Goal: Transaction & Acquisition: Purchase product/service

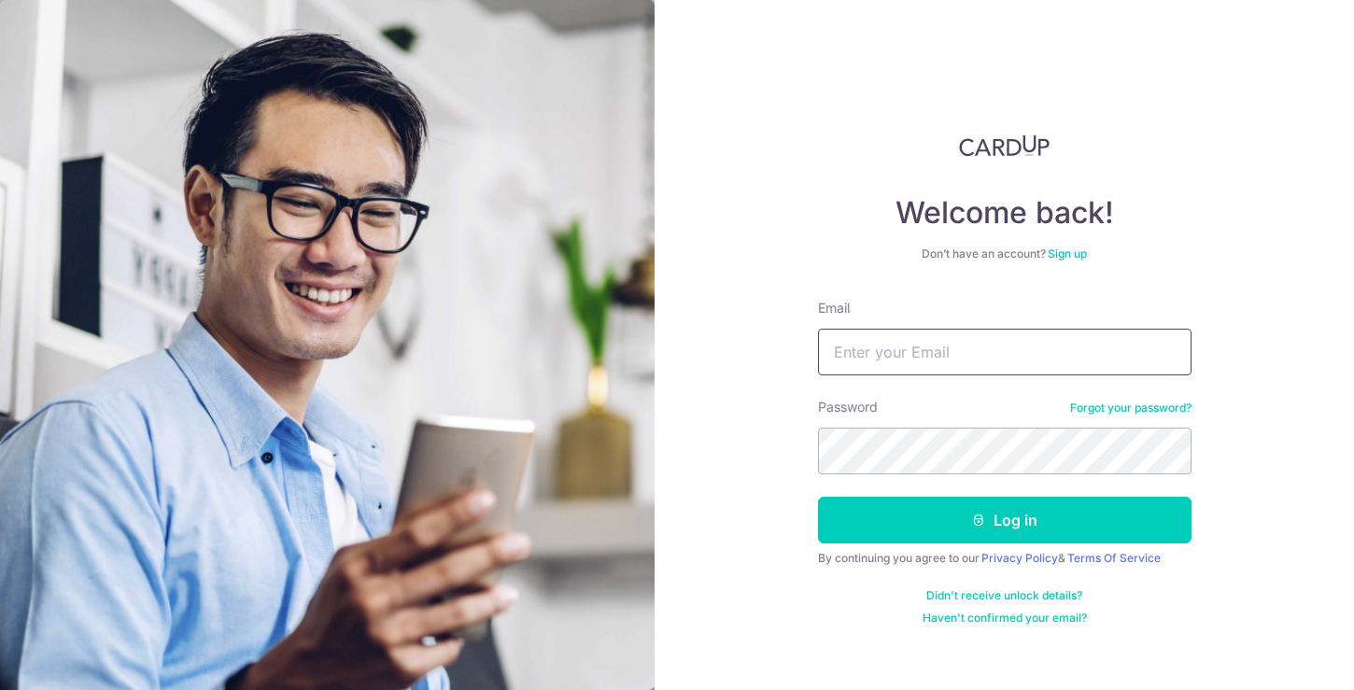
click at [899, 352] on input "Email" at bounding box center [1005, 352] width 374 height 47
type input "ke_xin1995@hotmail.com"
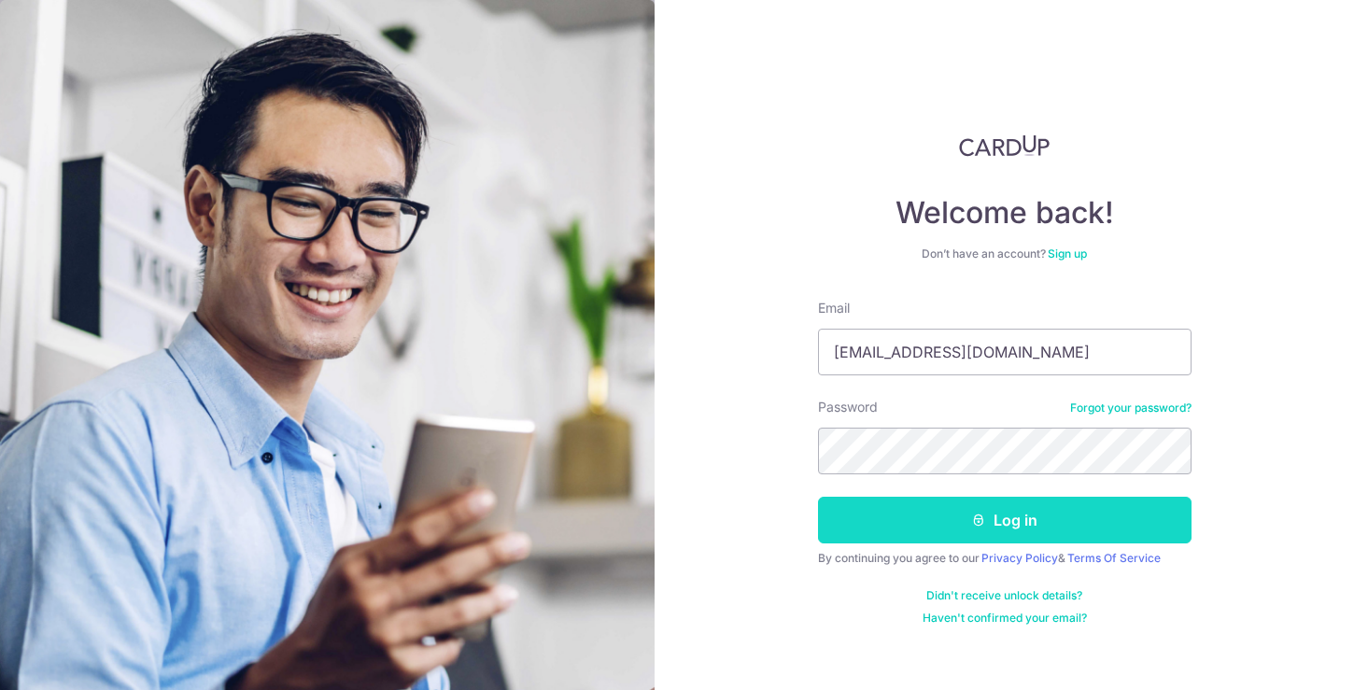
click at [1000, 535] on button "Log in" at bounding box center [1005, 520] width 374 height 47
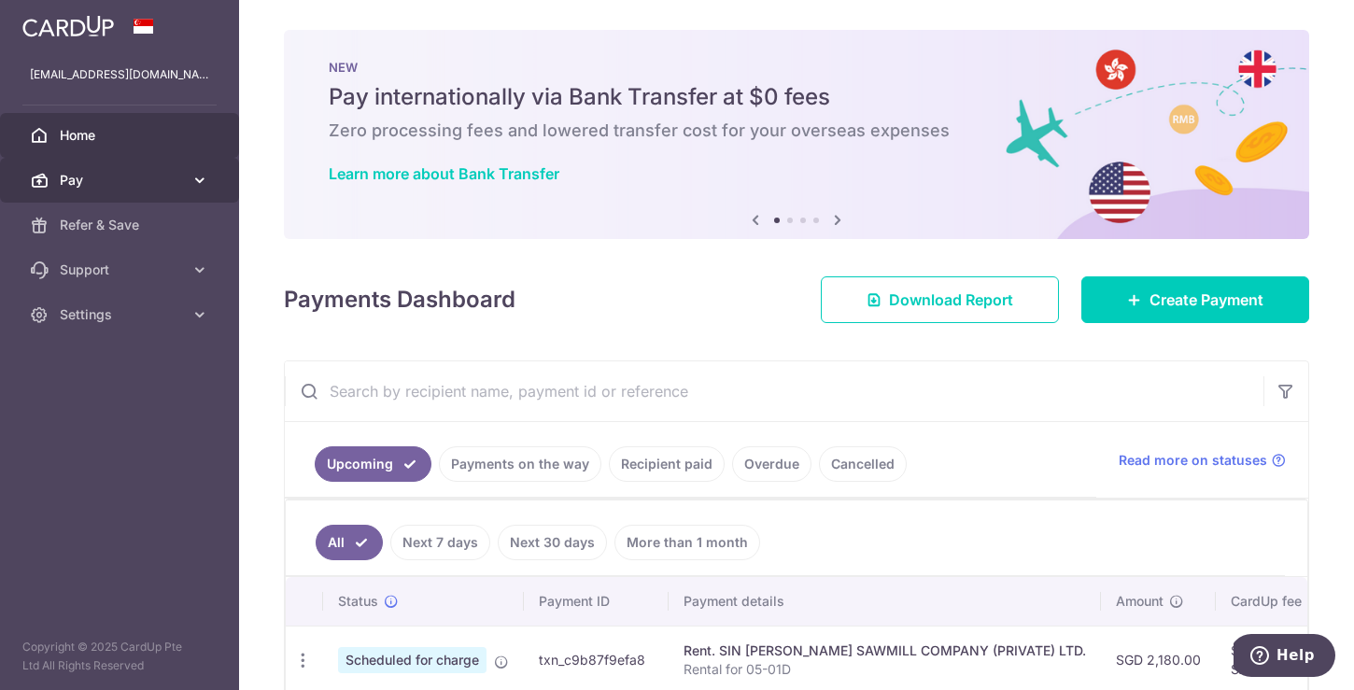
click at [173, 188] on span "Pay" at bounding box center [121, 180] width 123 height 19
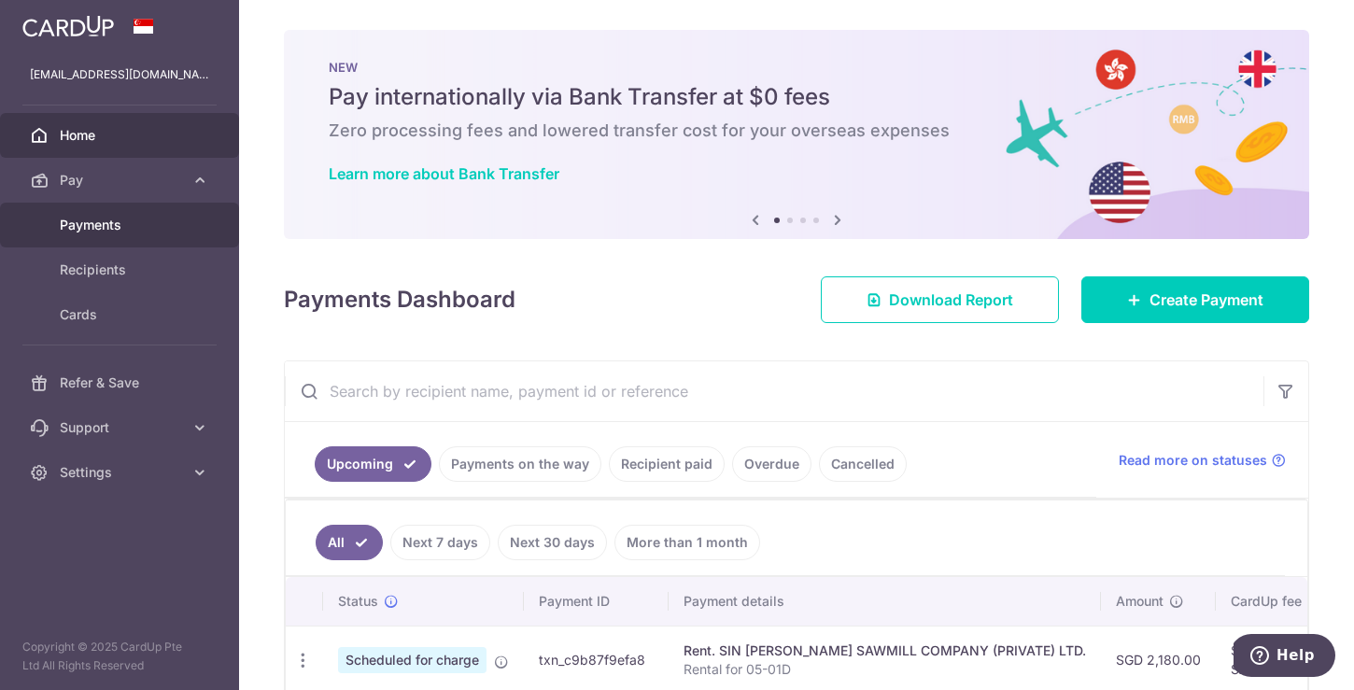
click at [184, 232] on link "Payments" at bounding box center [119, 225] width 239 height 45
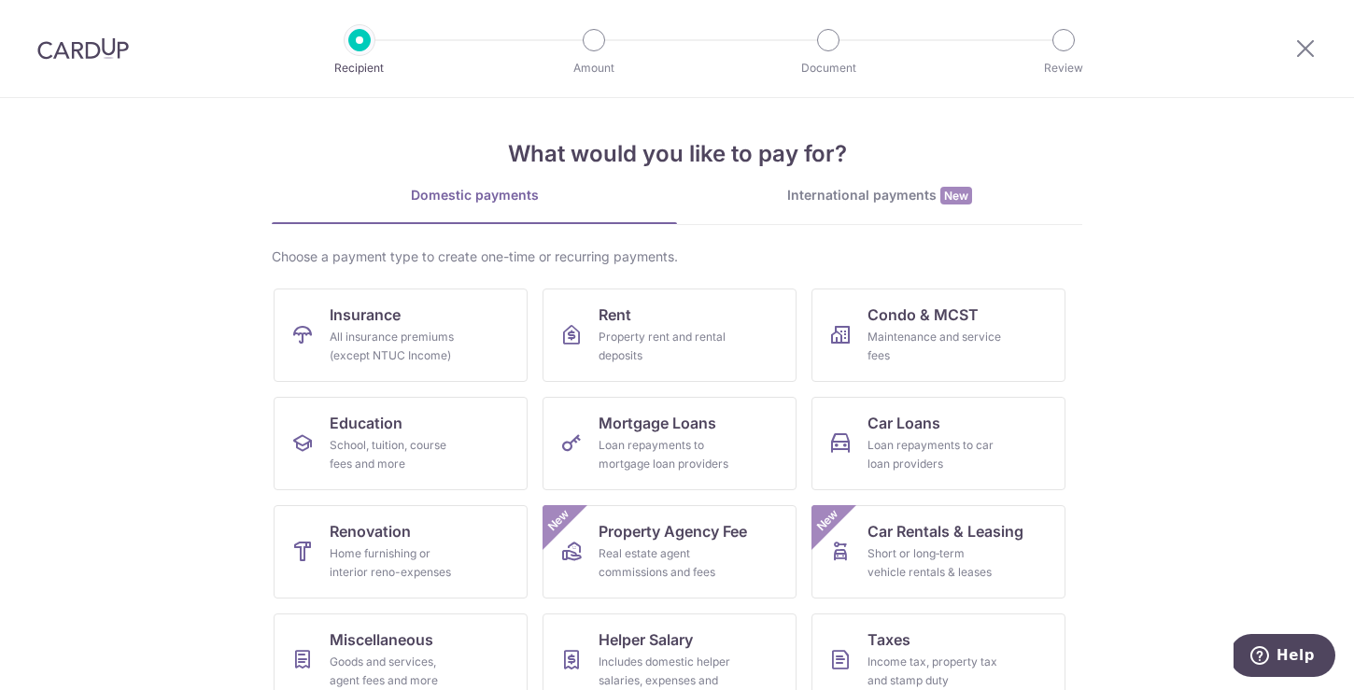
scroll to position [13, 0]
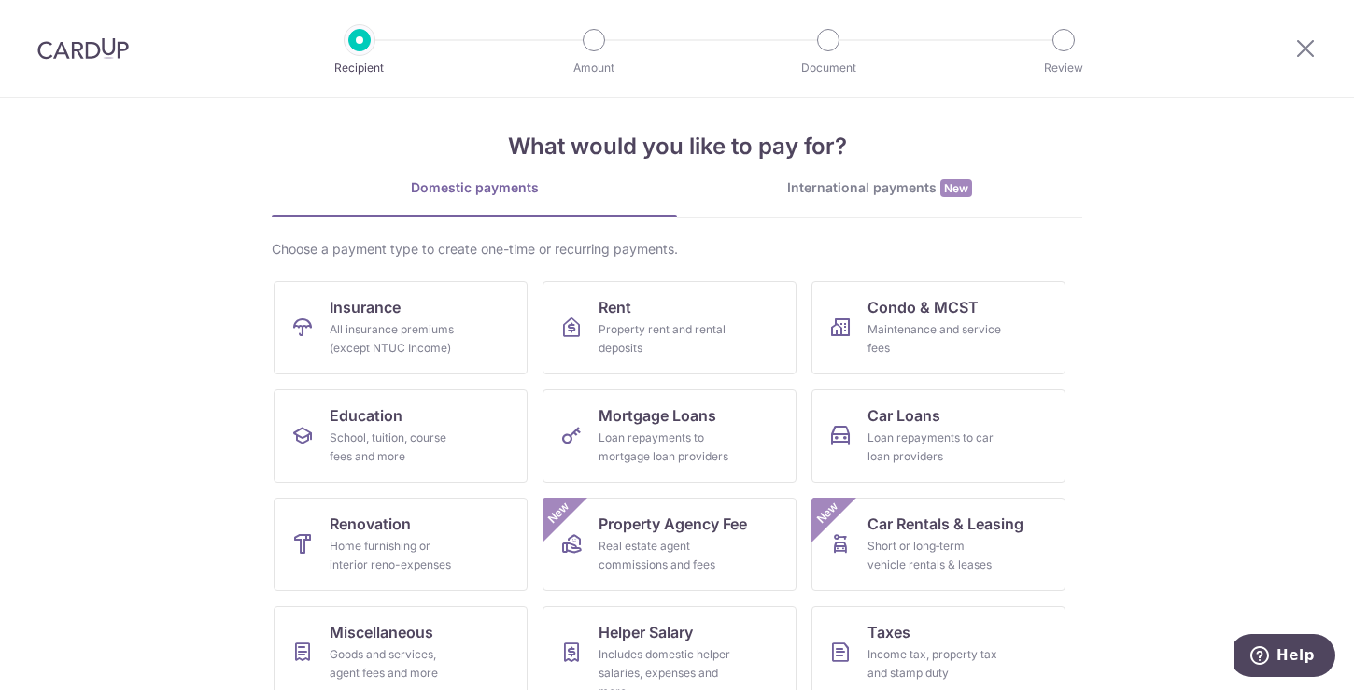
click at [1130, 305] on section "What would you like to pay for? Domestic payments International payments New Ch…" at bounding box center [677, 394] width 1354 height 592
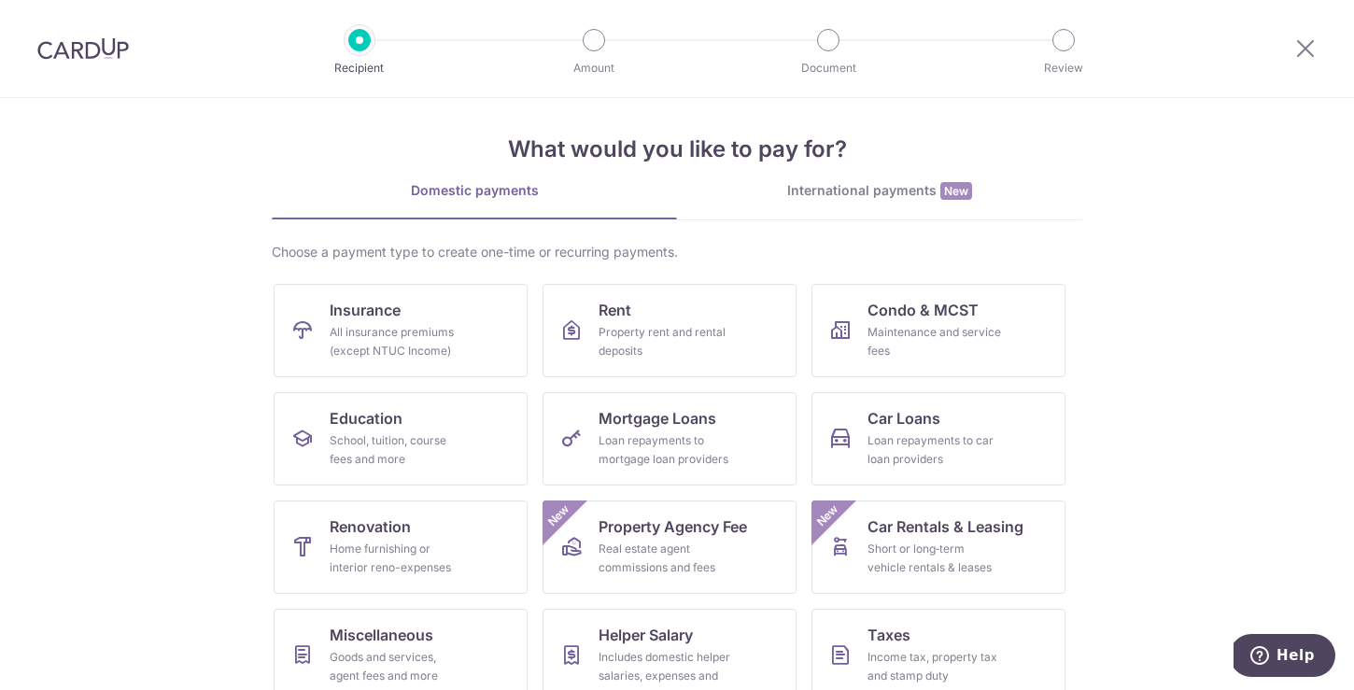
scroll to position [0, 0]
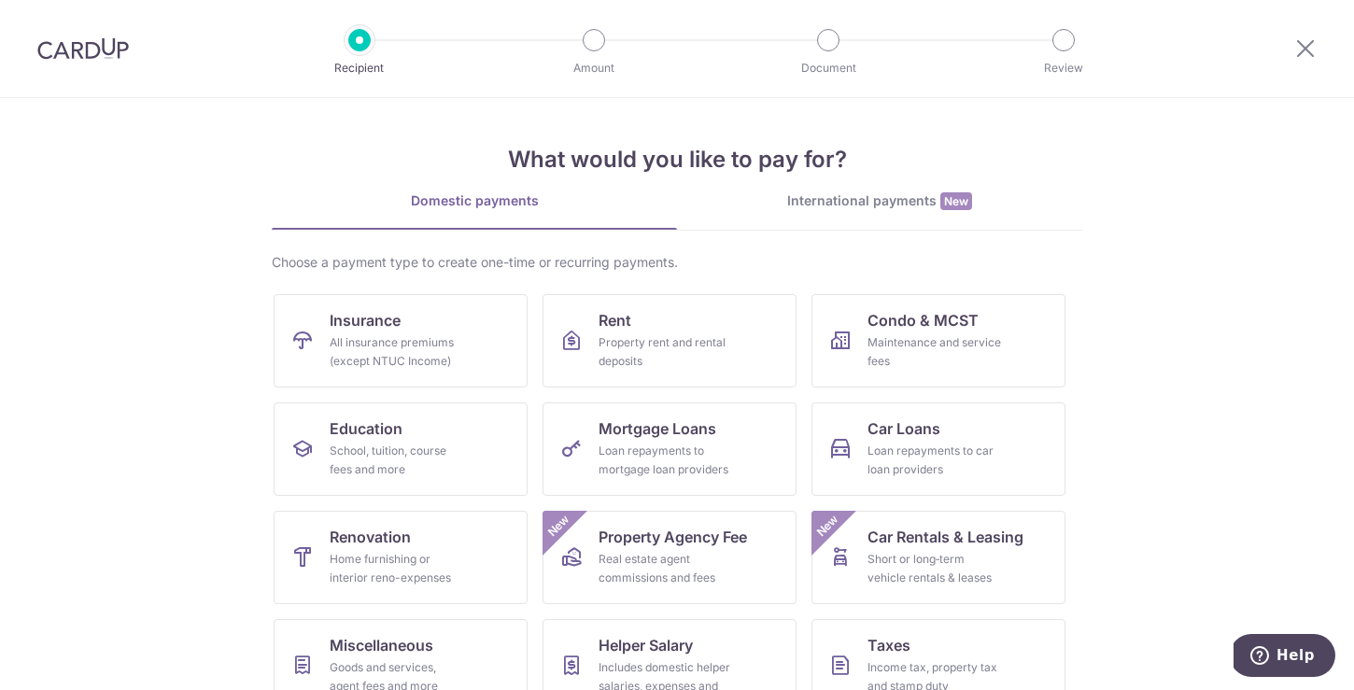
click at [883, 190] on div "What would you like to pay for? Domestic payments International payments New Ch…" at bounding box center [677, 467] width 811 height 738
click at [881, 194] on div "International payments New" at bounding box center [879, 201] width 405 height 20
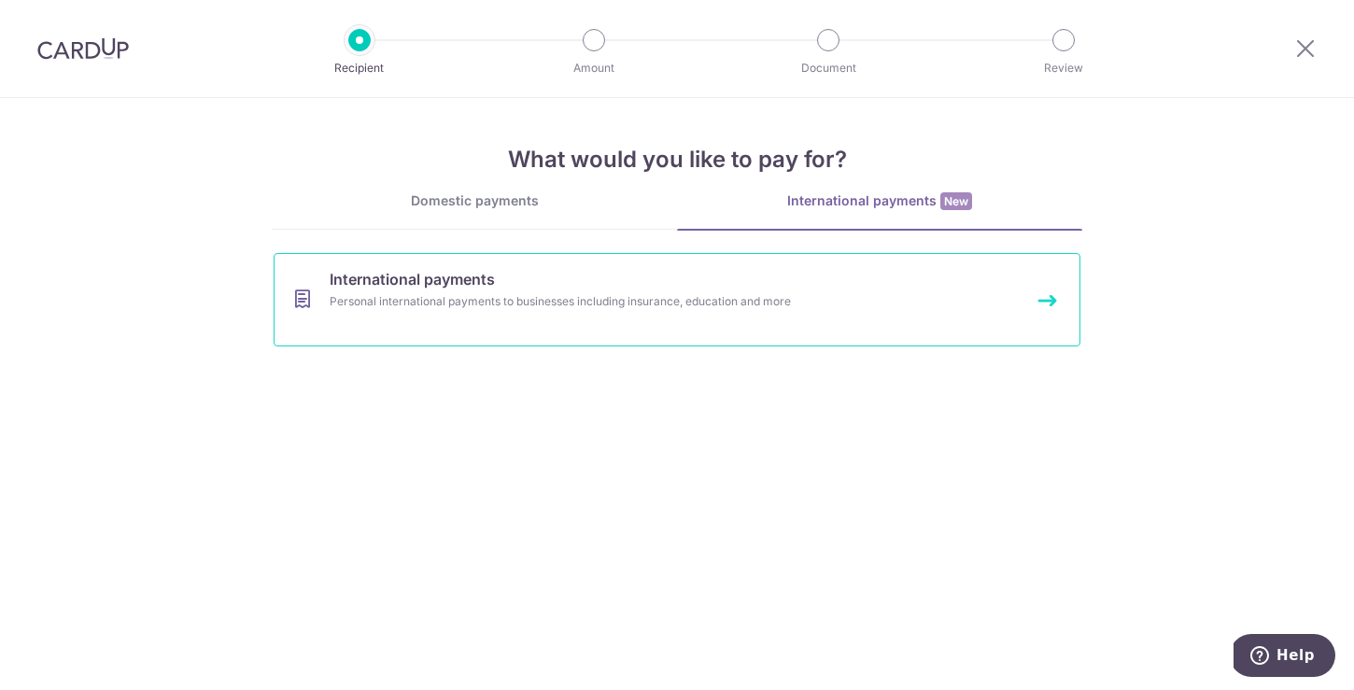
click at [783, 299] on div "Personal international payments to businesses including insurance, education an…" at bounding box center [652, 301] width 645 height 19
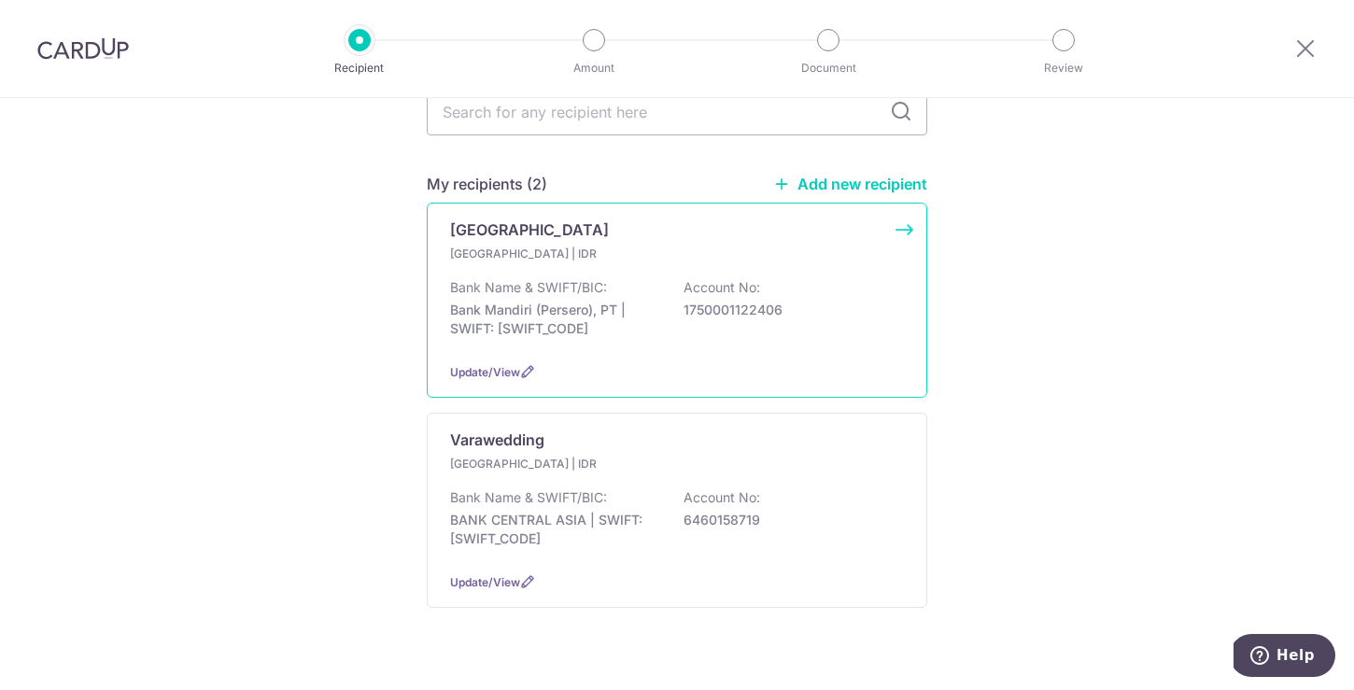
scroll to position [226, 0]
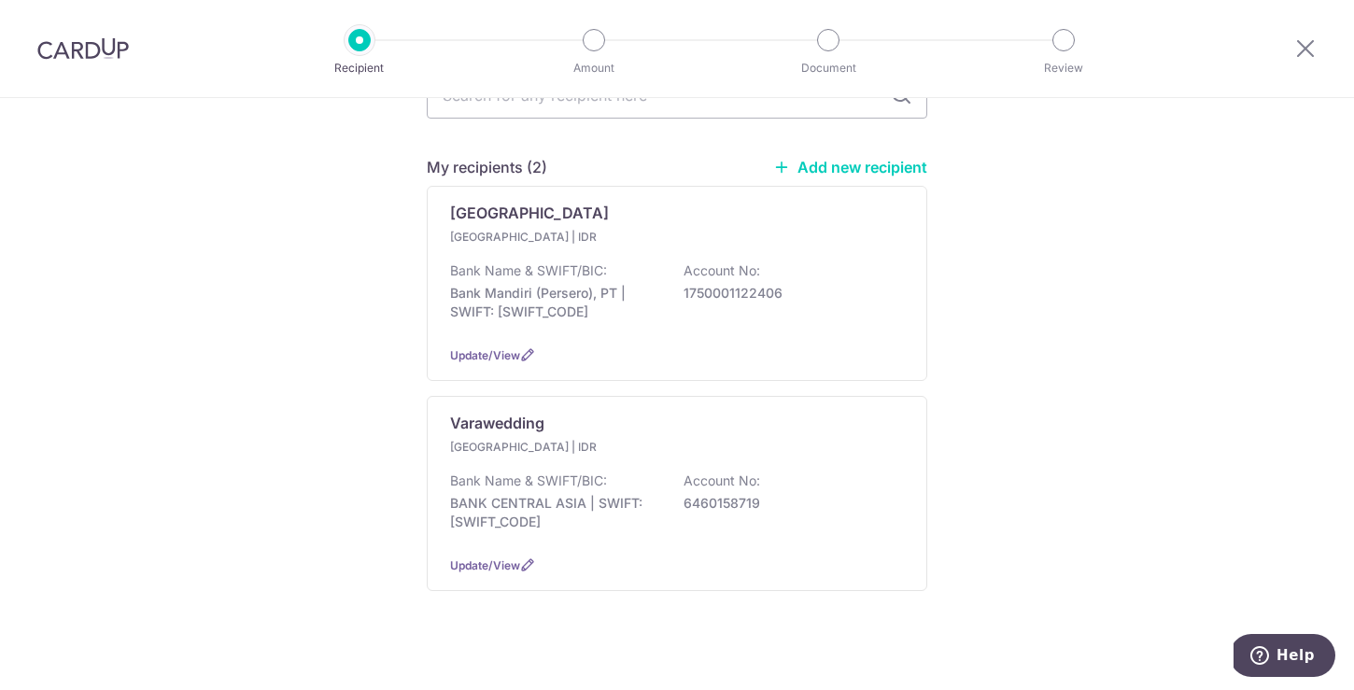
click at [829, 158] on link "Add new recipient" at bounding box center [850, 167] width 154 height 19
select select
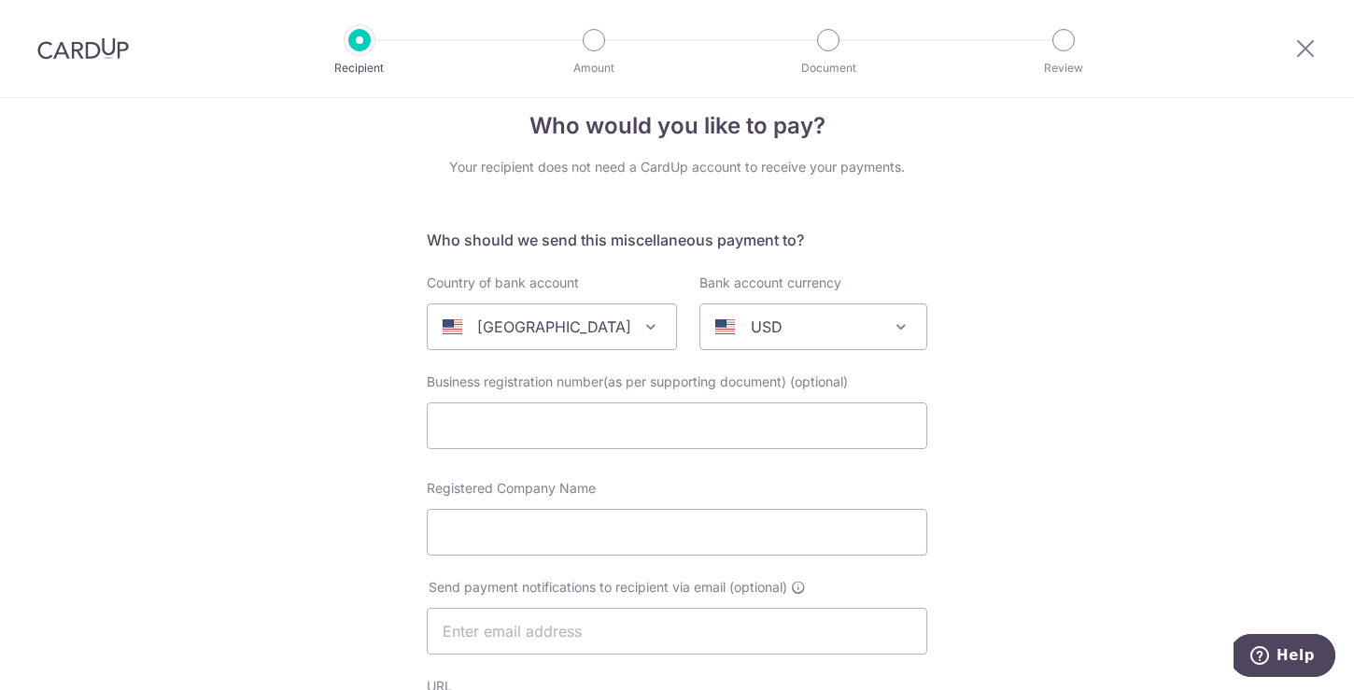
scroll to position [29, 0]
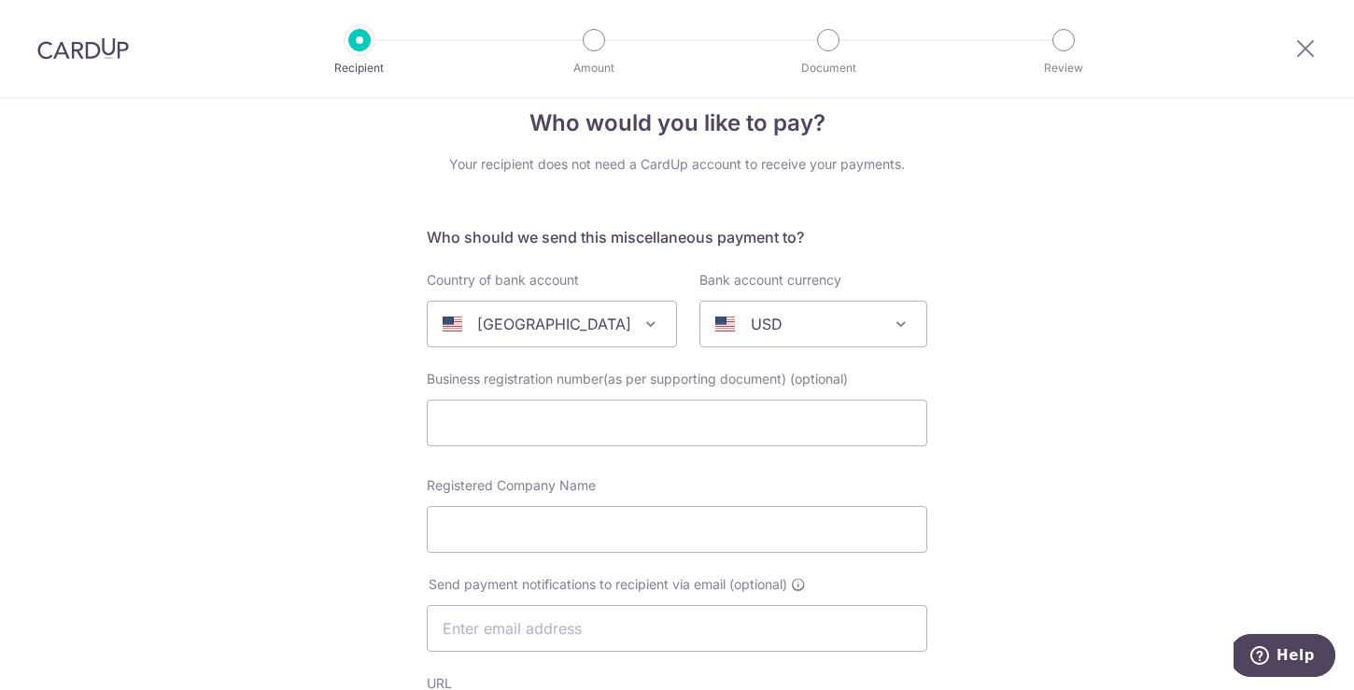
click at [588, 322] on div "United States" at bounding box center [537, 324] width 189 height 22
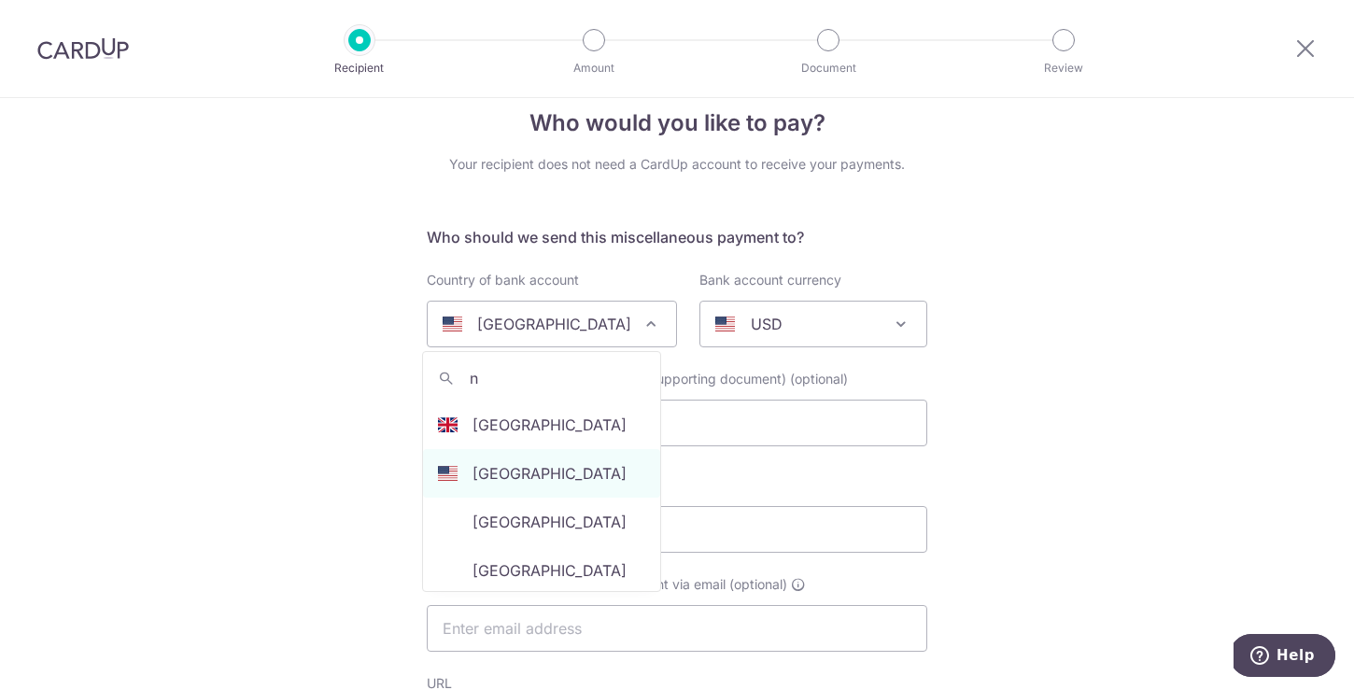
scroll to position [0, 0]
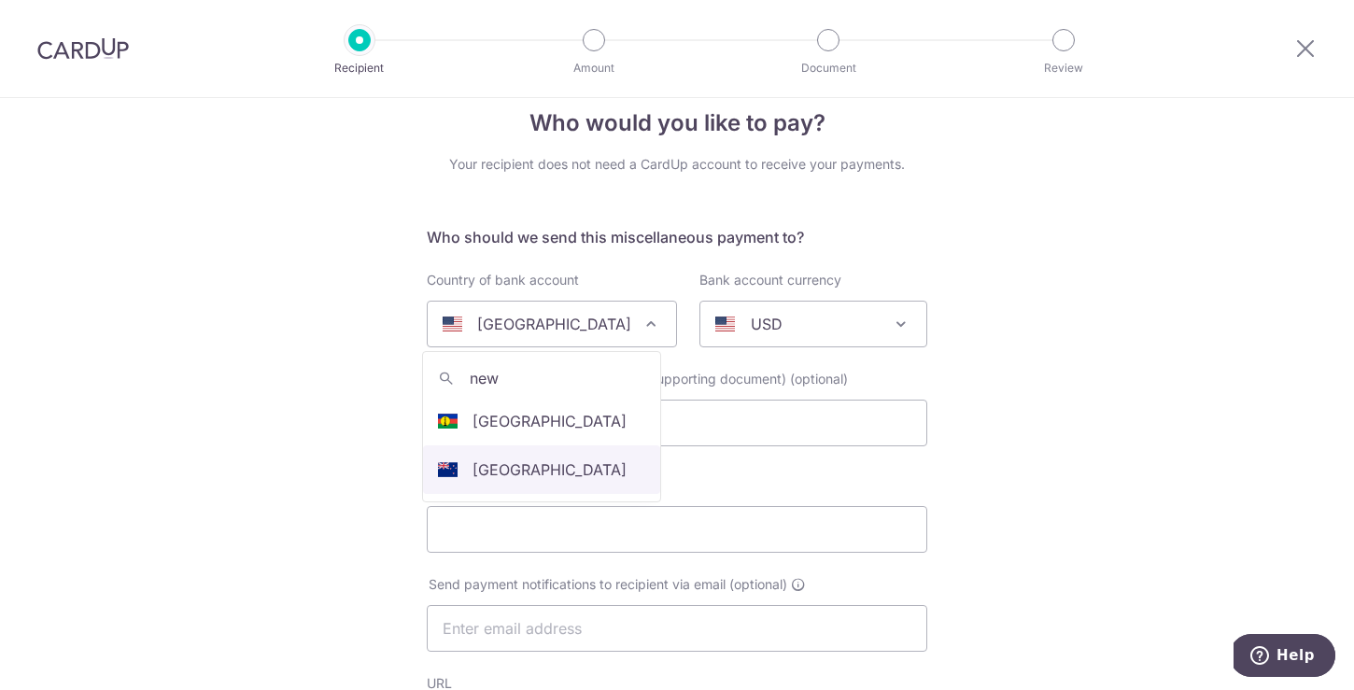
type input "new"
select select "172"
select select "New Zealand"
select select
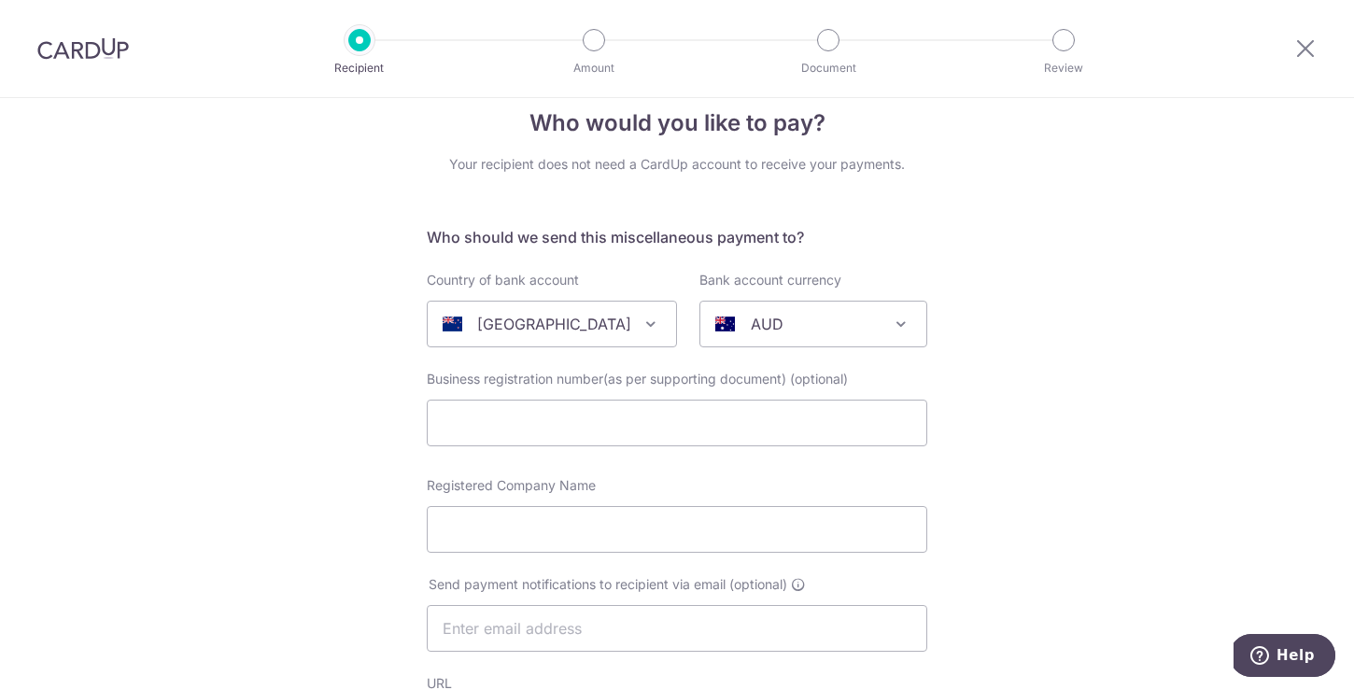
click at [784, 322] on div "AUD" at bounding box center [798, 324] width 166 height 22
type input "nzd"
select select "18"
click at [795, 426] on input "text" at bounding box center [677, 423] width 501 height 47
click at [626, 506] on input "Registered Company Name" at bounding box center [677, 529] width 501 height 47
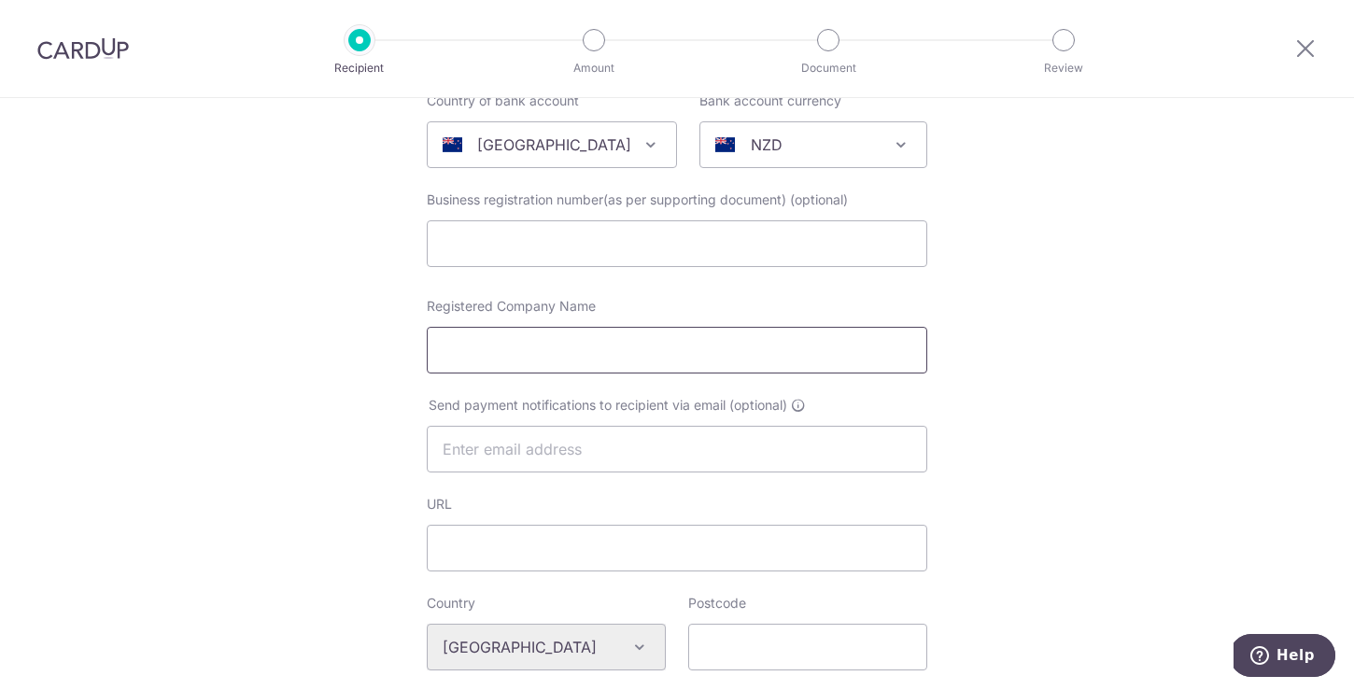
scroll to position [230, 0]
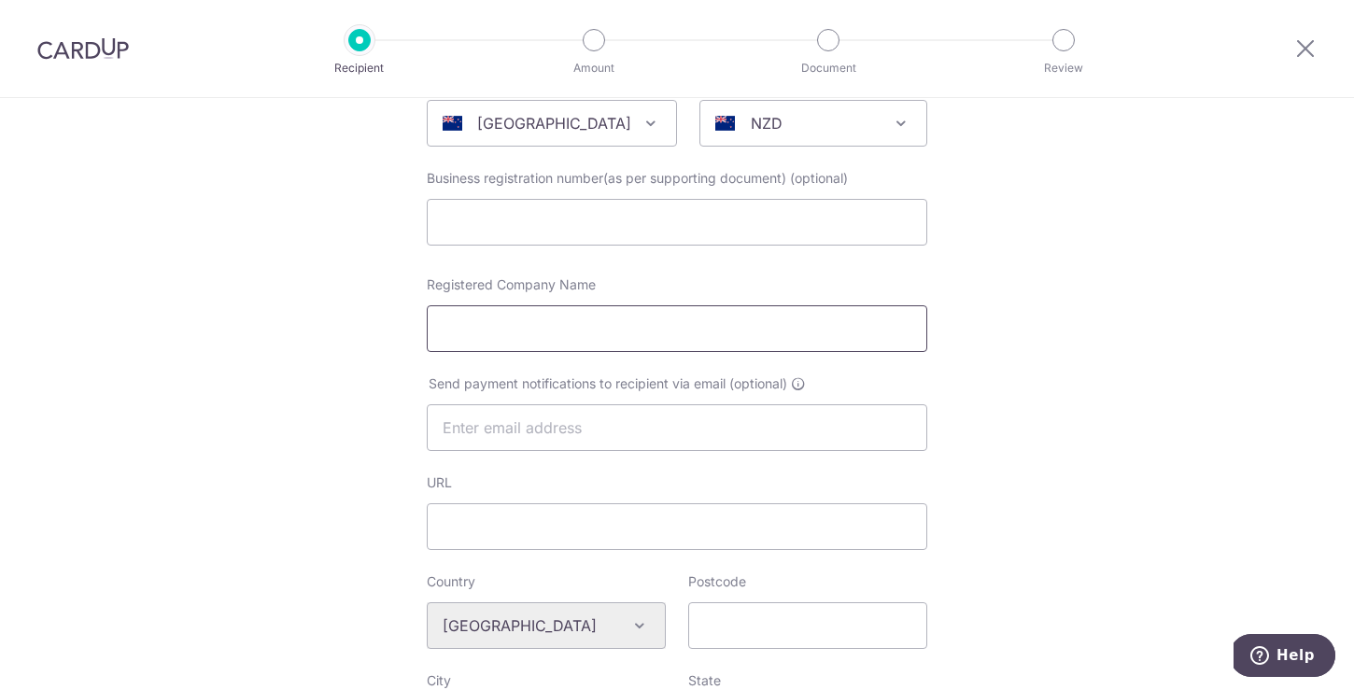
paste input "Panda Bay Films Limited"
type input "Panda Bay Films Limited"
click at [597, 422] on input "text" at bounding box center [677, 427] width 501 height 47
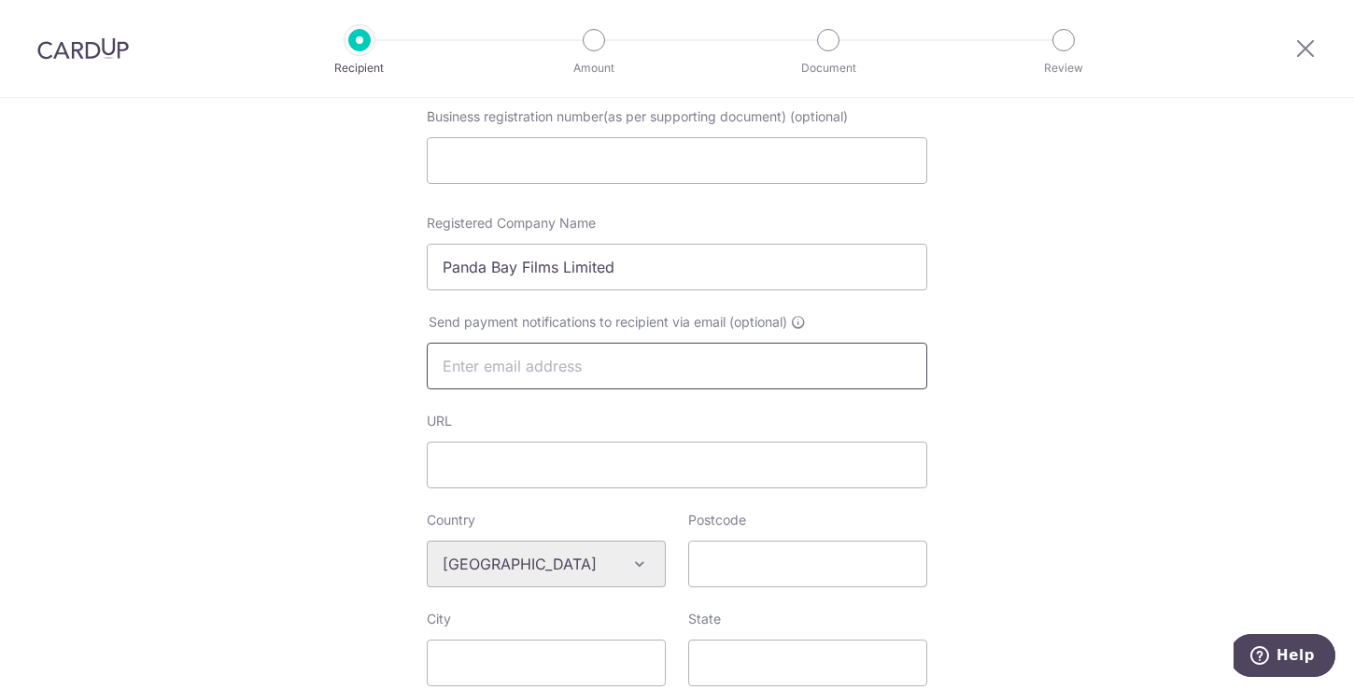
scroll to position [309, 0]
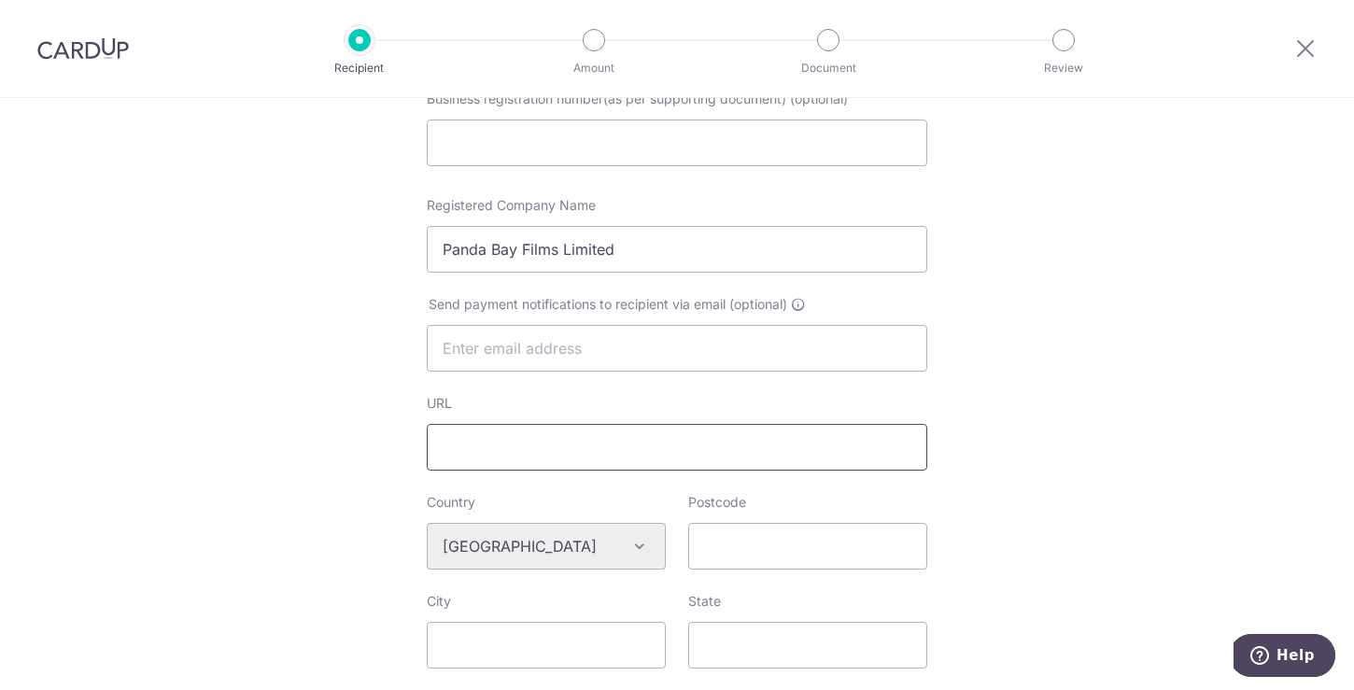
click at [661, 457] on input "URL" at bounding box center [677, 447] width 501 height 47
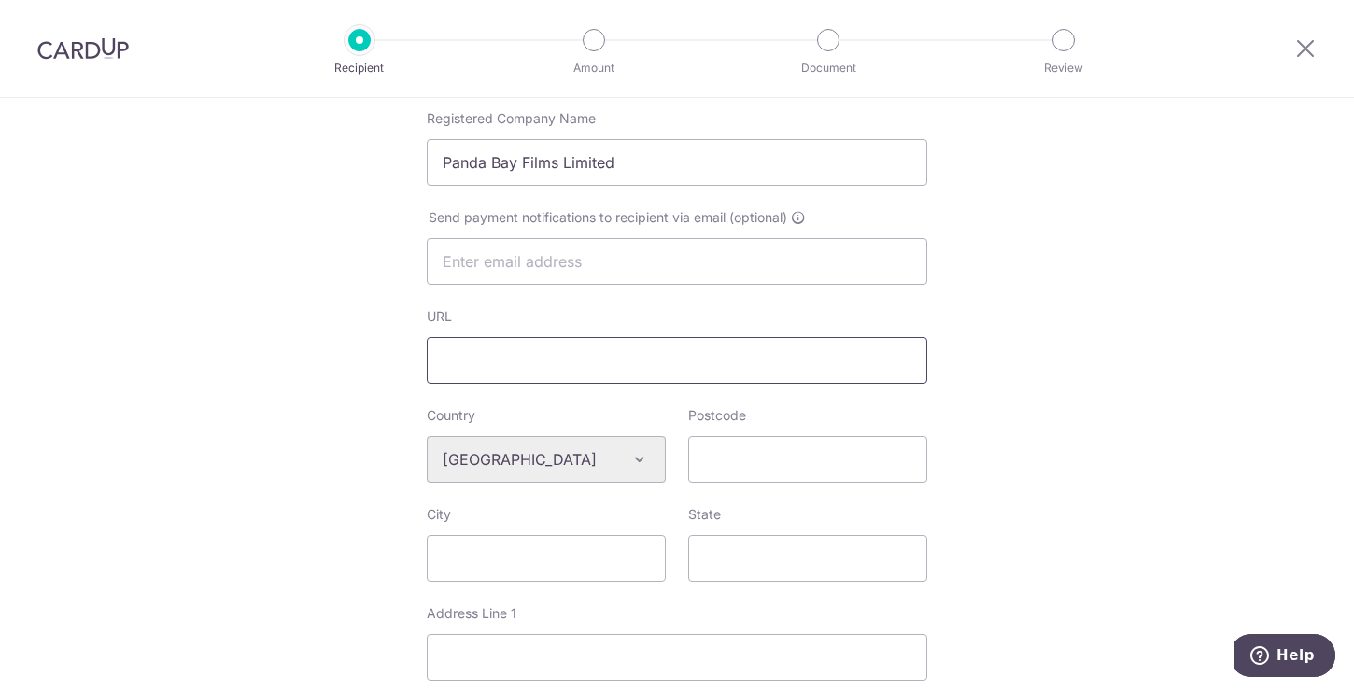
scroll to position [303, 0]
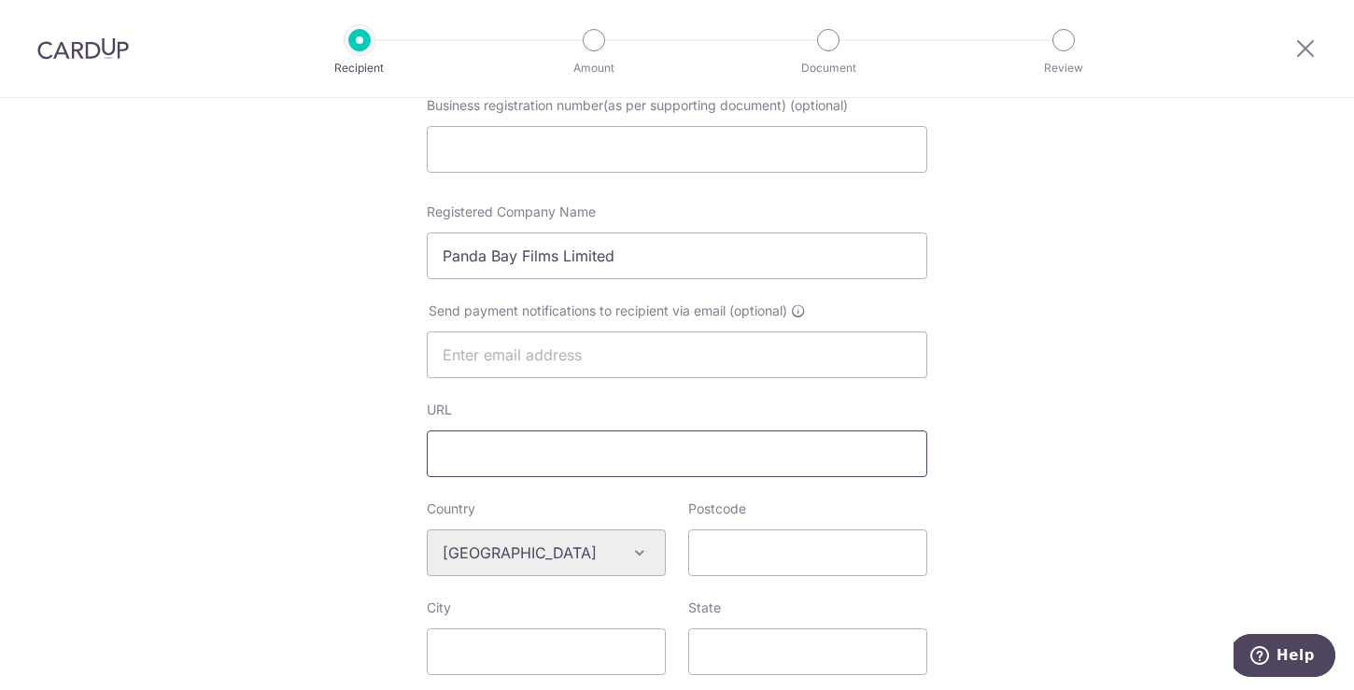
paste input "https://pandabayfilms.com/"
type input "https://pandabayfilms.com/"
click at [768, 535] on input "Postcode" at bounding box center [807, 553] width 239 height 47
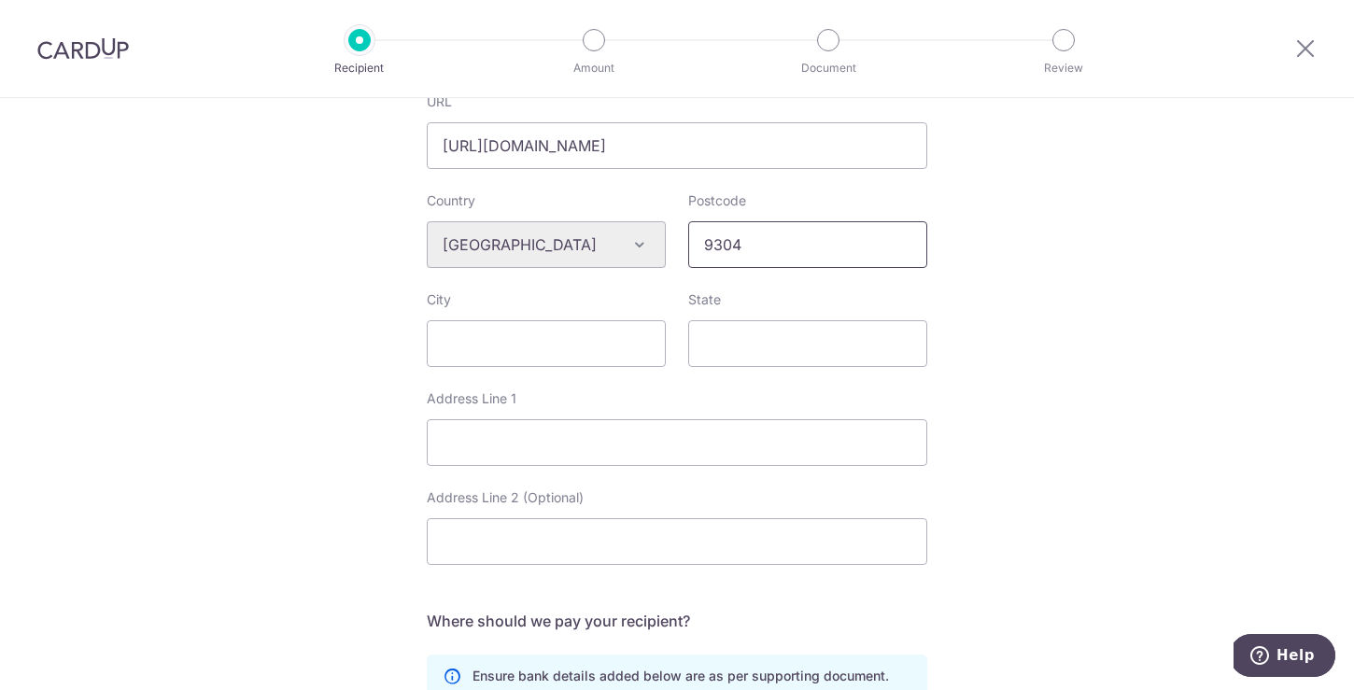
type input "9304"
paste input "Queenstown"
type input "Queenstown"
click at [765, 348] on input "State" at bounding box center [807, 343] width 239 height 47
type input "Otago"
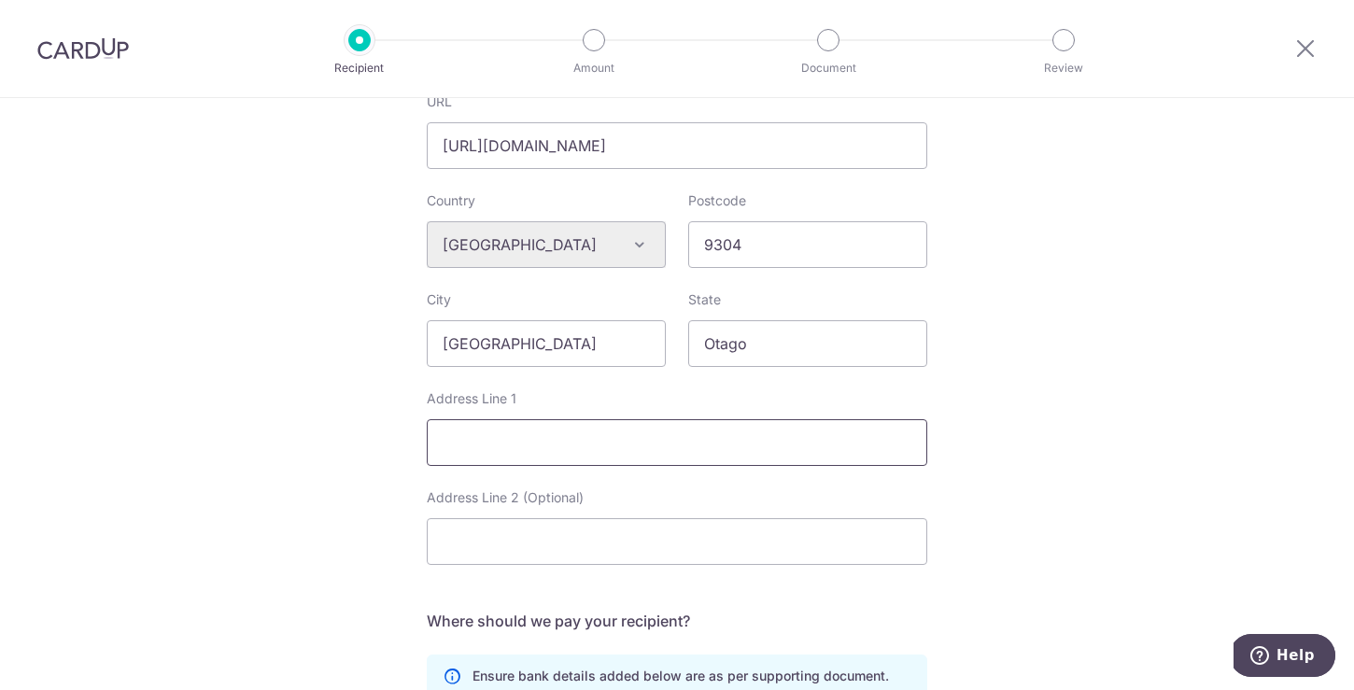
click at [803, 425] on input "Address Line 1" at bounding box center [677, 442] width 501 height 47
paste input "18 Headley Drive, Lower shotover"
type input "18 Headley Drive, Lower shotover"
click at [1031, 446] on div "Who would you like to pay? Your recipient does not need a CardUp account to rec…" at bounding box center [677, 270] width 1354 height 1567
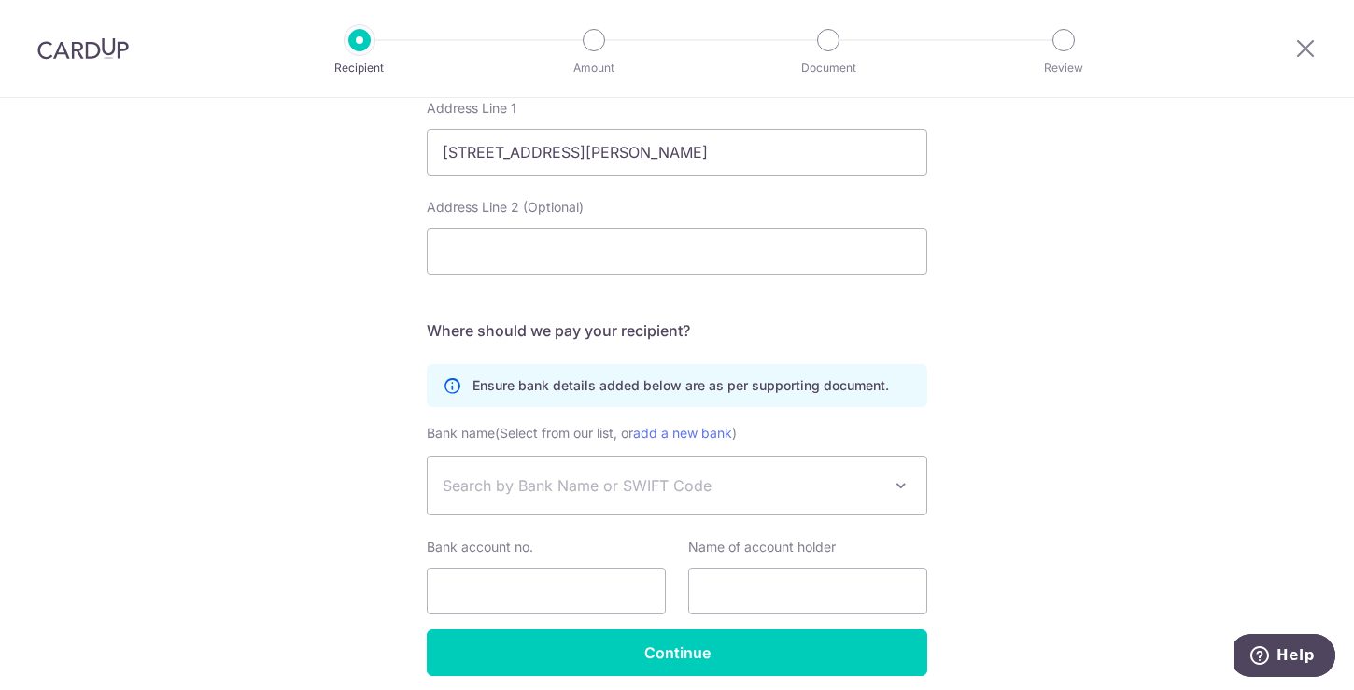
scroll to position [975, 0]
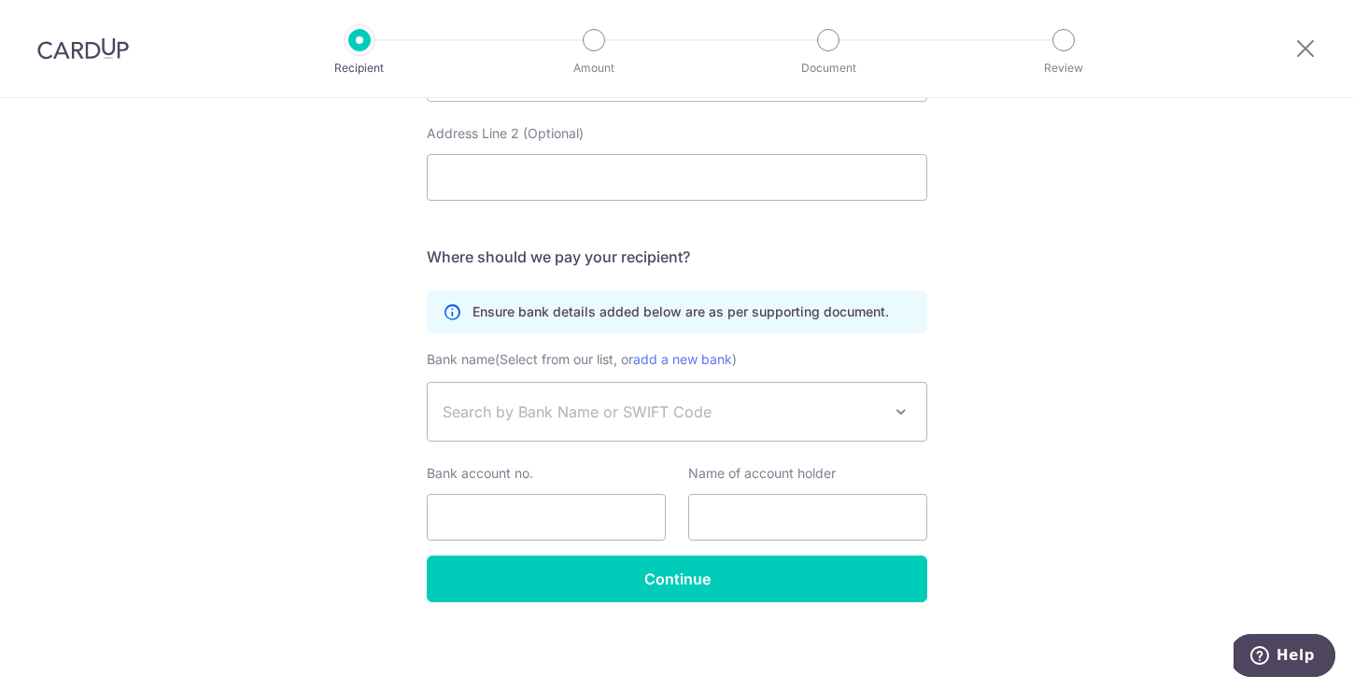
click at [616, 417] on span "Search by Bank Name or SWIFT Code" at bounding box center [662, 412] width 439 height 22
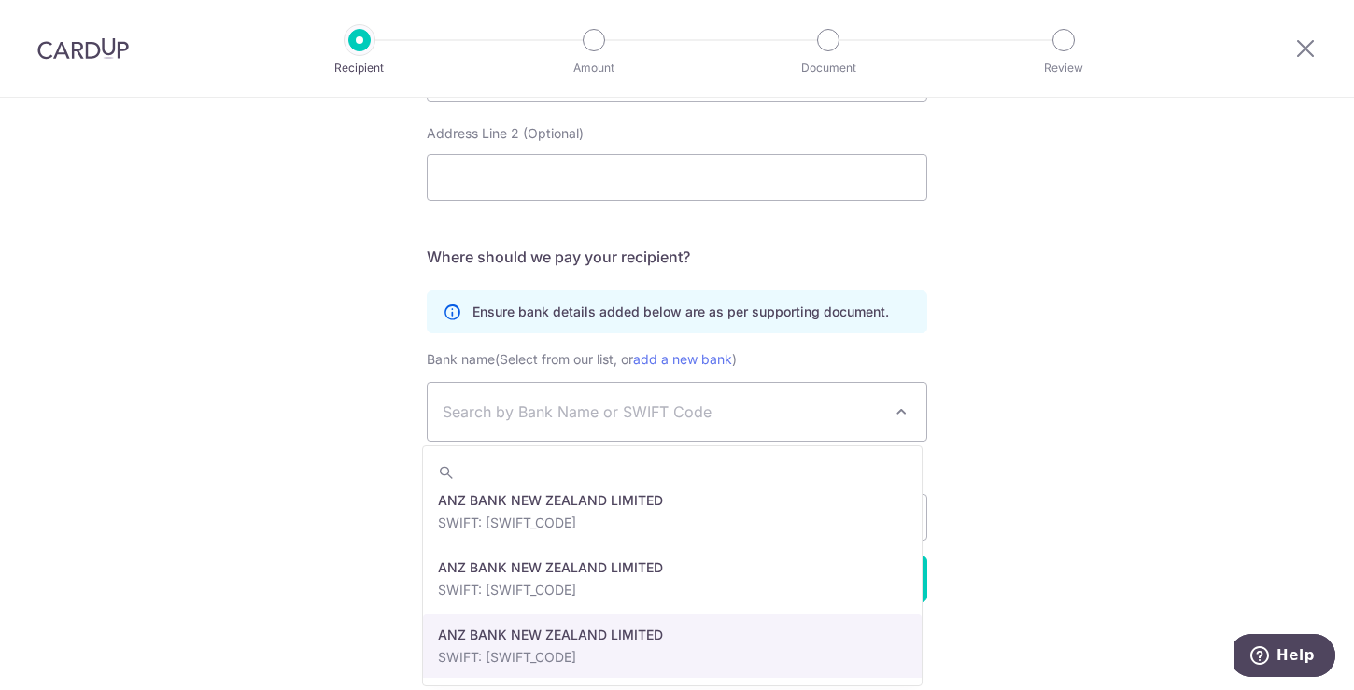
scroll to position [212, 0]
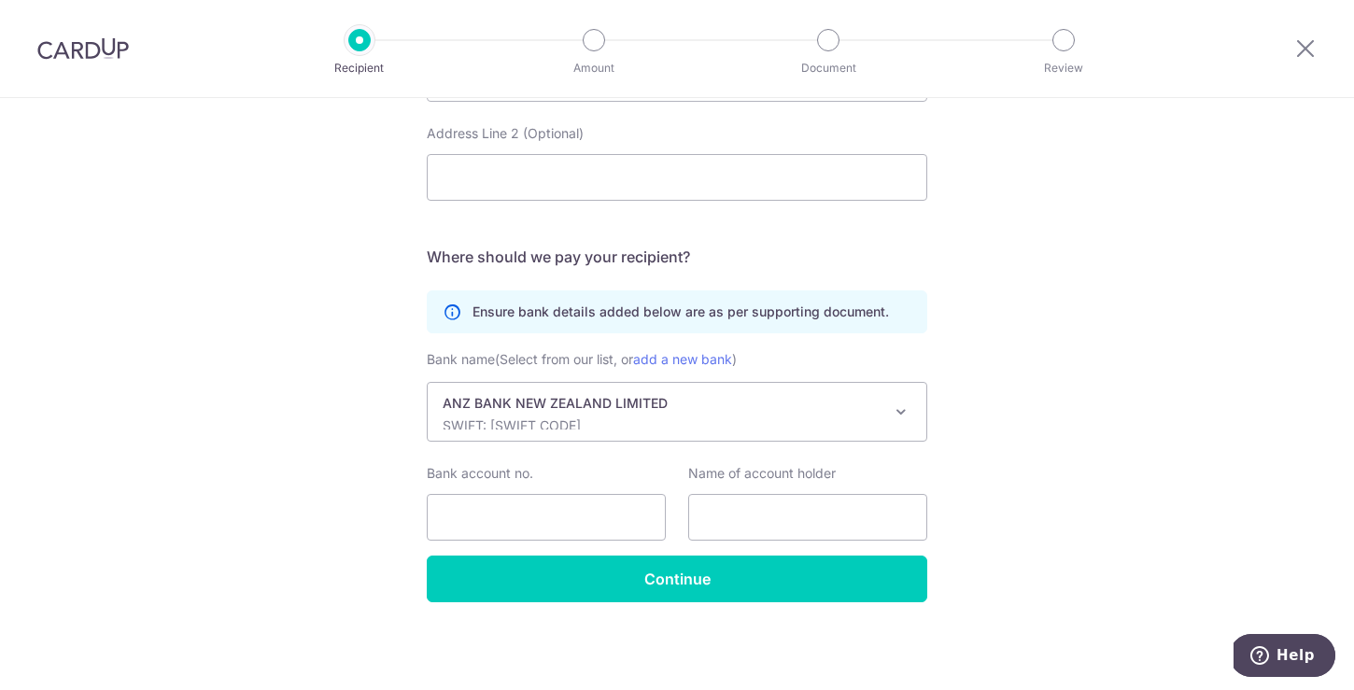
select select "12471"
click at [531, 509] on input "Bank account no." at bounding box center [546, 517] width 239 height 47
paste input "01-0867-0697680-00"
click at [576, 525] on input "01-0867-0697680-00" at bounding box center [546, 517] width 239 height 47
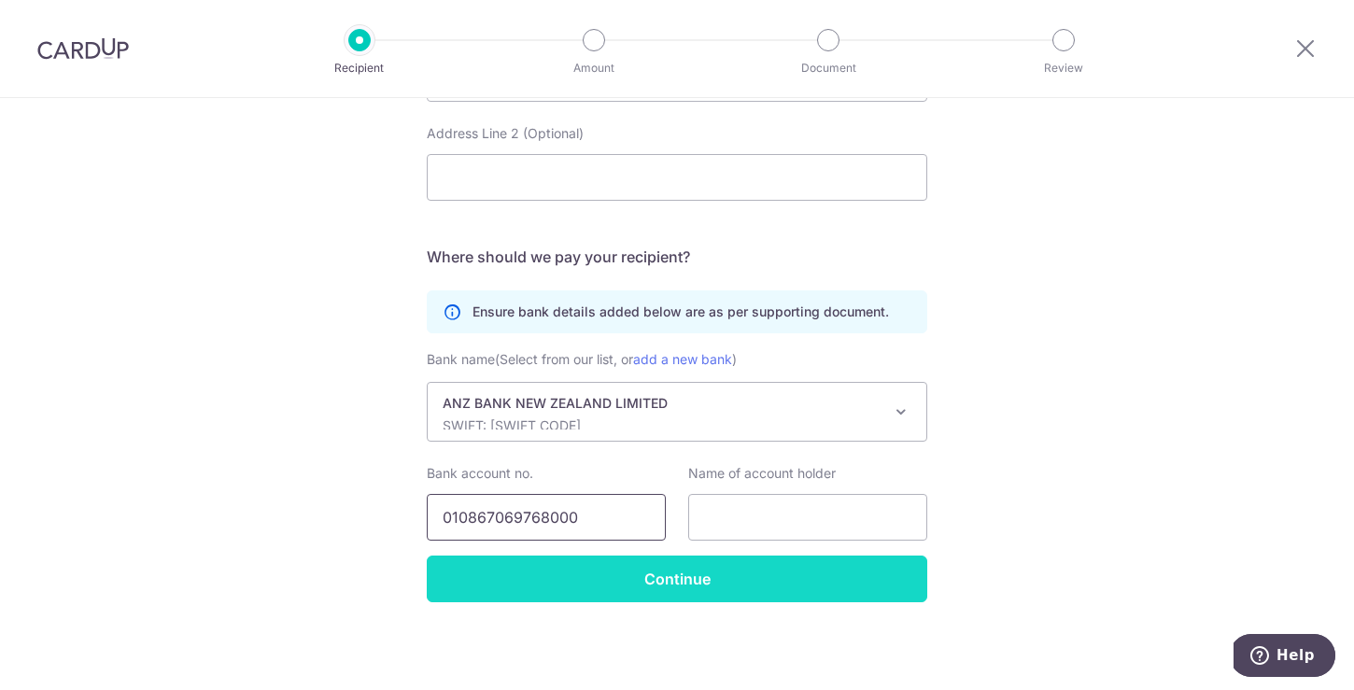
type input "010867069768000"
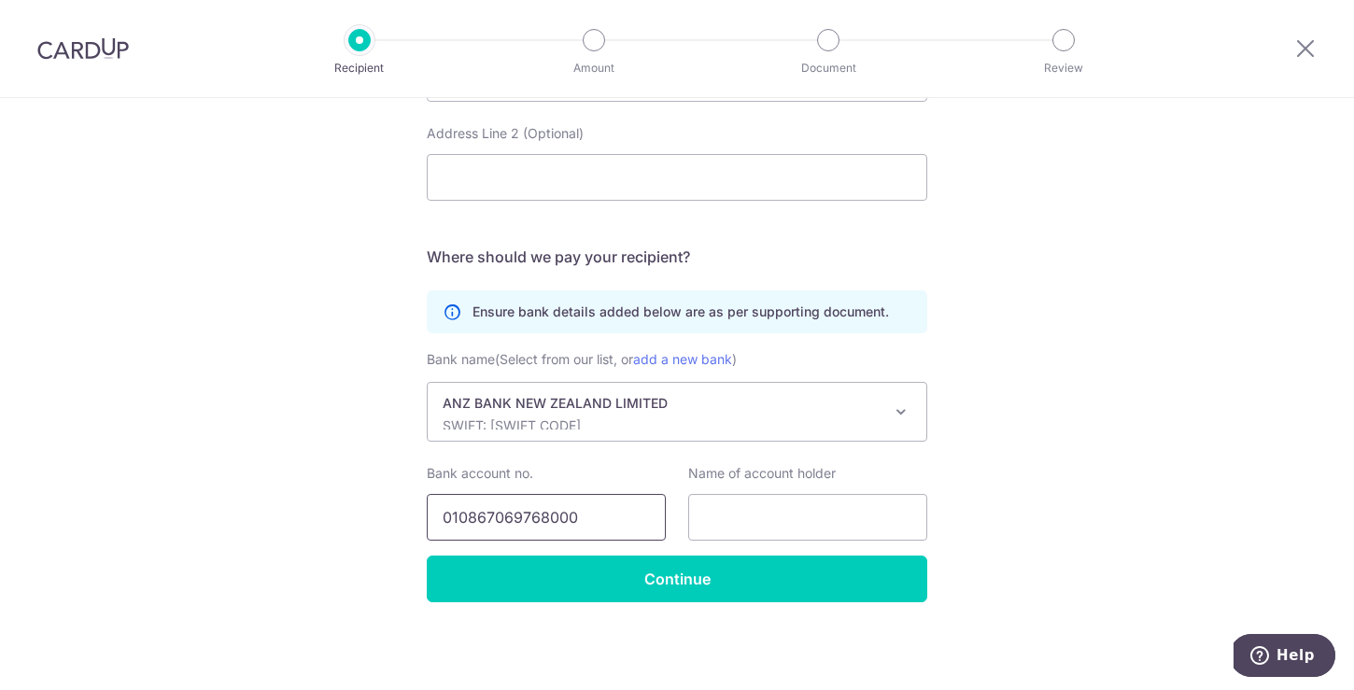
click at [489, 522] on input "010867069768000" at bounding box center [546, 517] width 239 height 47
click at [814, 517] on input "text" at bounding box center [807, 517] width 239 height 47
paste input "Panda Bay Films Limited"
type input "Panda Bay Films Limited"
click at [808, 580] on input "Continue" at bounding box center [677, 579] width 501 height 47
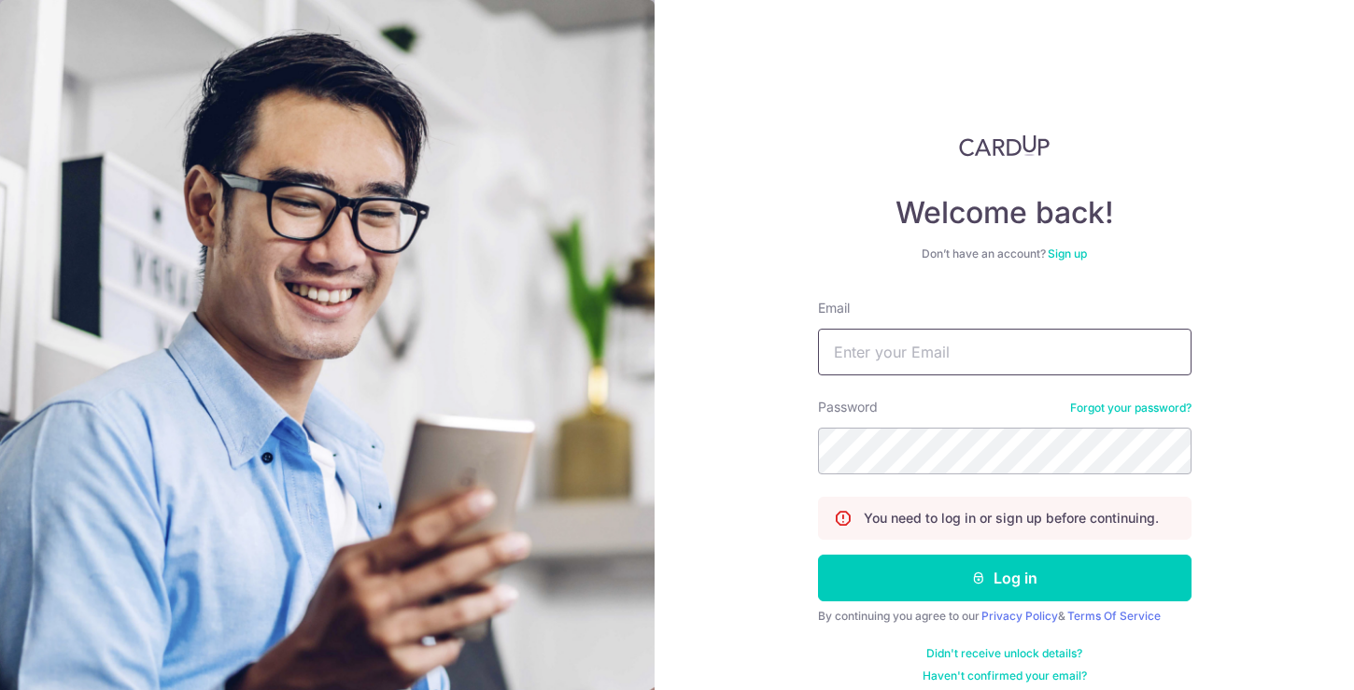
click at [1026, 357] on input "Email" at bounding box center [1005, 352] width 374 height 47
type input "[EMAIL_ADDRESS][DOMAIN_NAME]"
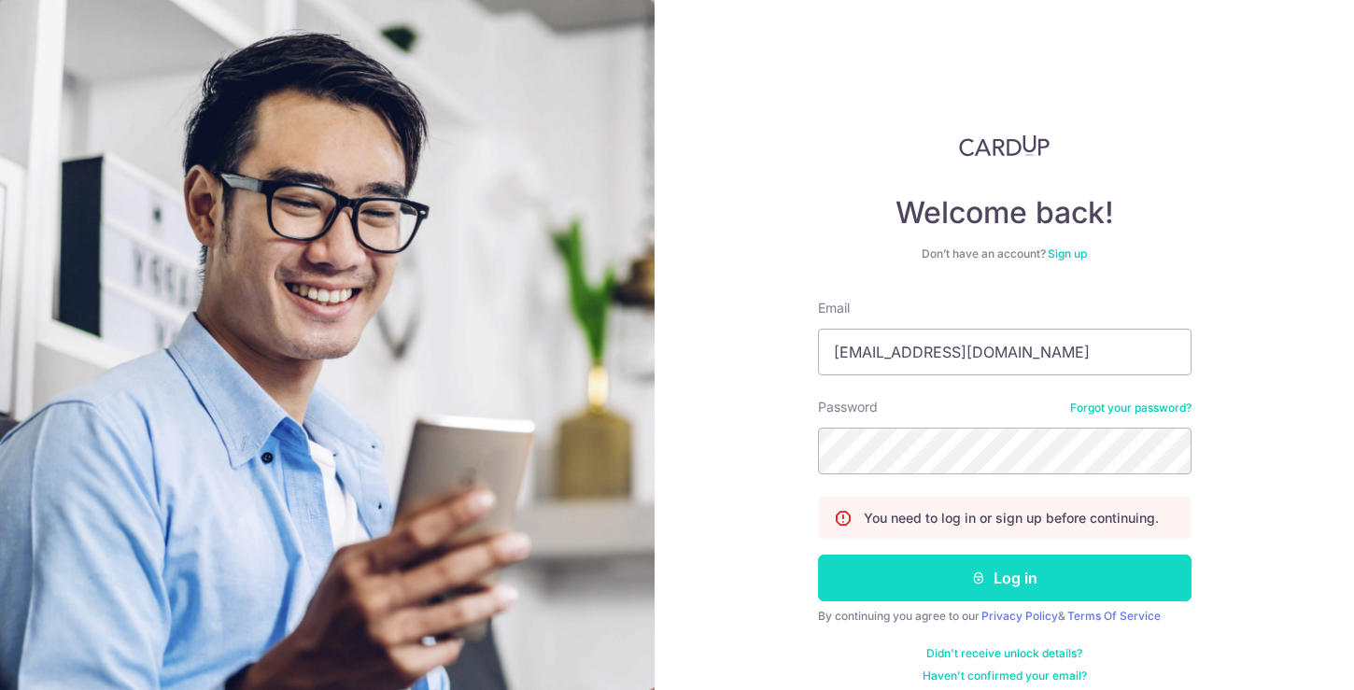
click at [929, 591] on button "Log in" at bounding box center [1005, 578] width 374 height 47
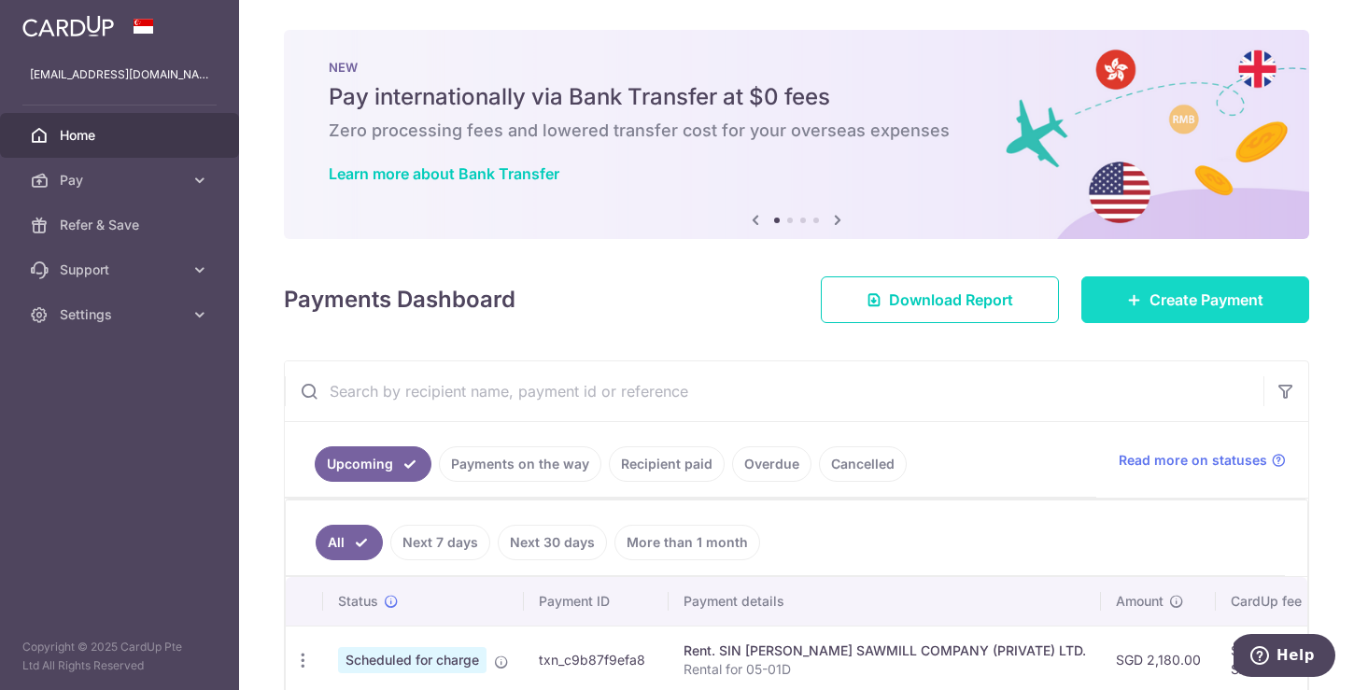
click at [1127, 301] on icon at bounding box center [1134, 299] width 15 height 15
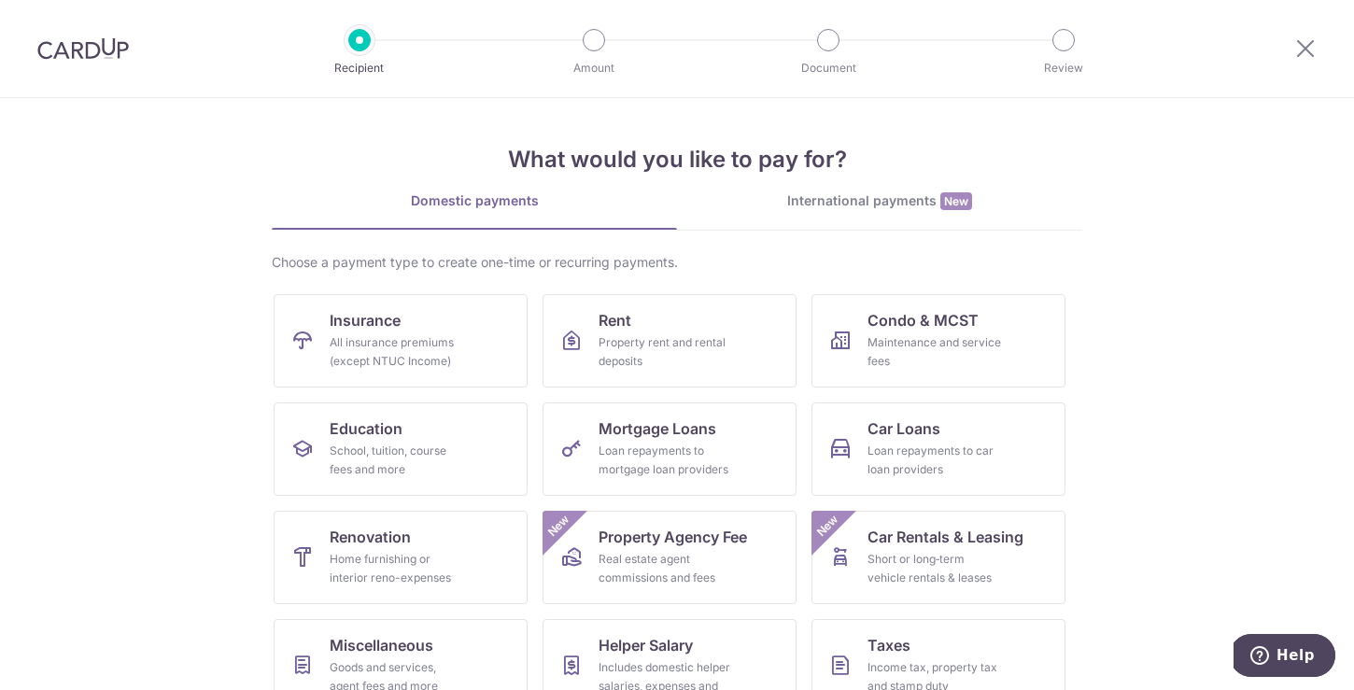
click at [883, 205] on div "International payments New" at bounding box center [879, 201] width 405 height 20
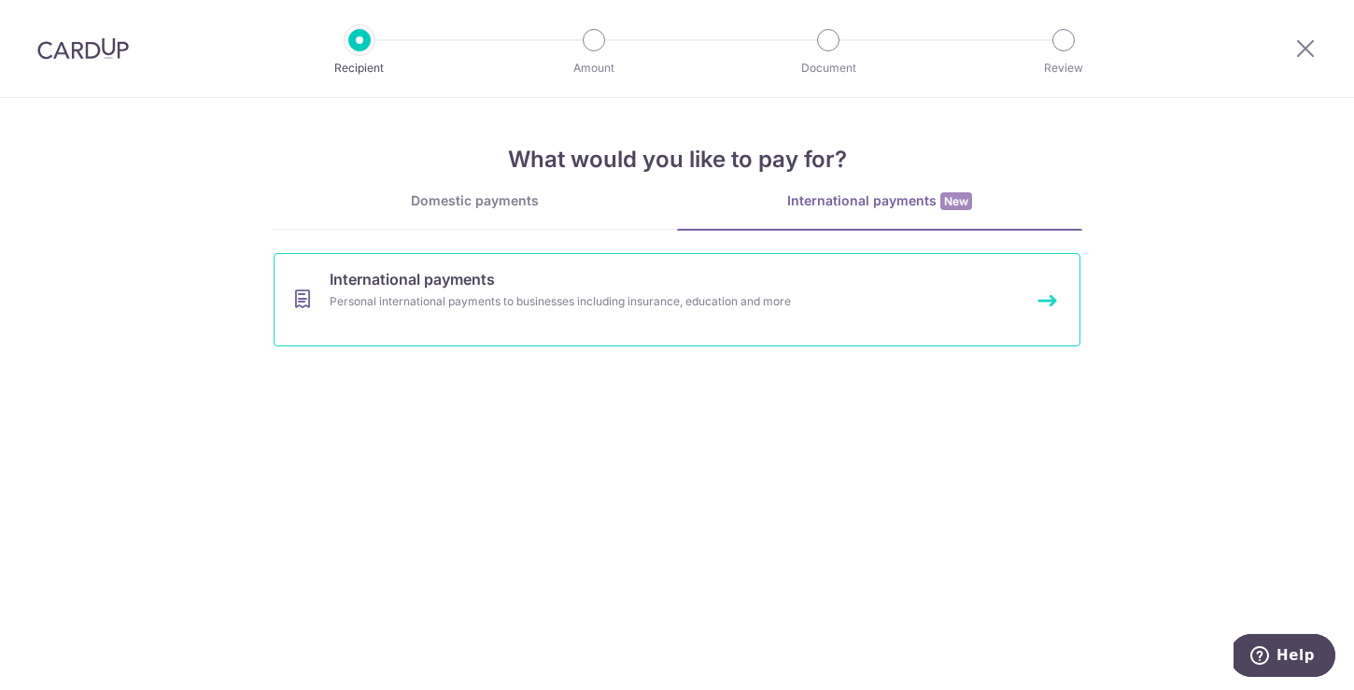
click at [767, 278] on link "International payments Personal international payments to businesses including …" at bounding box center [677, 299] width 807 height 93
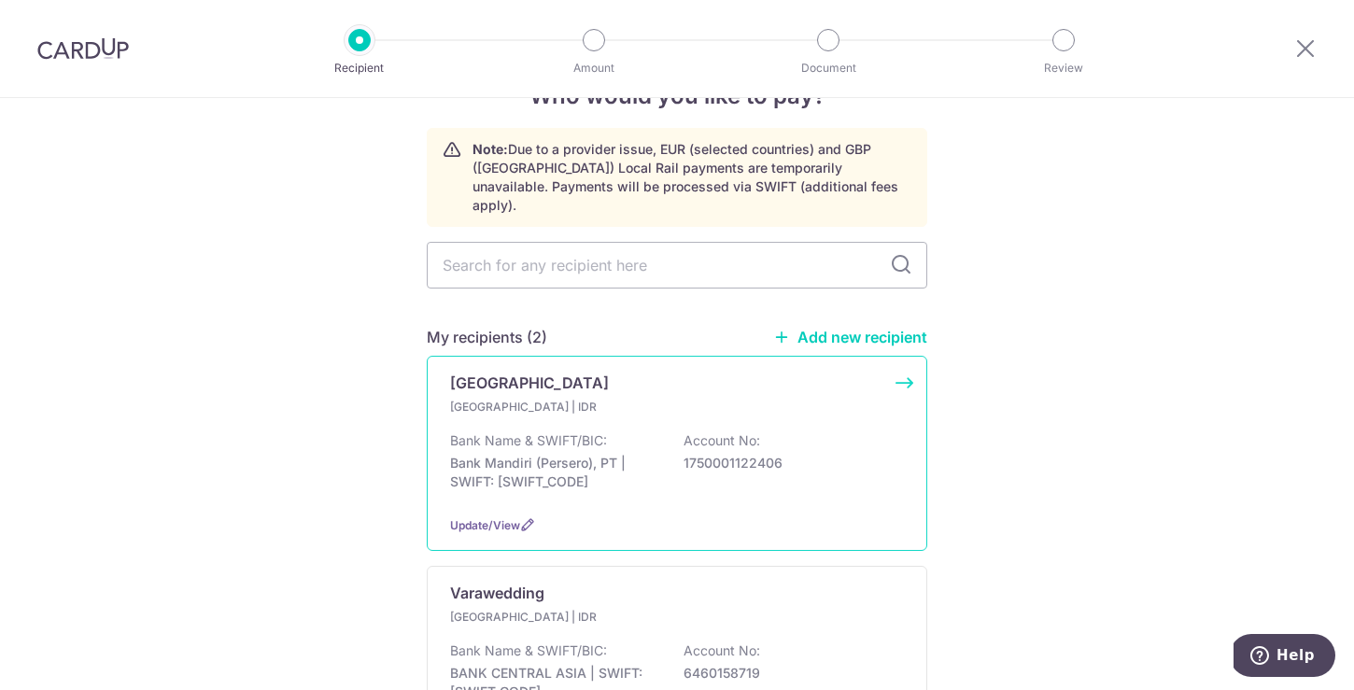
scroll to position [161, 0]
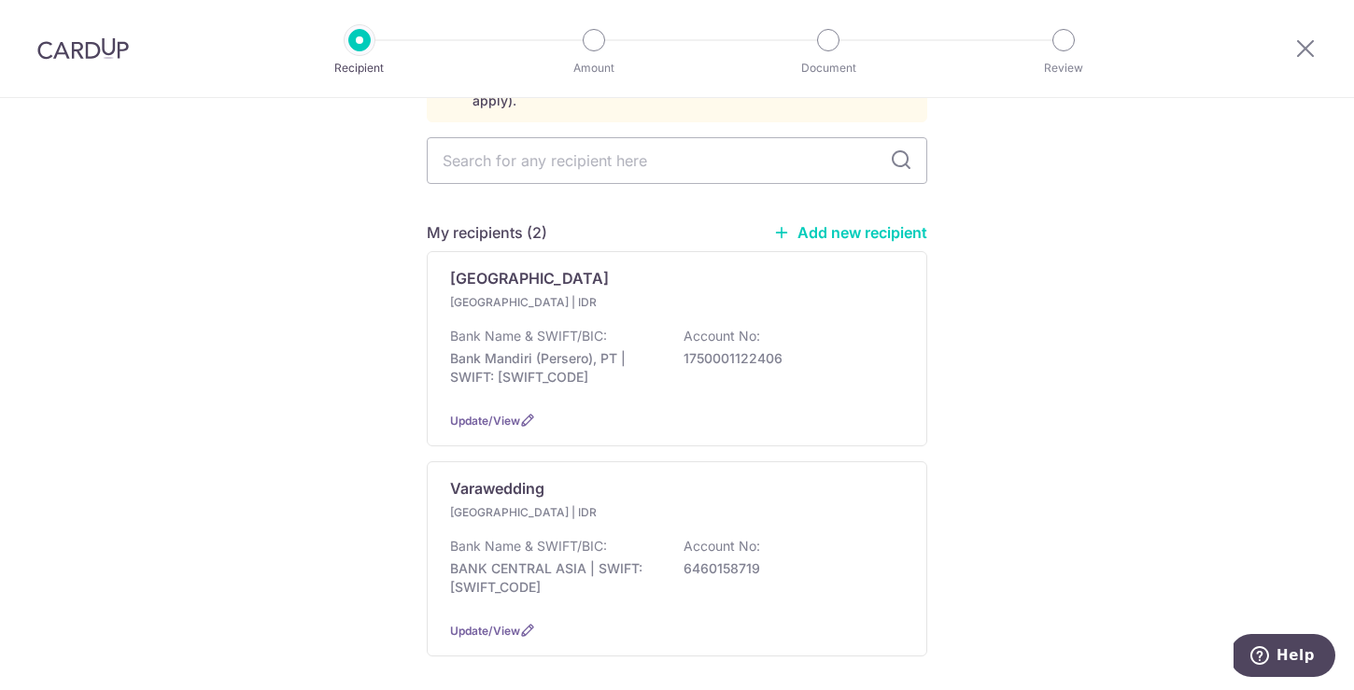
click at [846, 223] on link "Add new recipient" at bounding box center [850, 232] width 154 height 19
select select
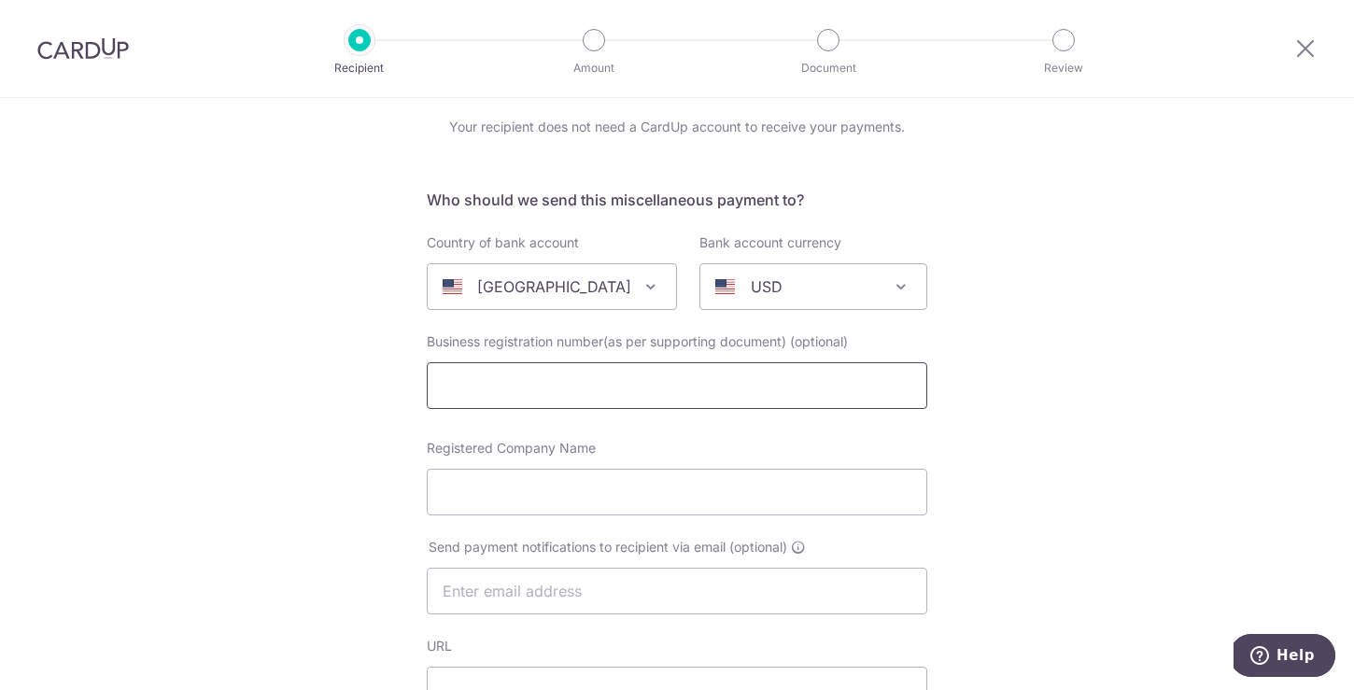
scroll to position [161, 0]
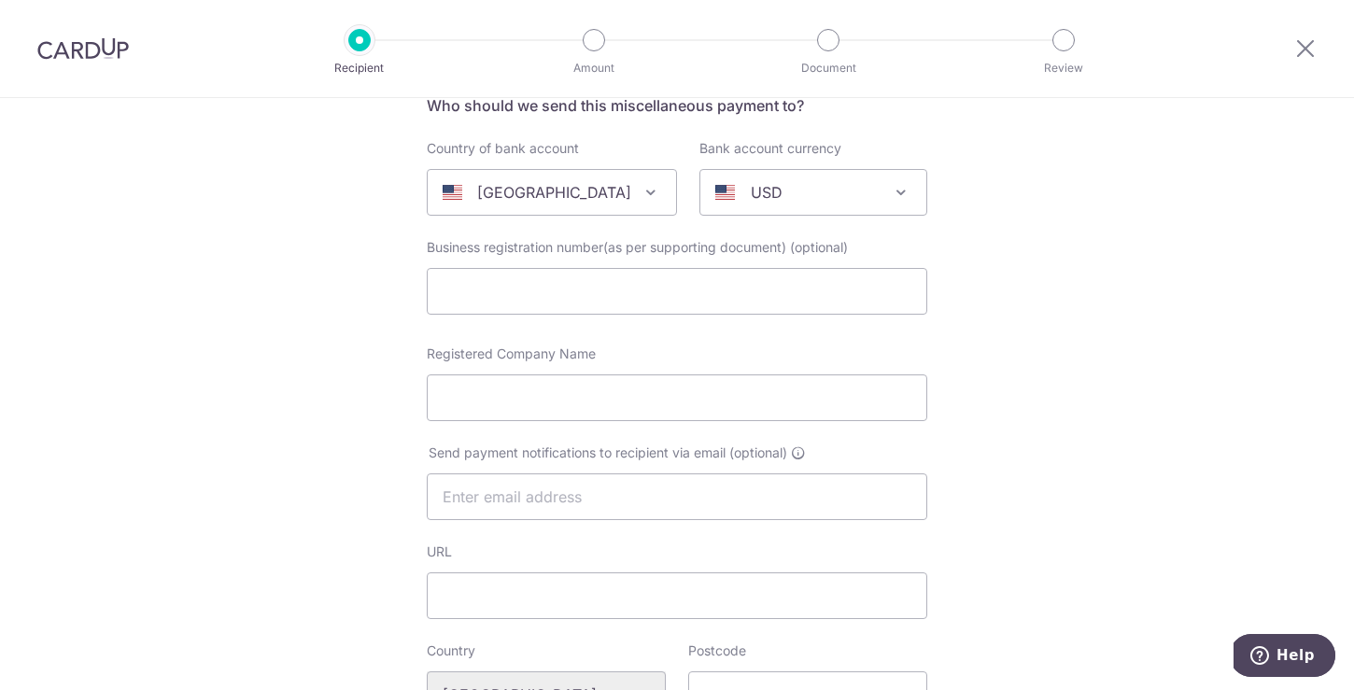
click at [616, 189] on span "[GEOGRAPHIC_DATA]" at bounding box center [552, 192] width 248 height 45
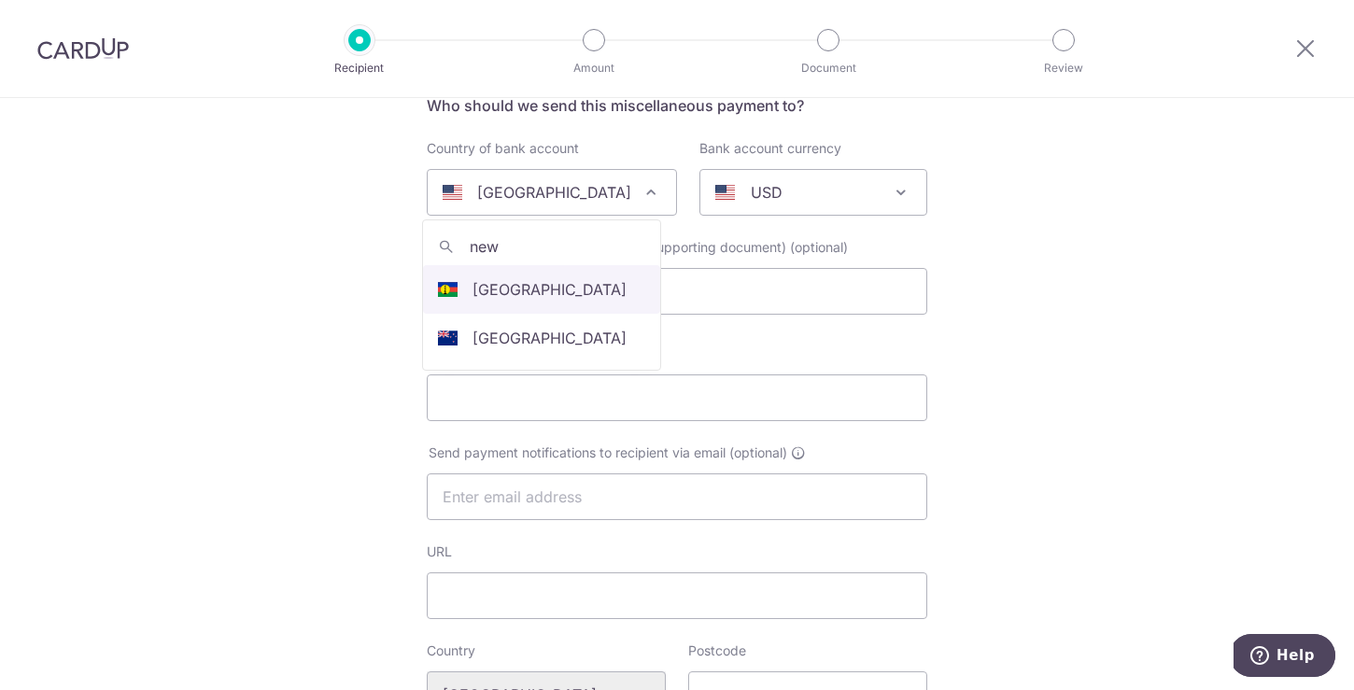
scroll to position [0, 0]
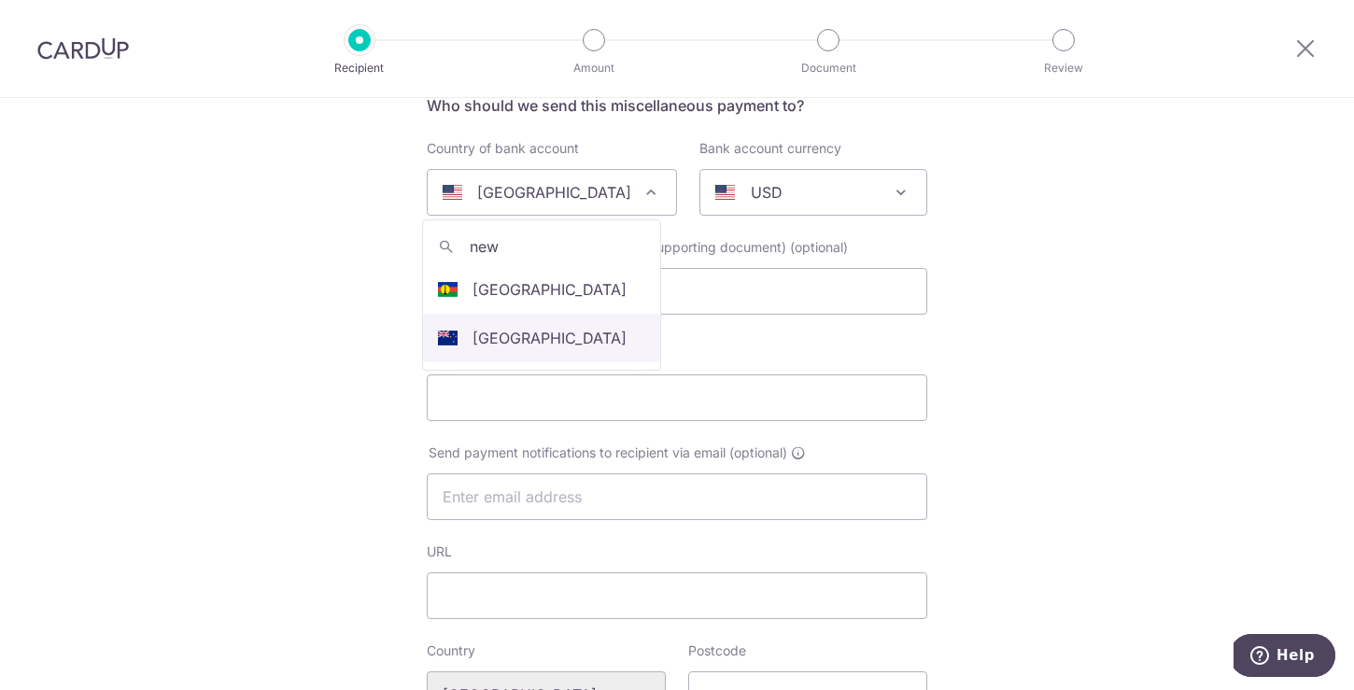
type input "new"
drag, startPoint x: 514, startPoint y: 335, endPoint x: 719, endPoint y: 220, distance: 235.9
select select "172"
select select "[GEOGRAPHIC_DATA]"
select select
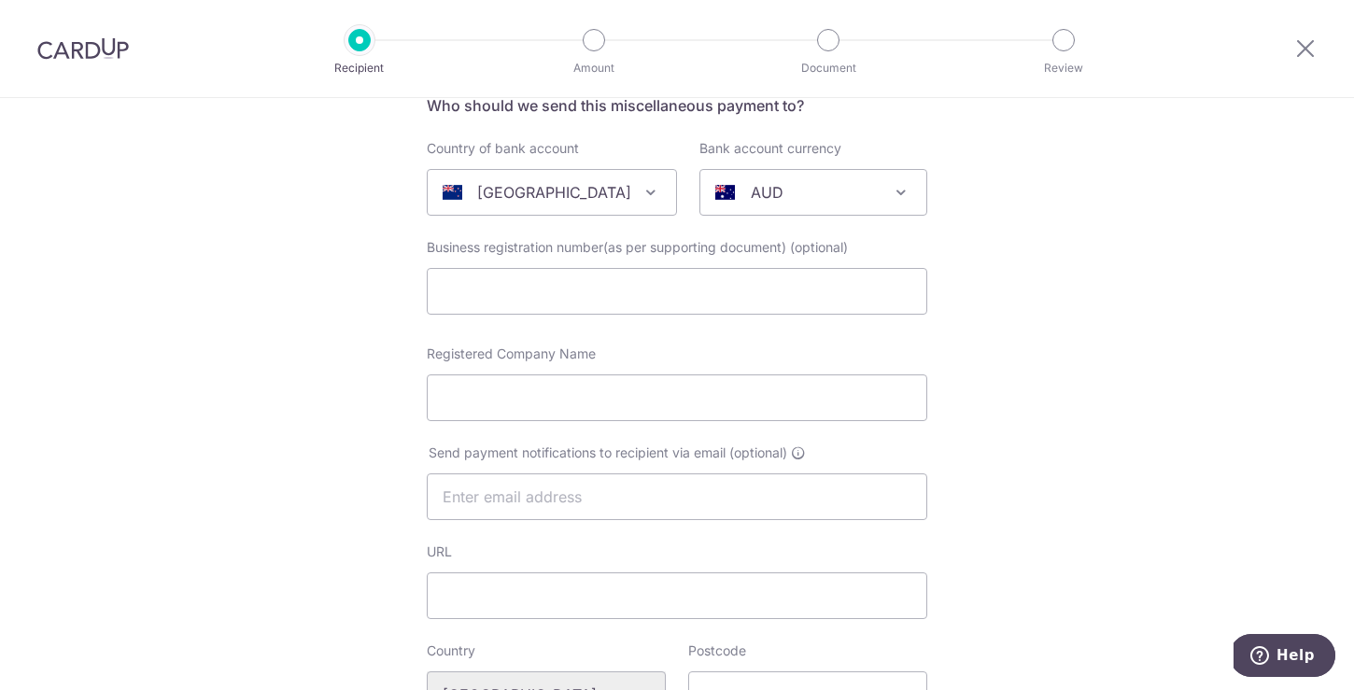
click at [758, 184] on p "AUD" at bounding box center [767, 192] width 33 height 22
type input "nzd"
select select "18"
click at [681, 285] on input "text" at bounding box center [677, 291] width 501 height 47
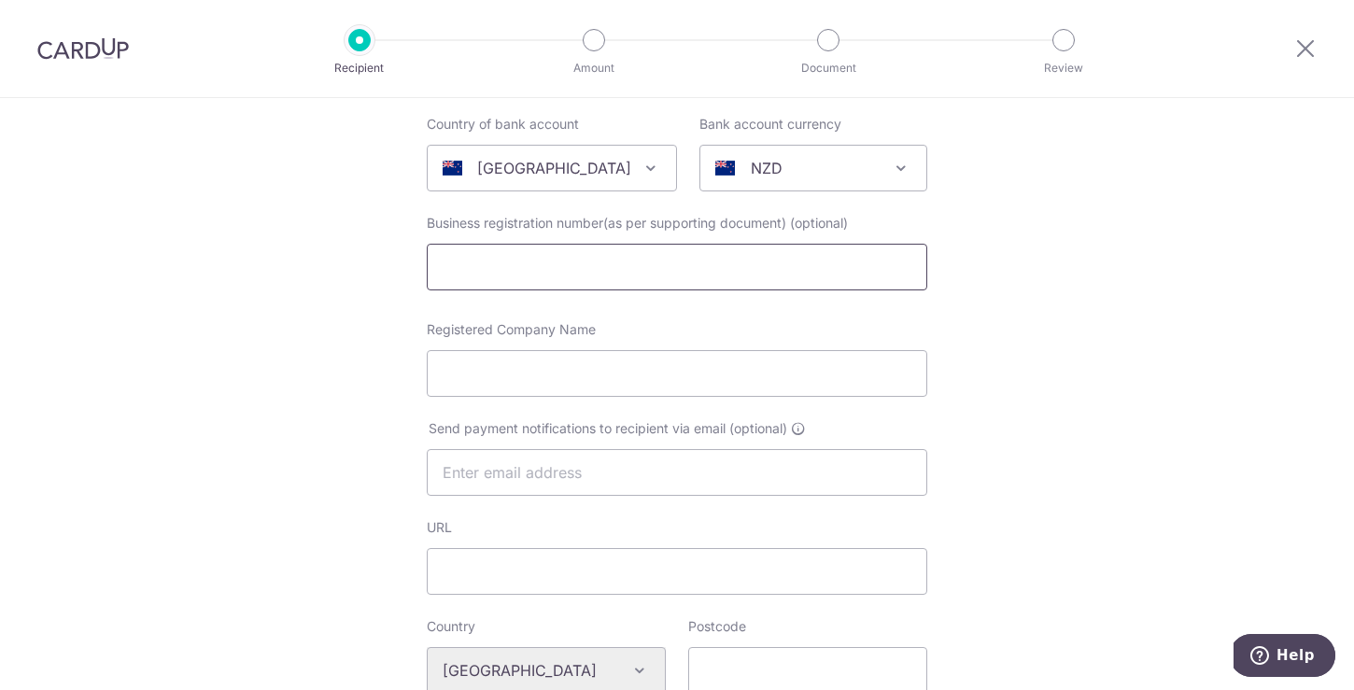
scroll to position [197, 0]
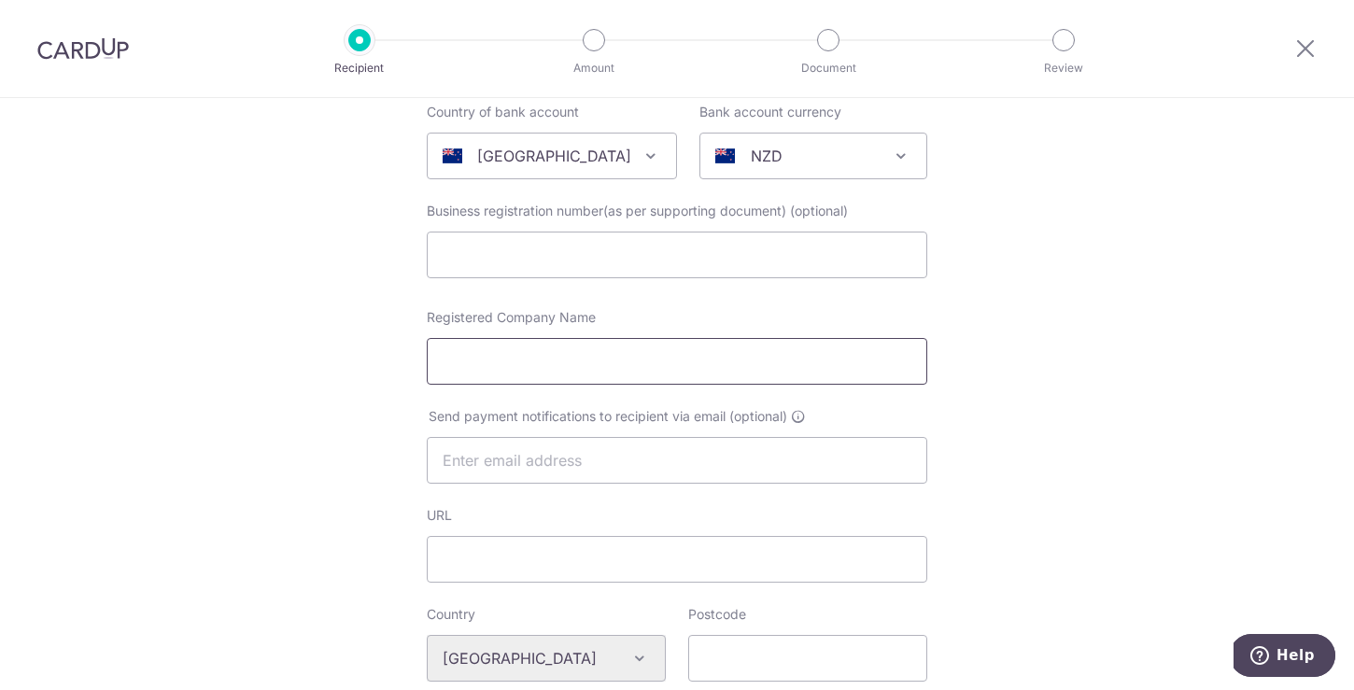
click at [669, 345] on input "Registered Company Name" at bounding box center [677, 361] width 501 height 47
paste input "Panda Bay Films Limited"
type input "Panda Bay Films Limited"
click at [630, 466] on input "text" at bounding box center [677, 460] width 501 height 47
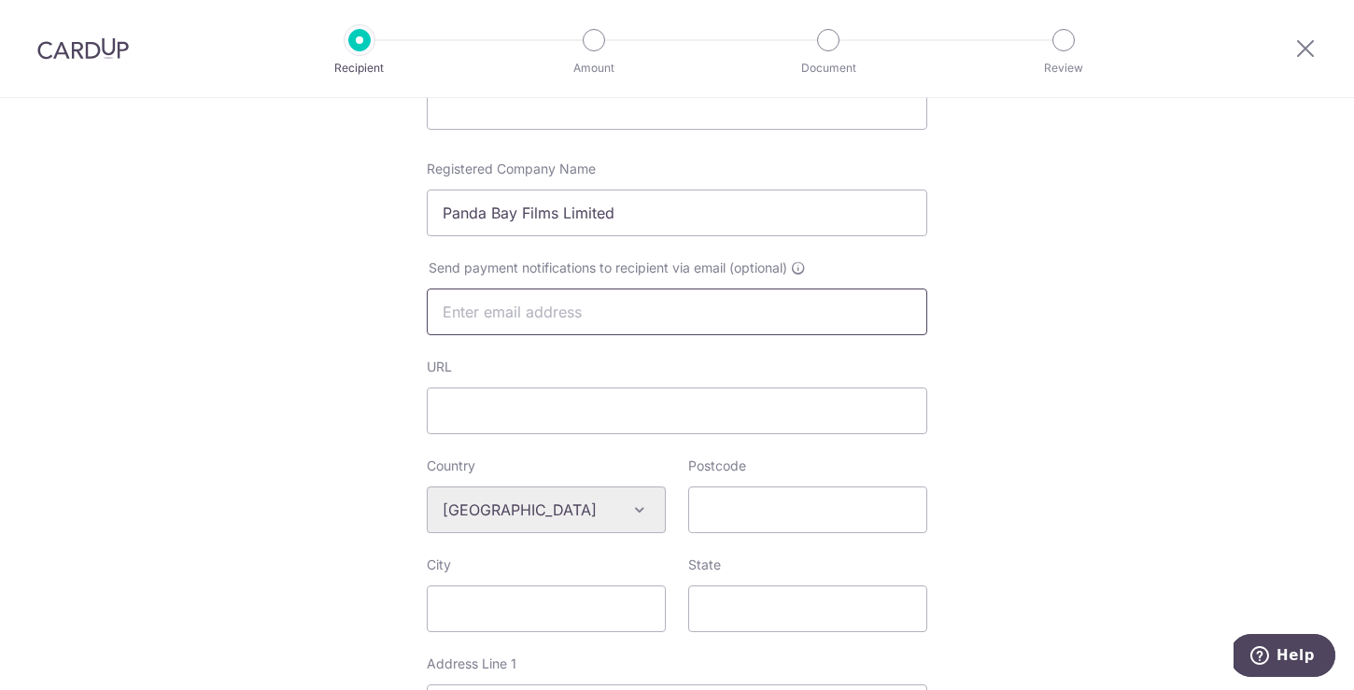
scroll to position [346, 0]
click at [627, 409] on input "URL" at bounding box center [677, 411] width 501 height 47
paste input "https://pandabayfilms.com/"
type input "https://pandabayfilms.com/"
click at [721, 507] on input "Postcode" at bounding box center [807, 510] width 239 height 47
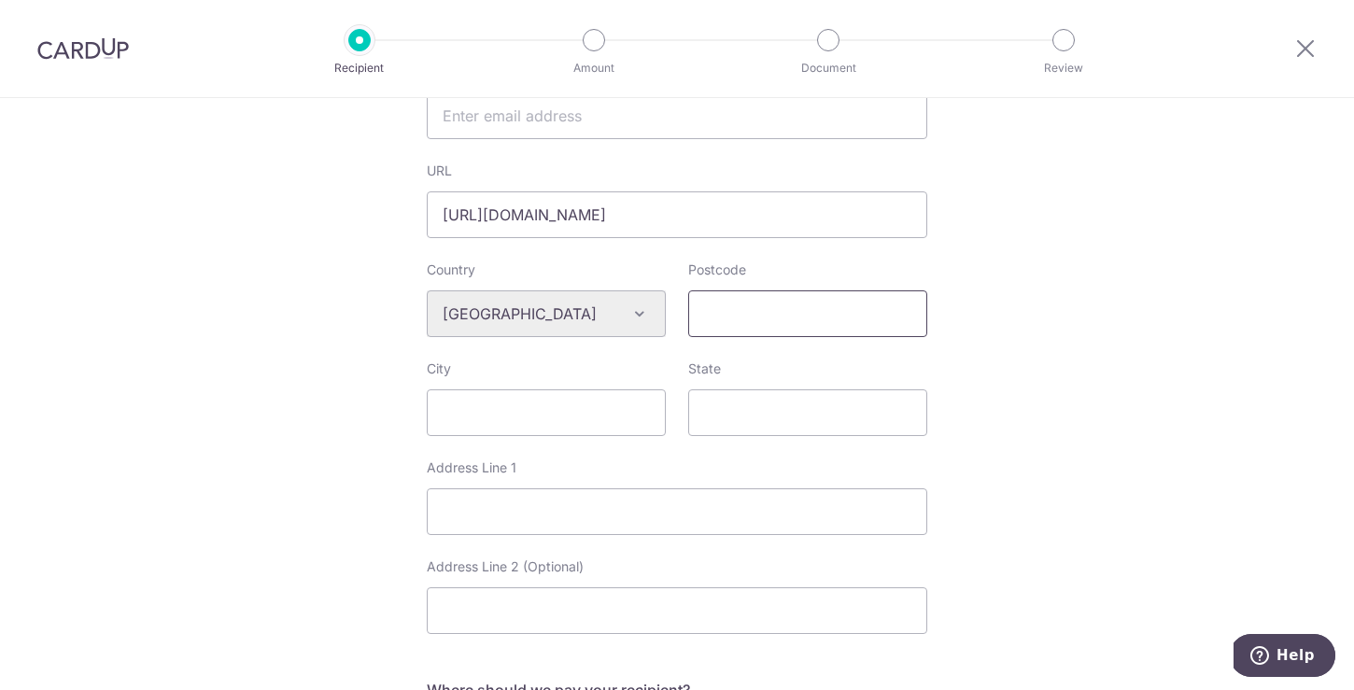
scroll to position [671, 0]
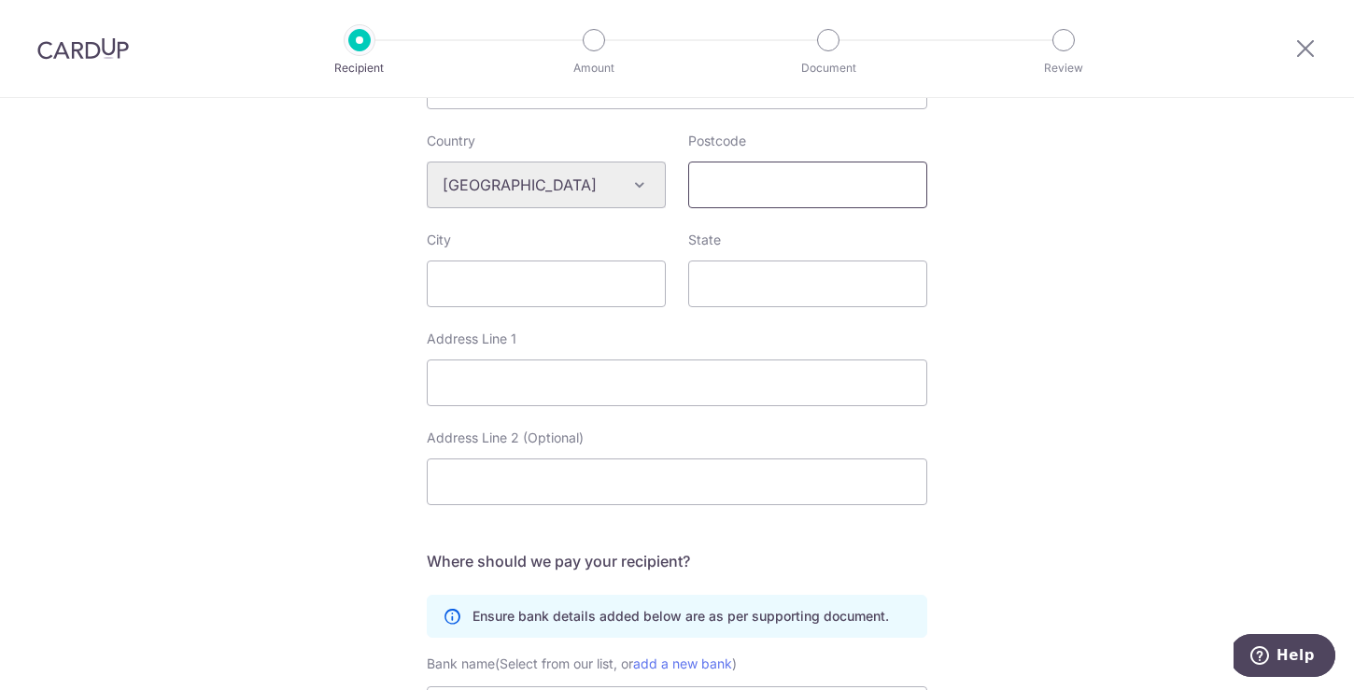
click at [815, 186] on input "Postcode" at bounding box center [807, 185] width 239 height 47
type input "9304"
click at [602, 289] on input "City" at bounding box center [546, 284] width 239 height 47
type input "Queenstown"
click at [737, 291] on input "State" at bounding box center [807, 284] width 239 height 47
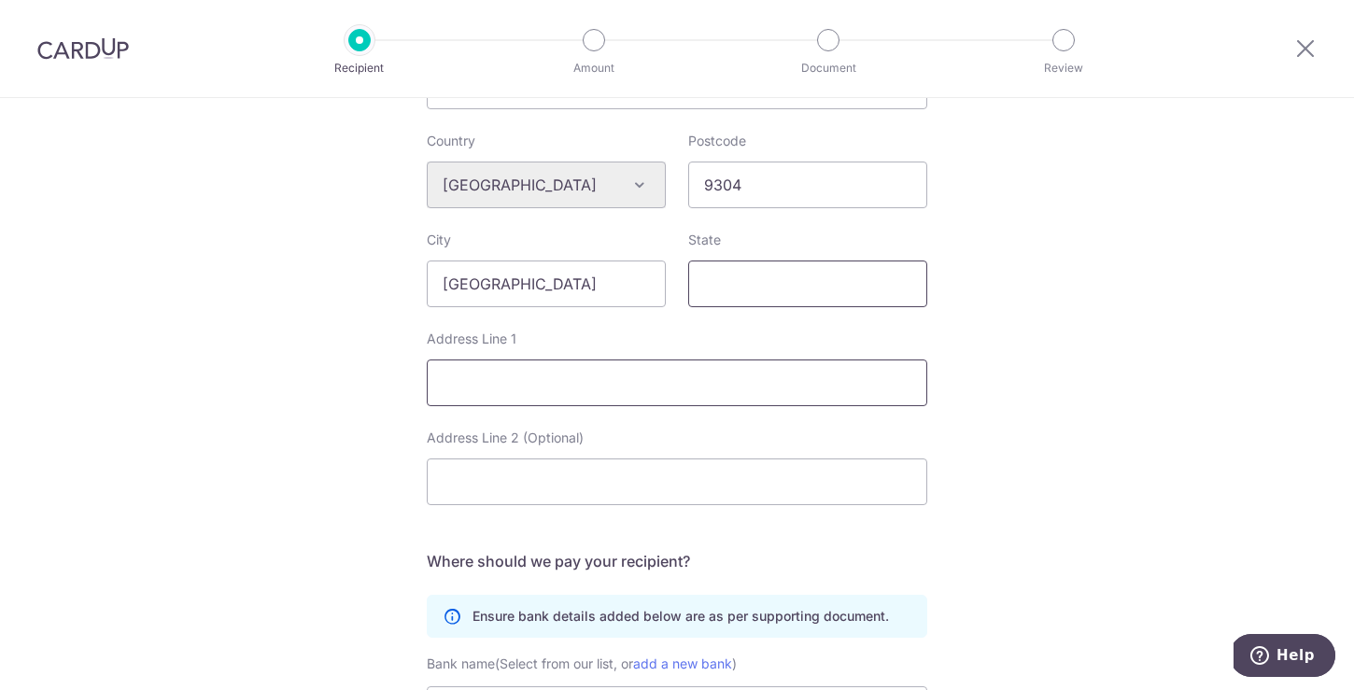
type input "Otago"
click at [710, 367] on input "Address Line 1" at bounding box center [677, 383] width 501 height 47
paste input "8 Headley Drive, Lower shotover,"
click at [433, 387] on input "8 Headley Drive, Lower shotover," at bounding box center [677, 383] width 501 height 47
click at [702, 384] on input "18 Headley Drive, Lower shotover," at bounding box center [677, 383] width 501 height 47
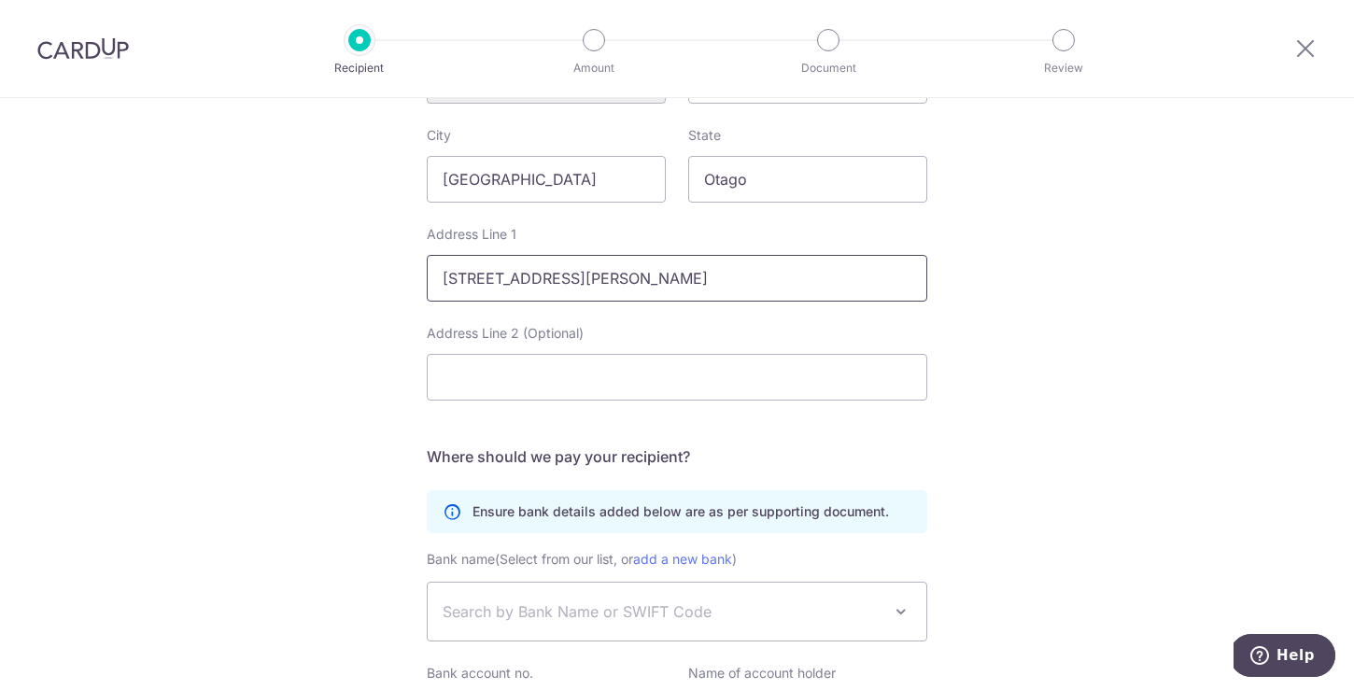
scroll to position [975, 0]
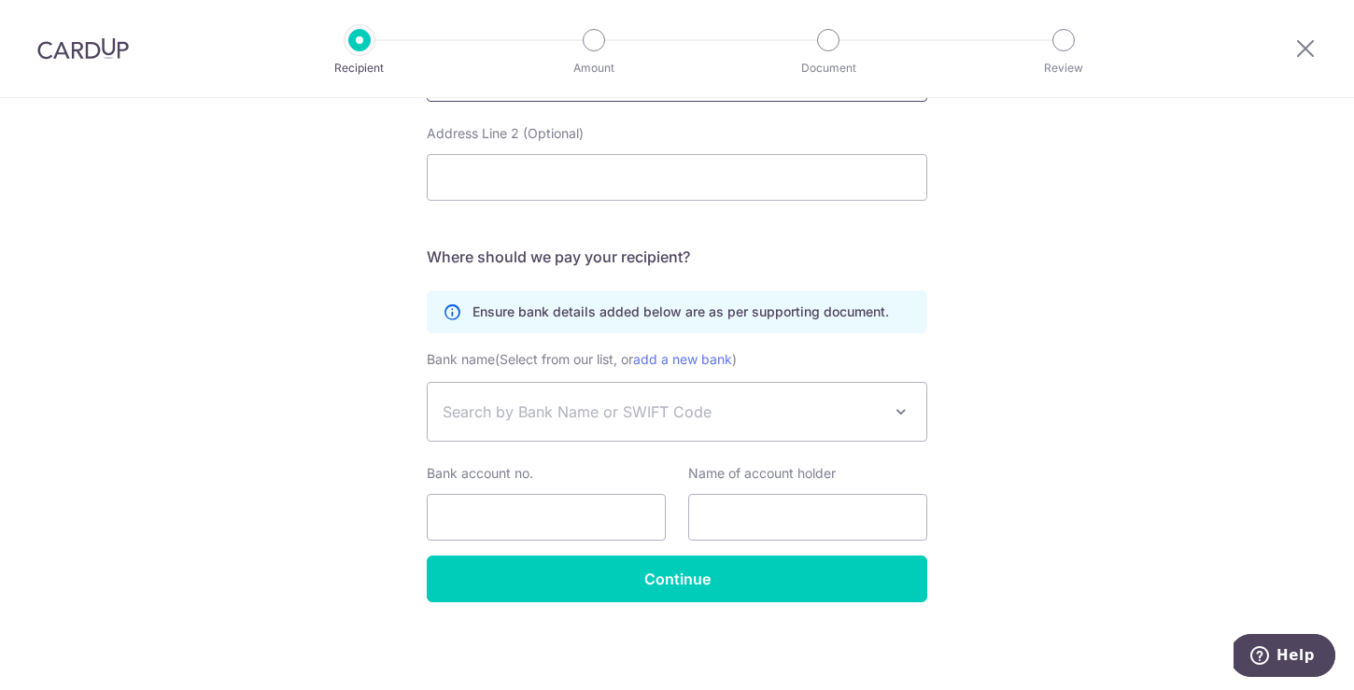
type input "18 Headley Drive, Lower shotover"
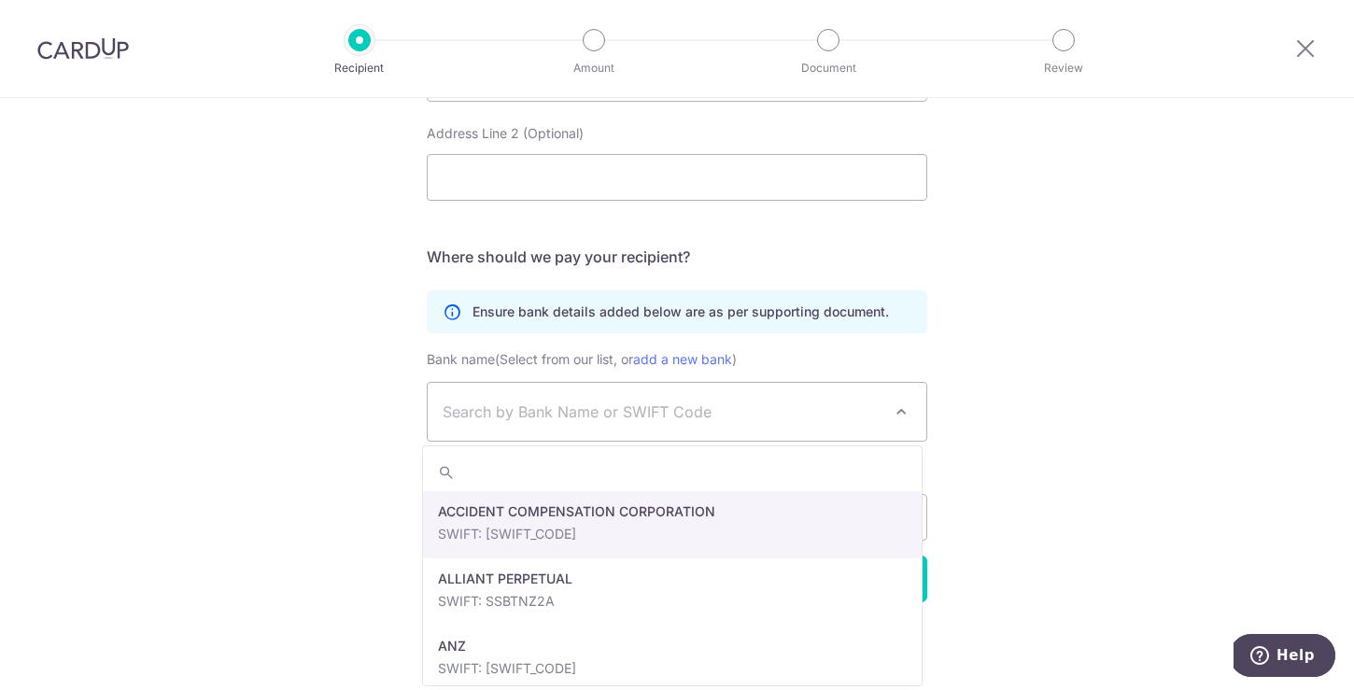
click at [745, 416] on span "Search by Bank Name or SWIFT Code" at bounding box center [662, 412] width 439 height 22
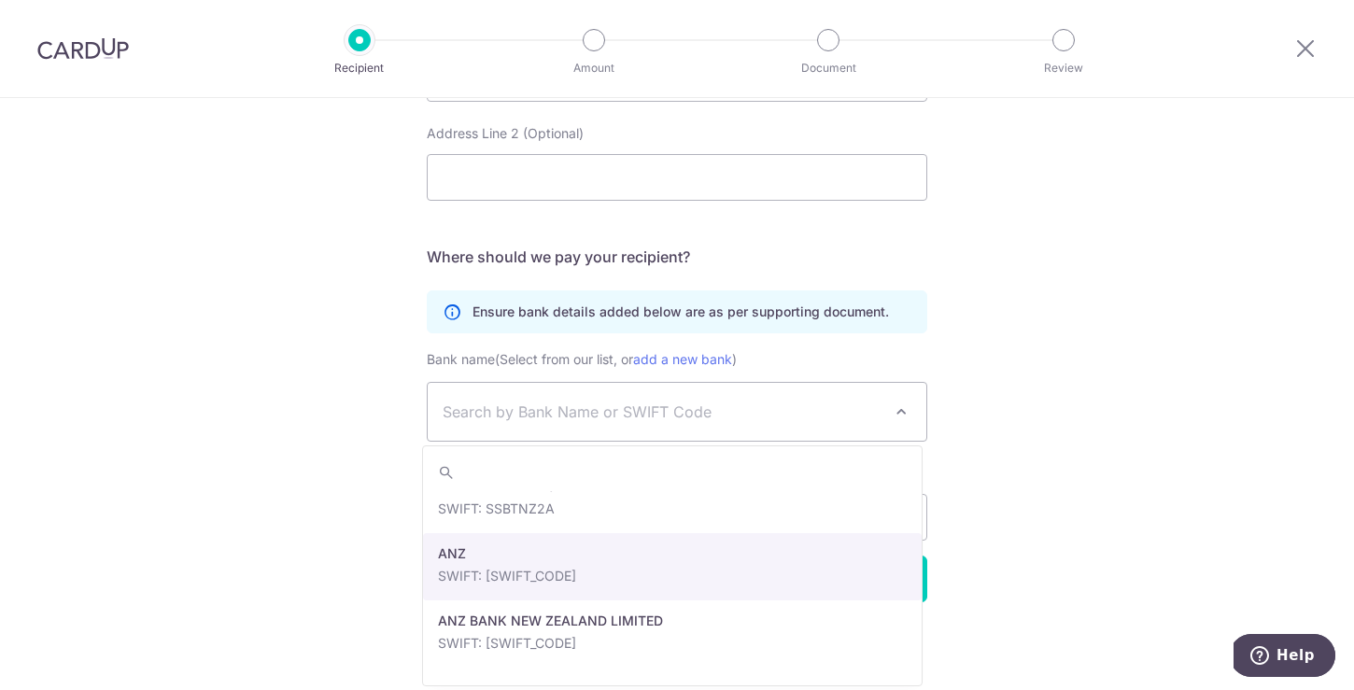
scroll to position [115, 0]
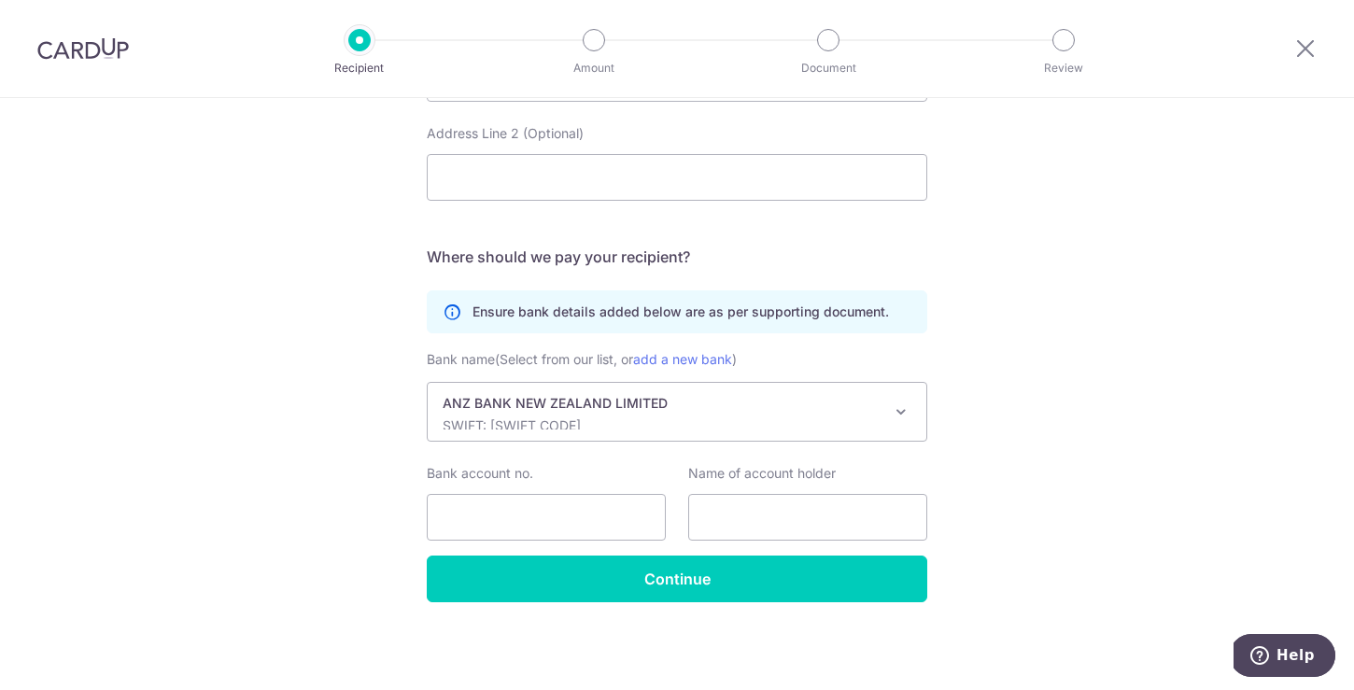
select select "12471"
click at [560, 500] on input "Bank account no." at bounding box center [546, 517] width 239 height 47
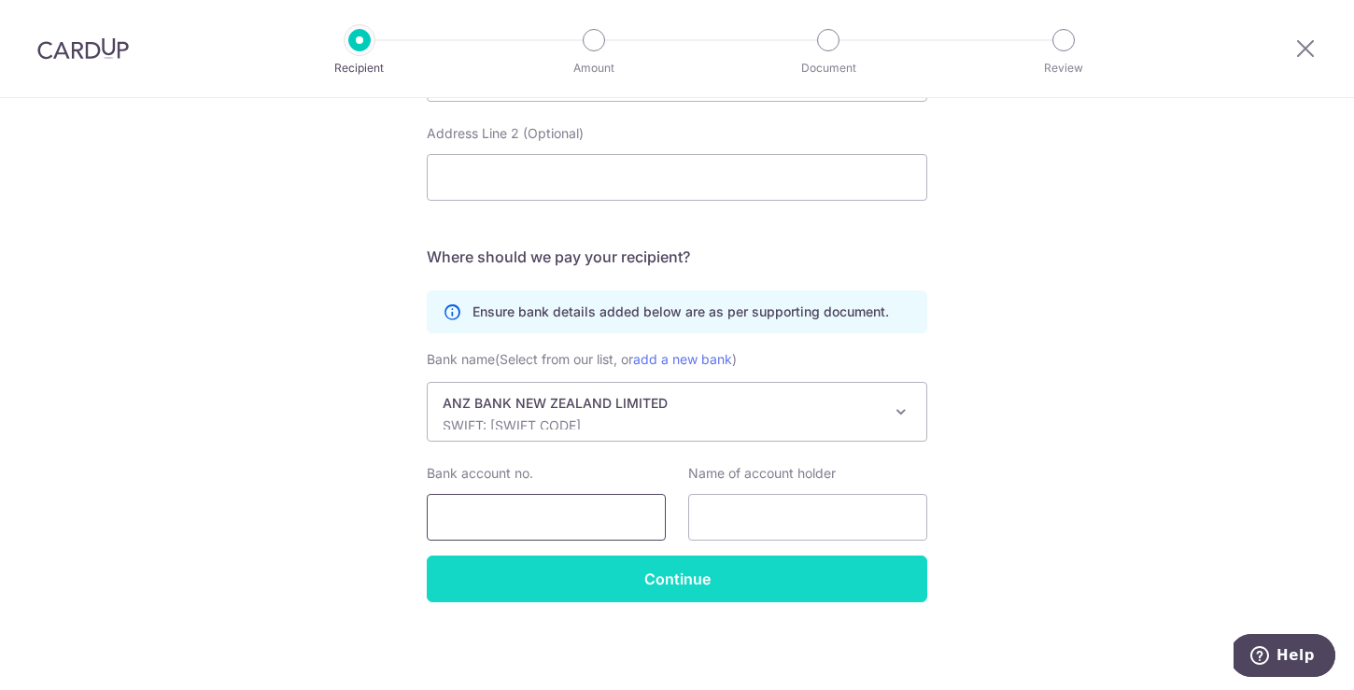
paste input "01-0867-0697680-00"
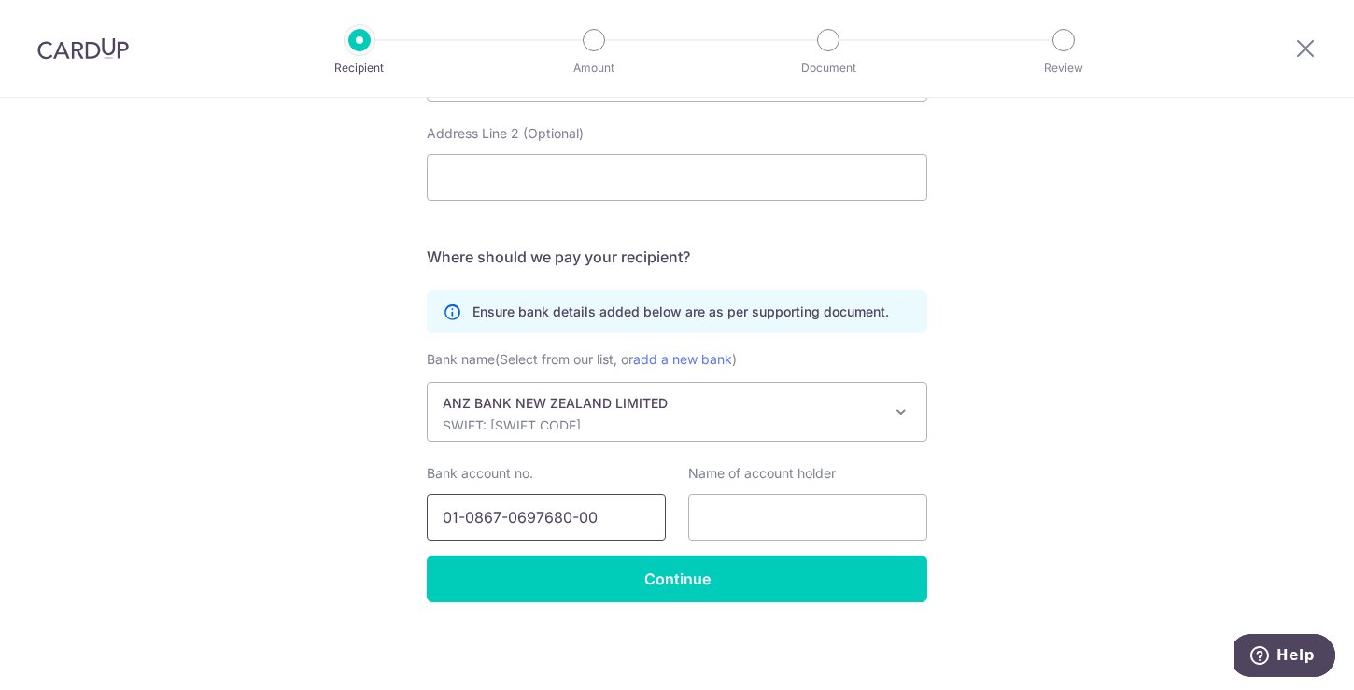
click at [574, 520] on input "01-0867-0697680-00" at bounding box center [546, 517] width 239 height 47
type input "010867069768000"
click at [736, 512] on input "text" at bounding box center [807, 517] width 239 height 47
paste input "Panda Bay Films Limited"
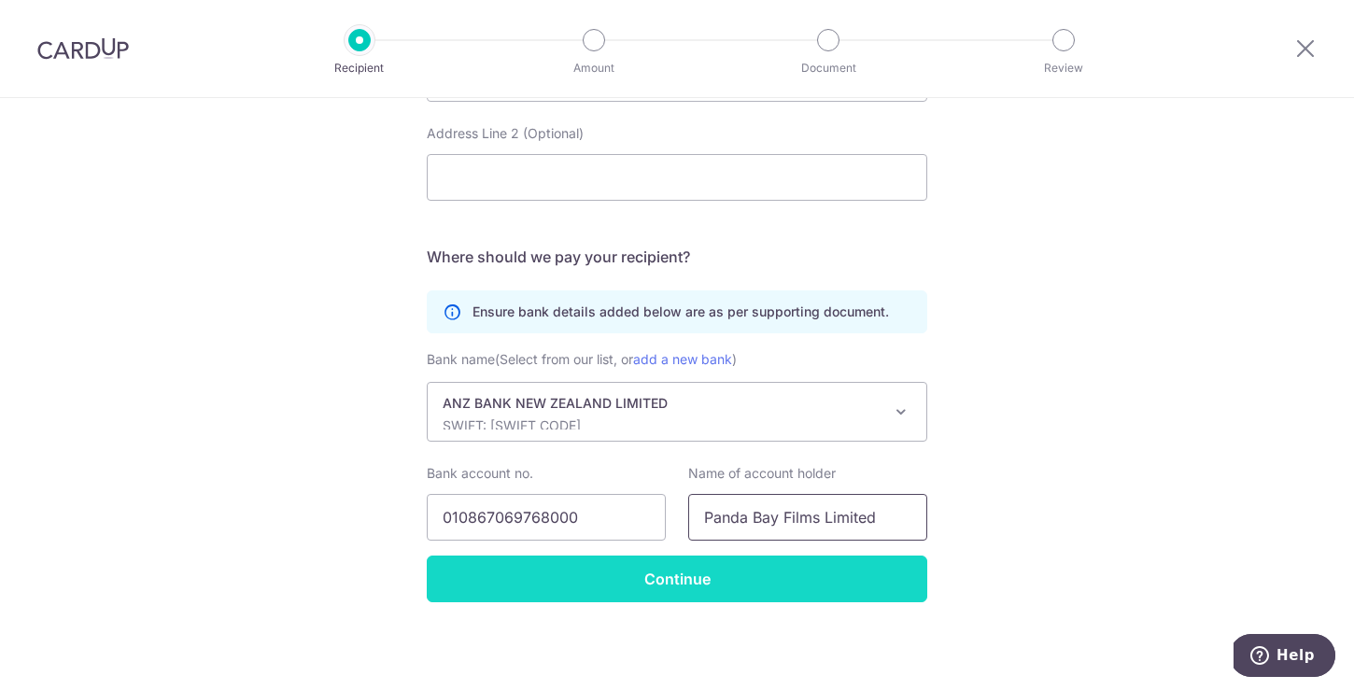
type input "Panda Bay Films Limited"
click at [729, 566] on input "Continue" at bounding box center [677, 579] width 501 height 47
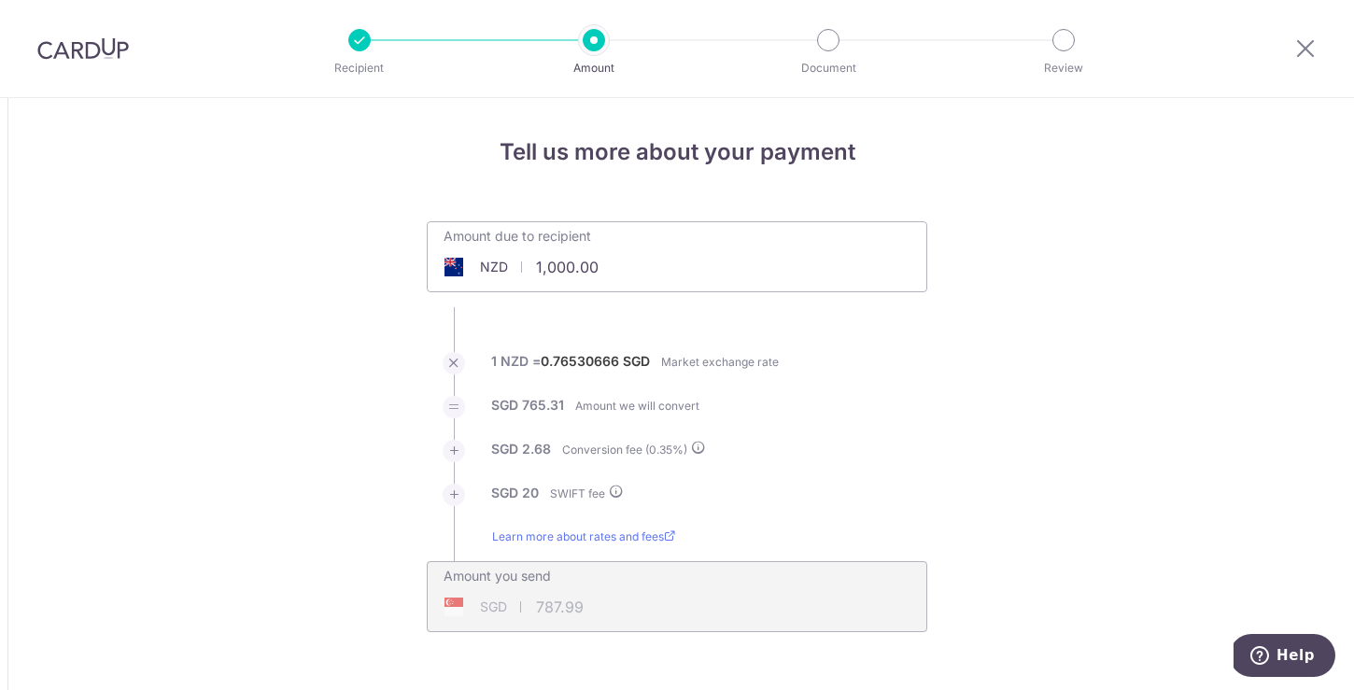
drag, startPoint x: 545, startPoint y: 271, endPoint x: 569, endPoint y: 270, distance: 23.4
click at [569, 270] on input "1,000.00" at bounding box center [566, 267] width 276 height 43
type input "1,935.00"
type input "1,506.01"
click at [445, 495] on div at bounding box center [454, 495] width 22 height 22
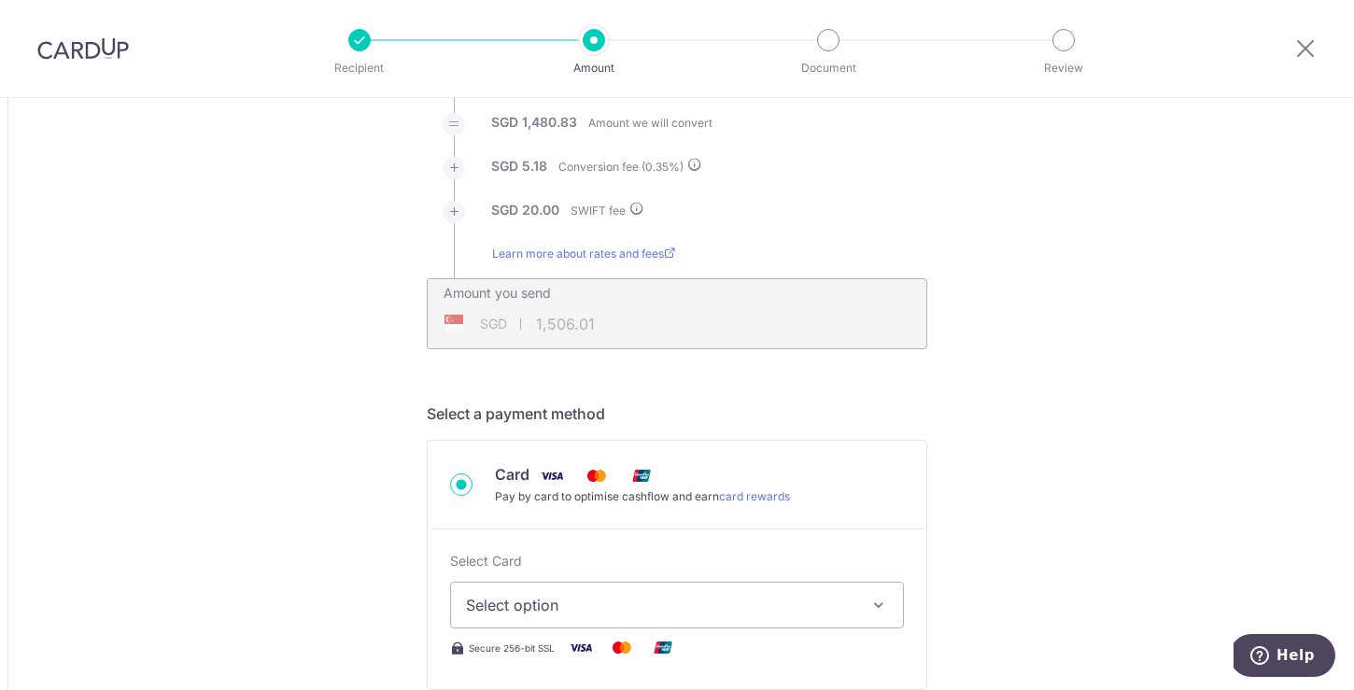
scroll to position [565, 0]
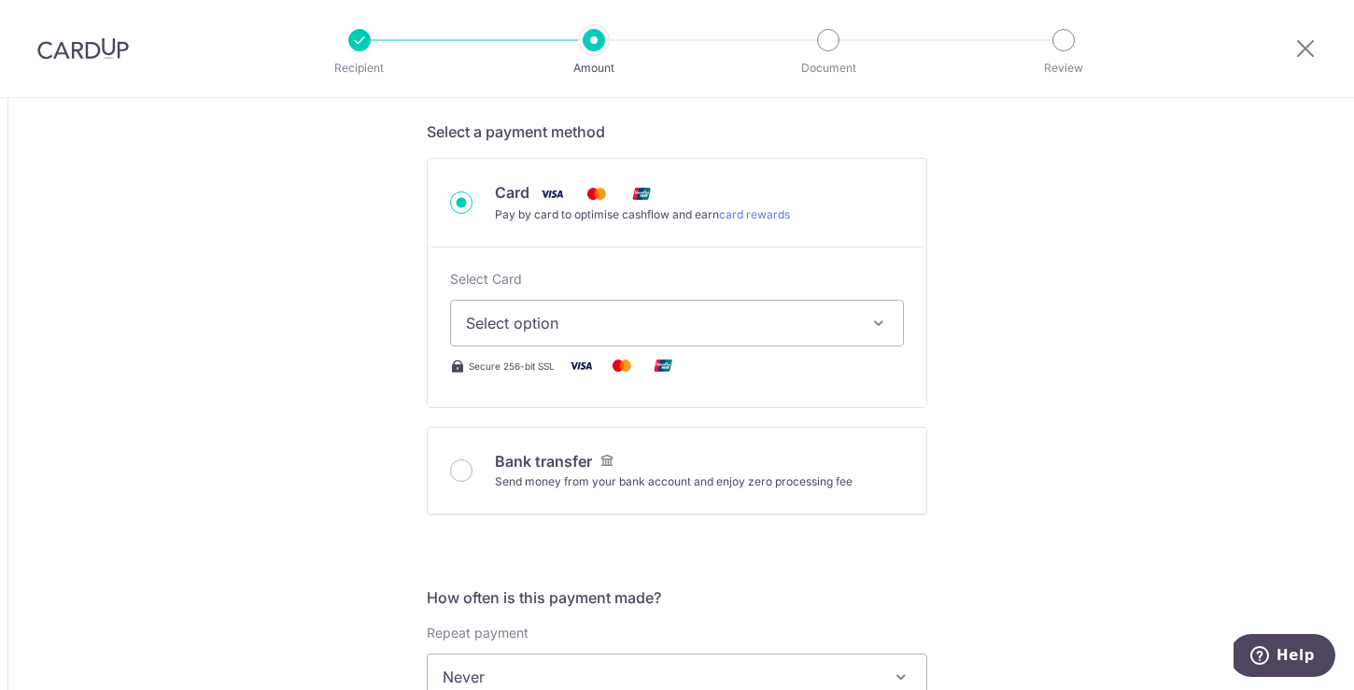
click at [879, 305] on button "Select option" at bounding box center [677, 323] width 454 height 47
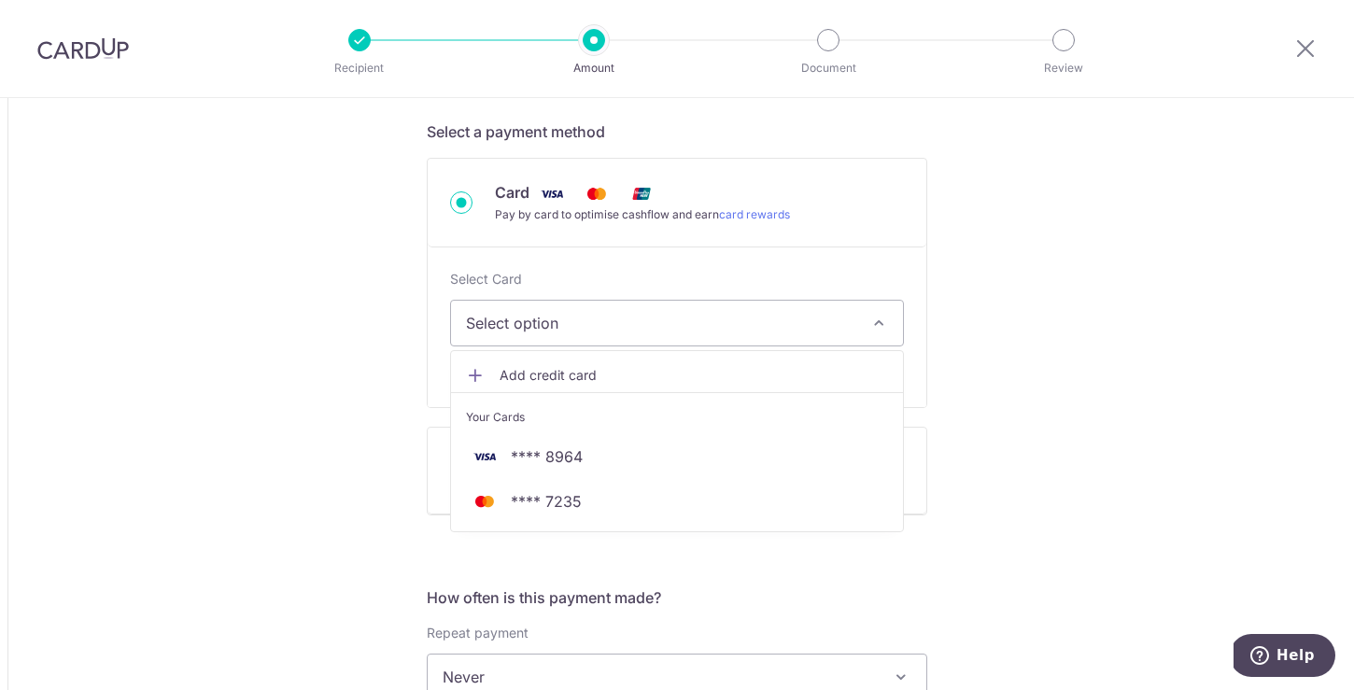
click at [1144, 362] on div "Tell us more about your payment Amount due to recipient NZD 1,935.00 1935 1 NZD…" at bounding box center [677, 657] width 1354 height 2248
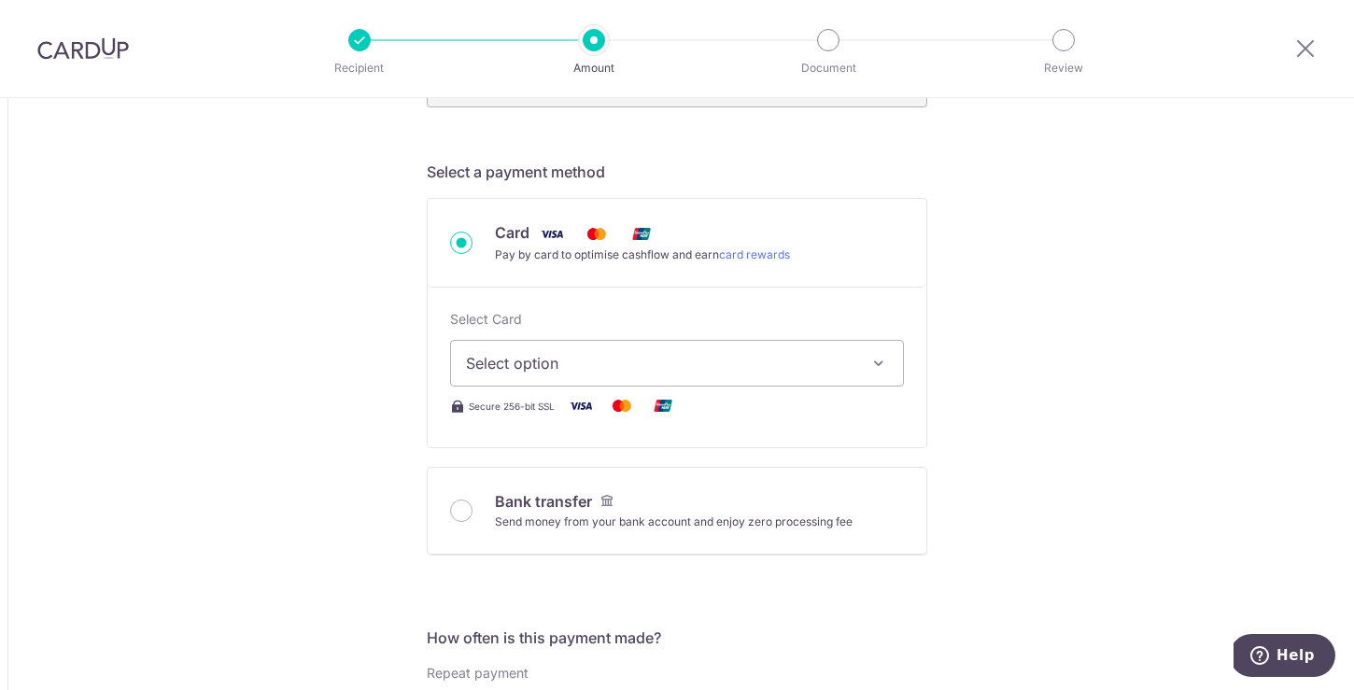
scroll to position [528, 0]
click at [866, 375] on button "Select option" at bounding box center [677, 360] width 454 height 47
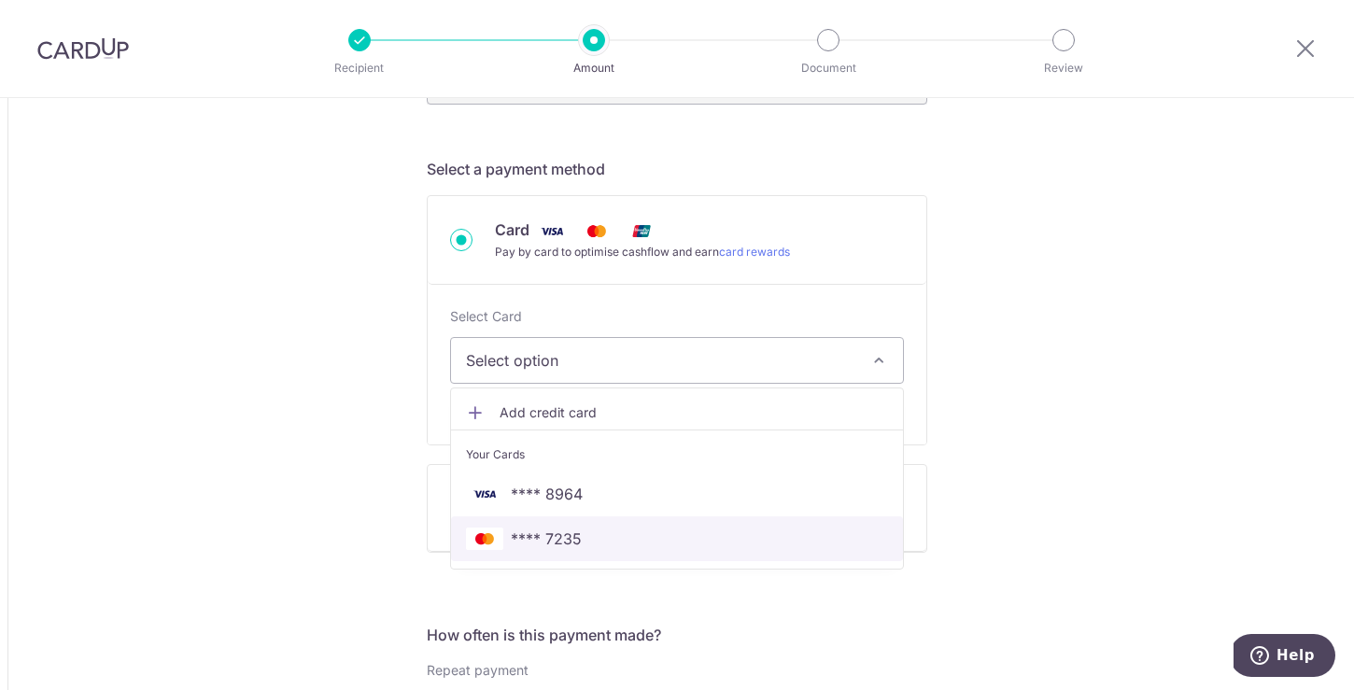
click at [741, 538] on span "**** 7235" at bounding box center [677, 539] width 422 height 22
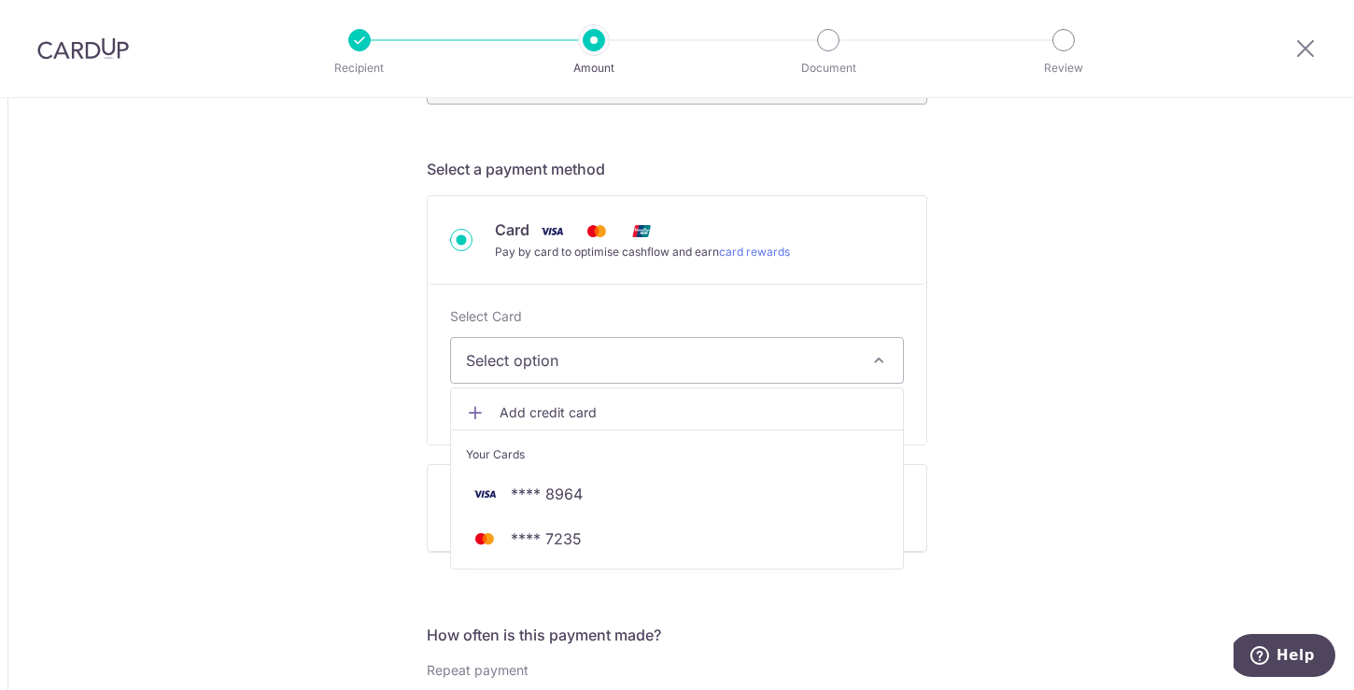
type input "1,935.00"
type input "1,506.09"
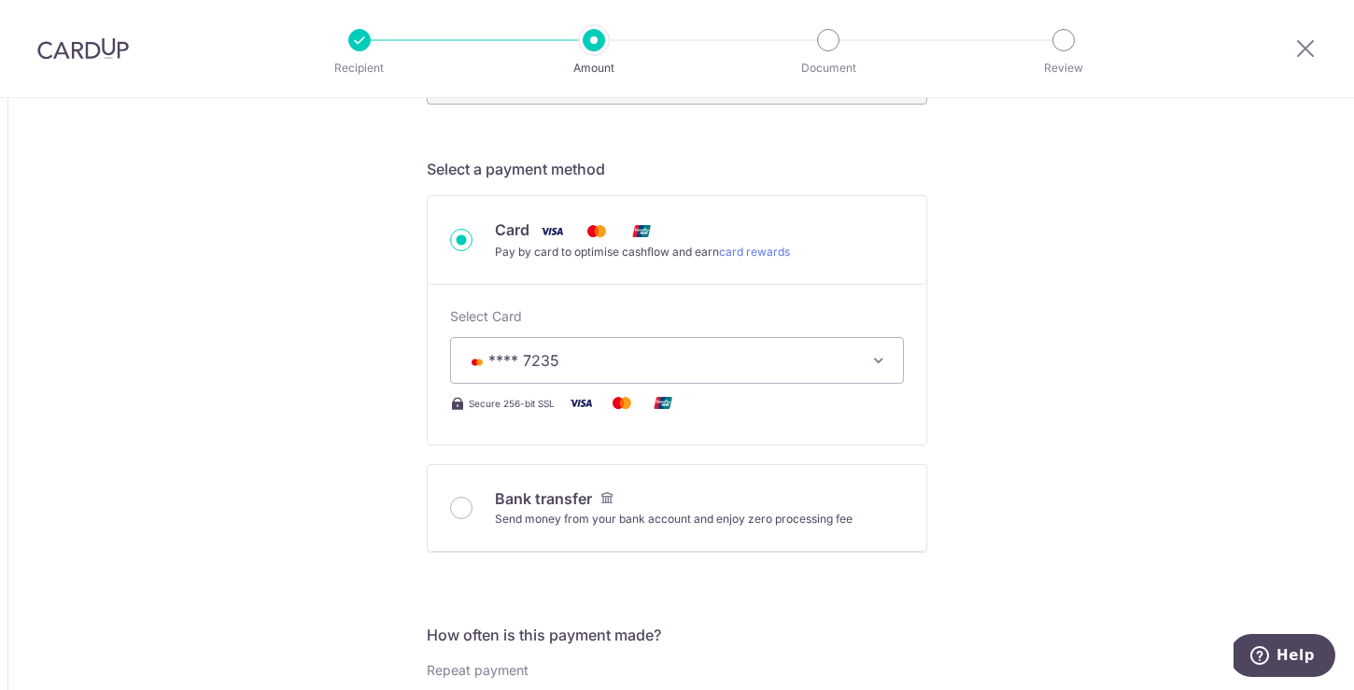
click at [760, 363] on span "**** 7235" at bounding box center [660, 360] width 389 height 22
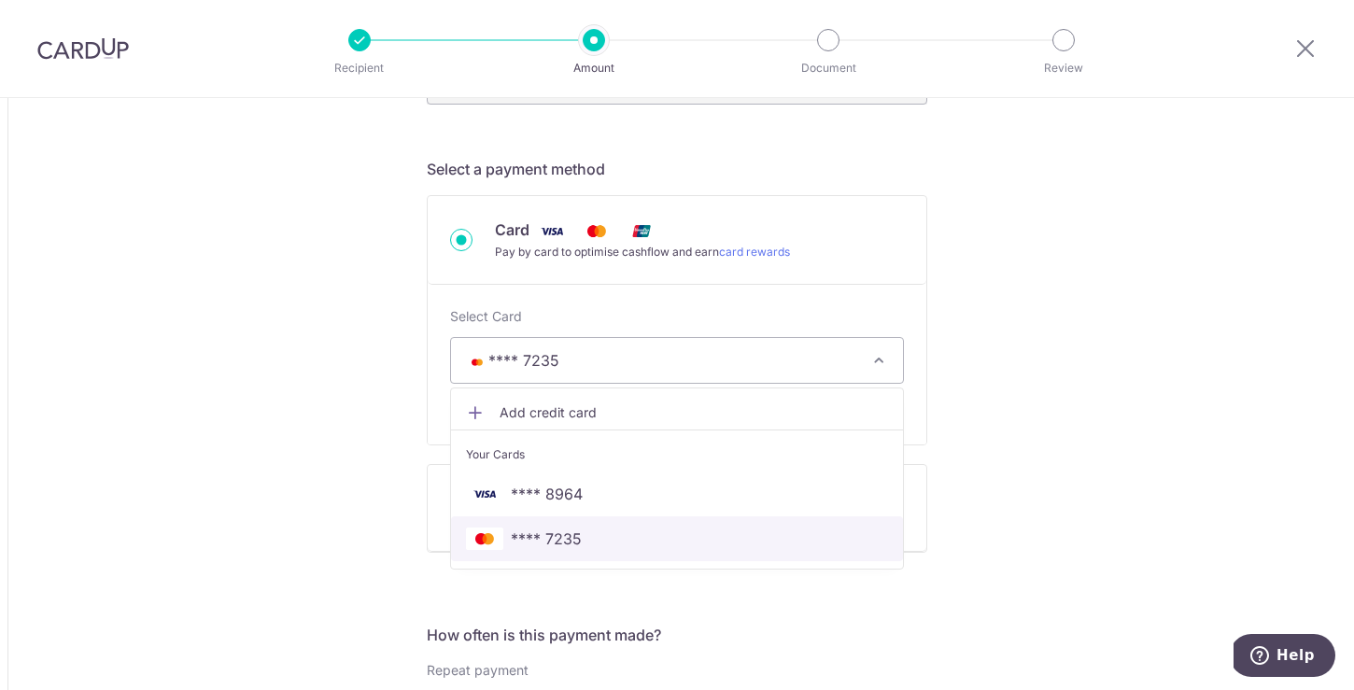
click at [771, 559] on link "**** 7235" at bounding box center [677, 539] width 452 height 45
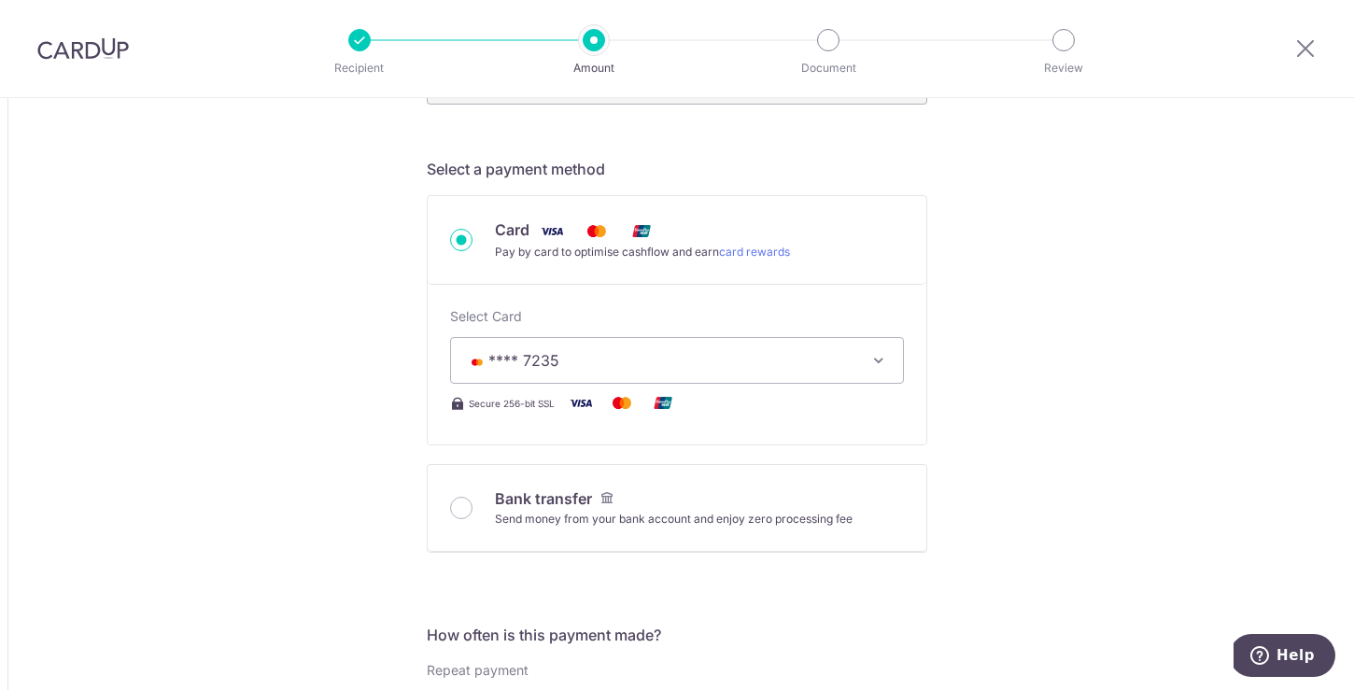
type input "1,935.00"
click at [1003, 497] on div "Tell us more about your payment Amount due to recipient NZD 1,935.00 1935 1 NZD…" at bounding box center [677, 694] width 1354 height 2248
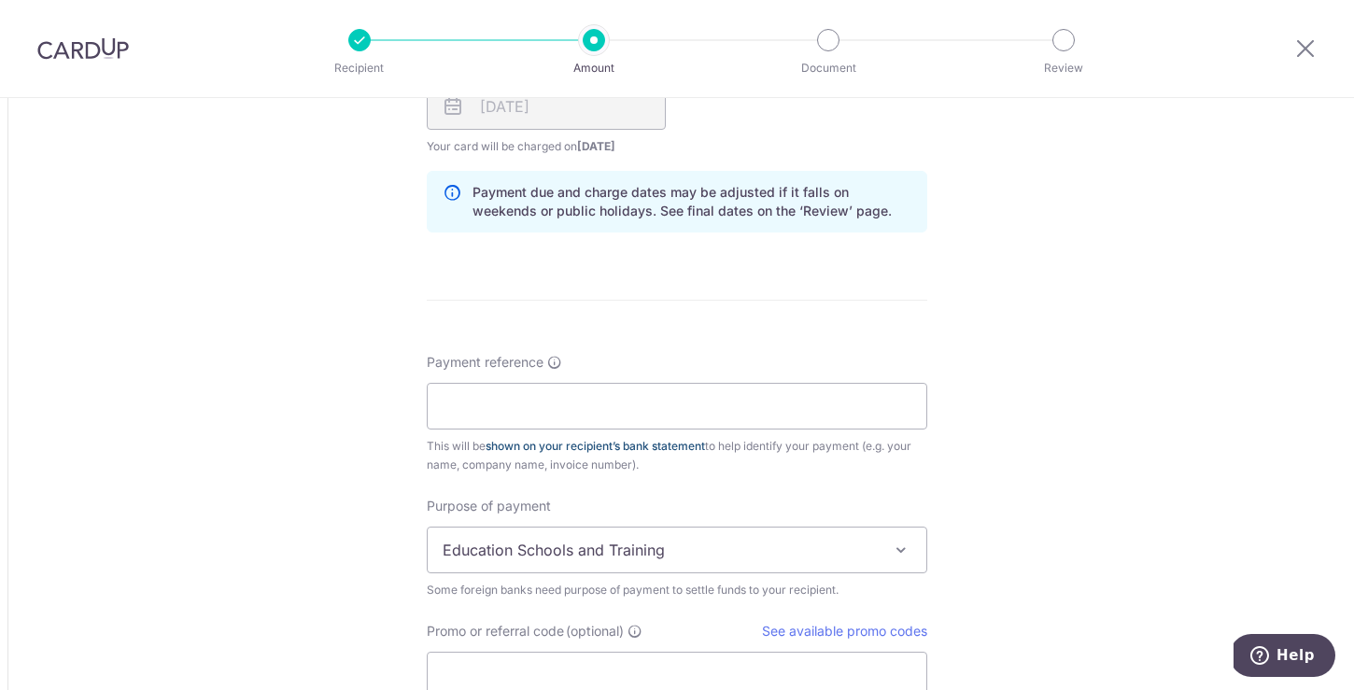
scroll to position [1266, 0]
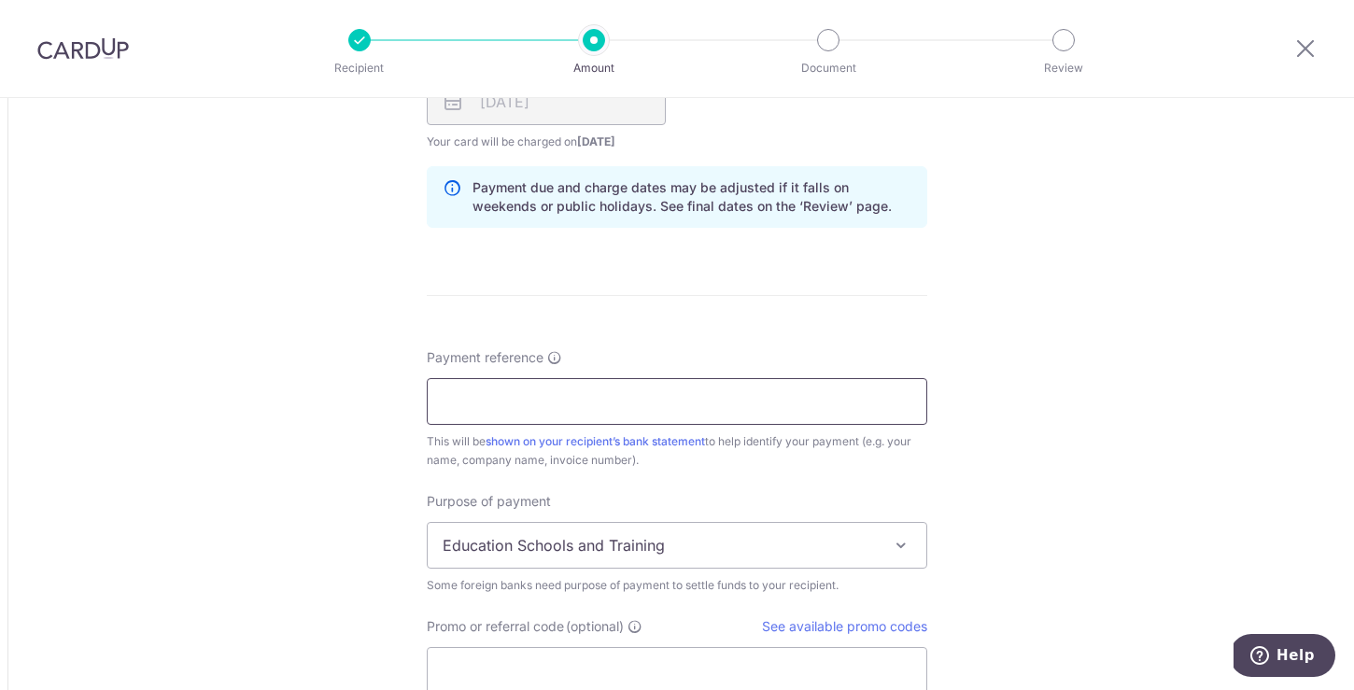
click at [744, 409] on input "Payment reference" at bounding box center [677, 401] width 501 height 47
click at [717, 519] on div "Purpose of payment Education Schools and Training Goods Purchased Medical Servi…" at bounding box center [677, 543] width 501 height 103
click at [715, 534] on span "Education Schools and Training" at bounding box center [677, 545] width 499 height 45
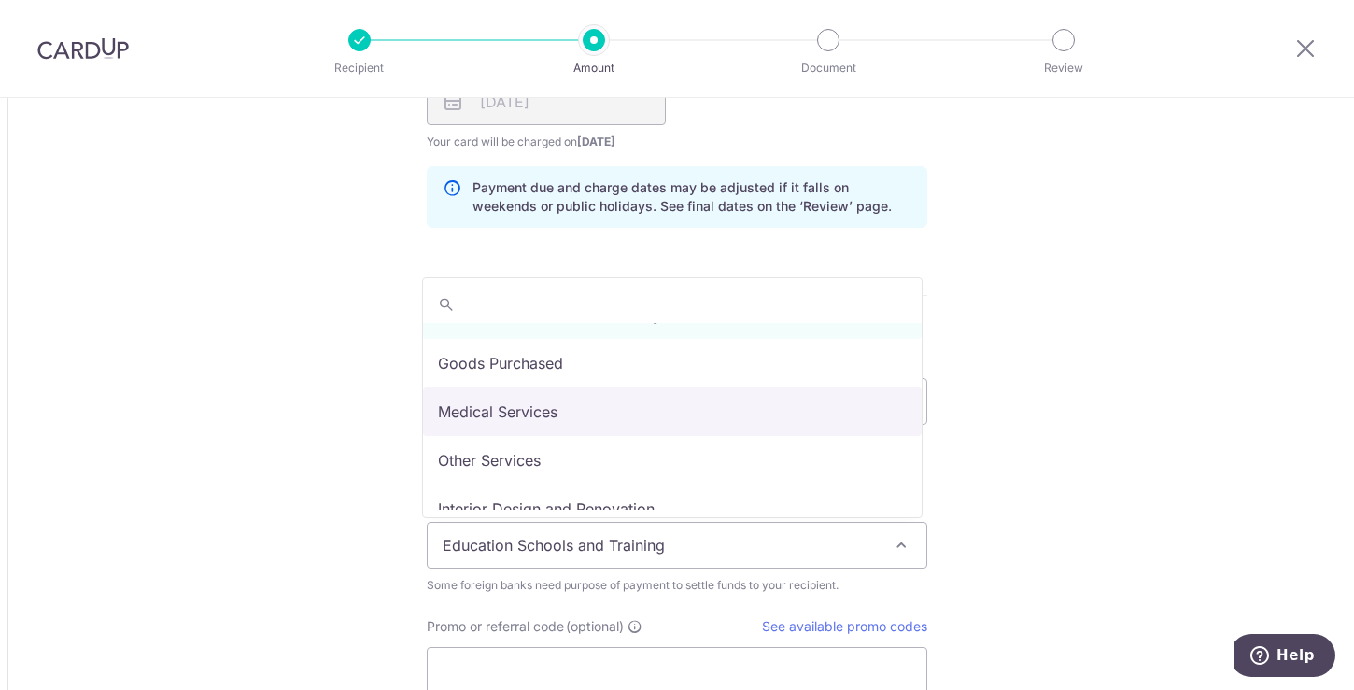
scroll to position [153, 0]
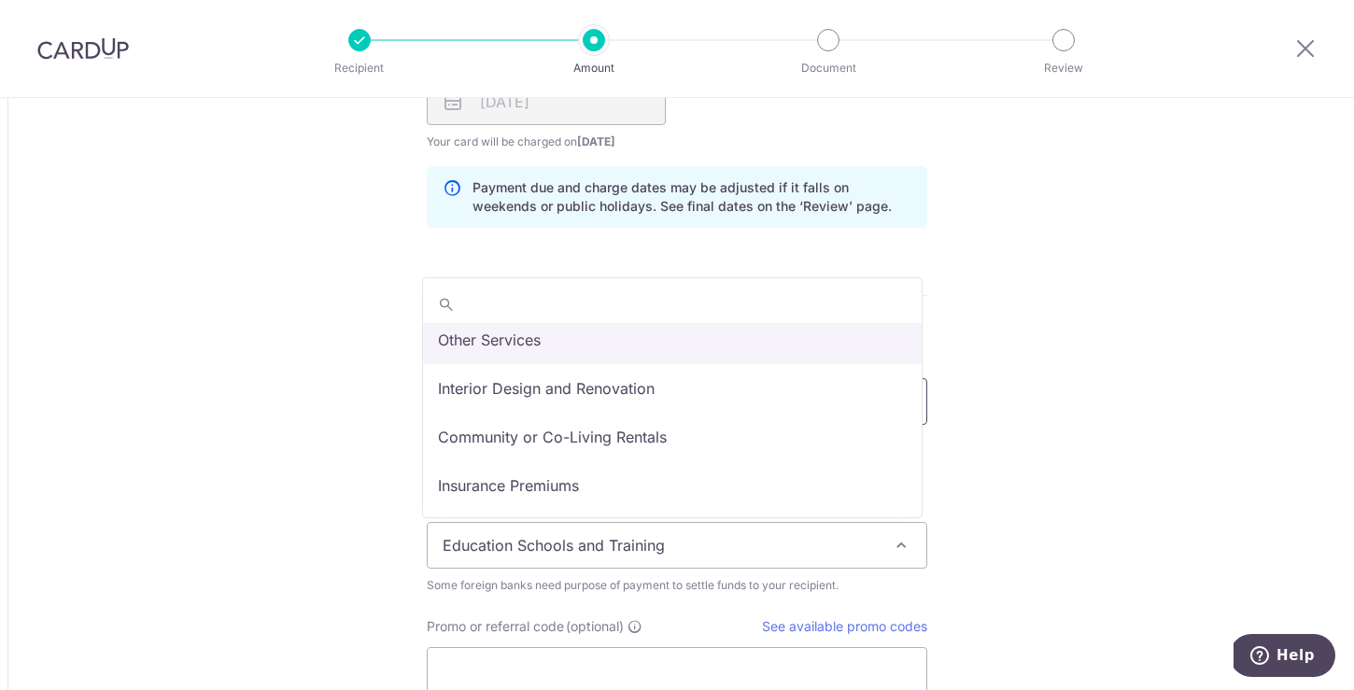
select select "Other Services"
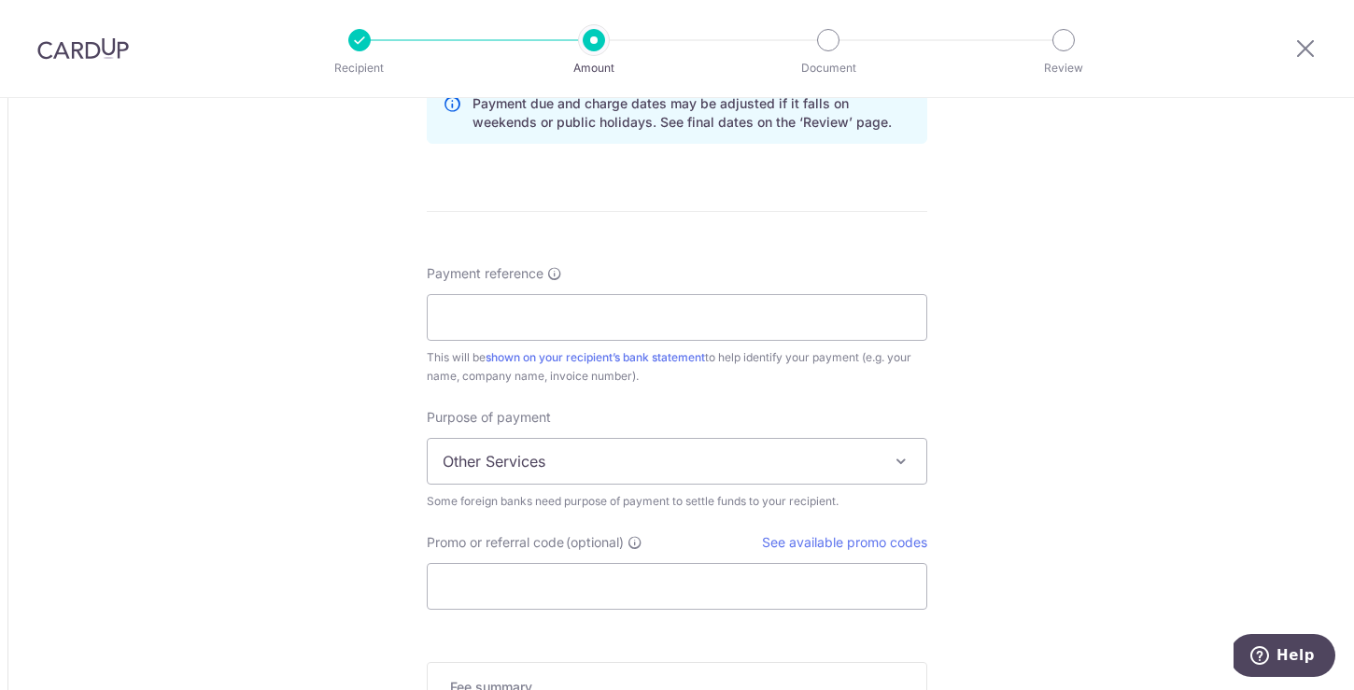
scroll to position [1431, 0]
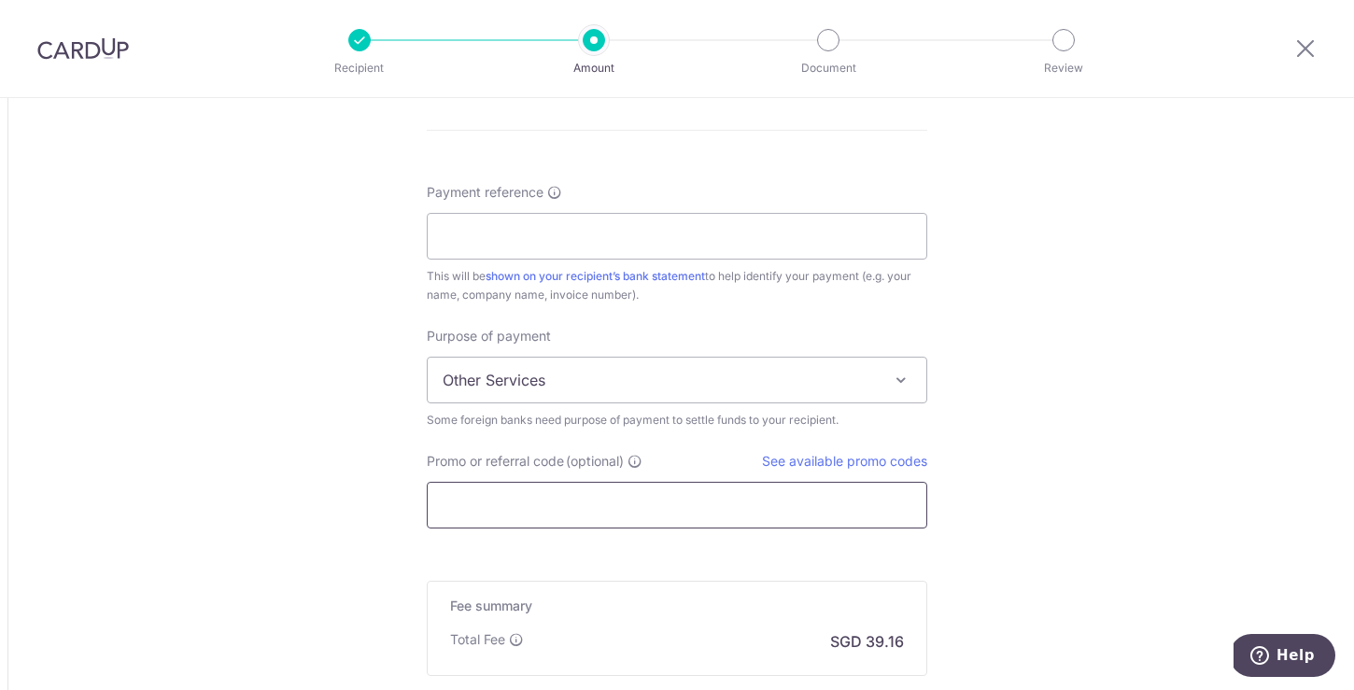
click at [870, 507] on input "Promo or referral code (optional)" at bounding box center [677, 505] width 501 height 47
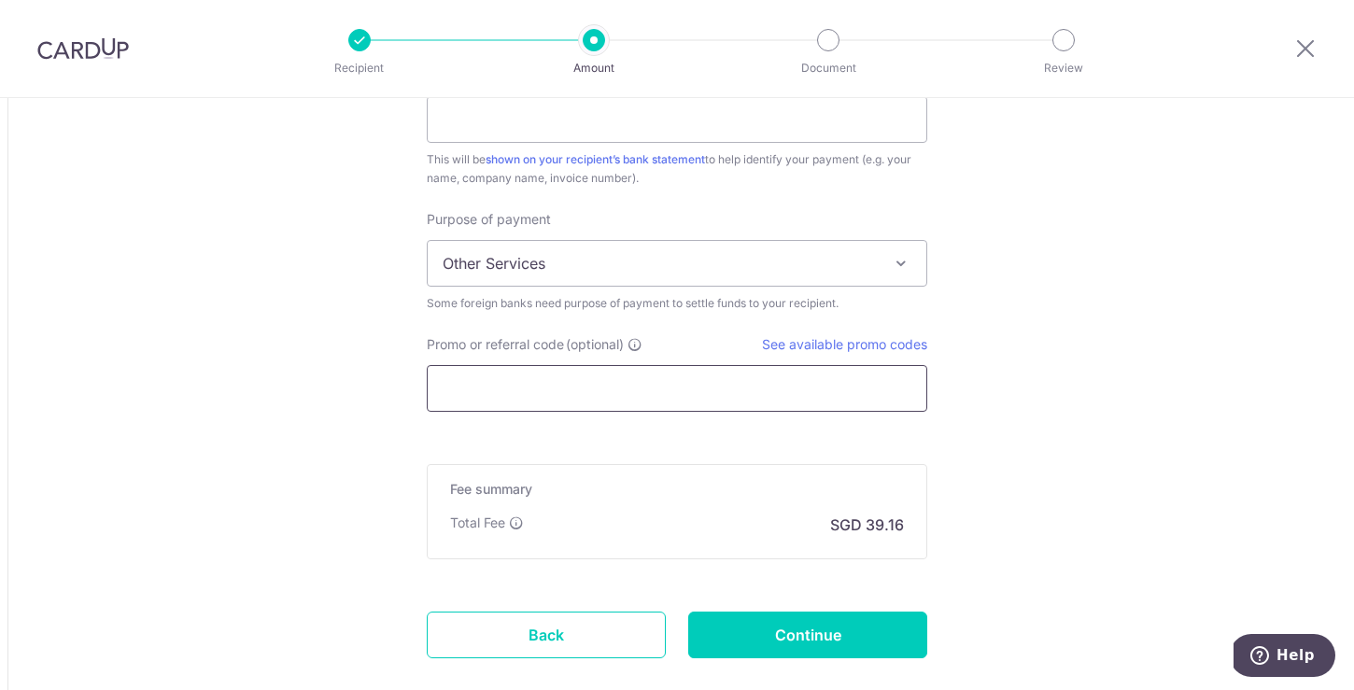
scroll to position [1562, 0]
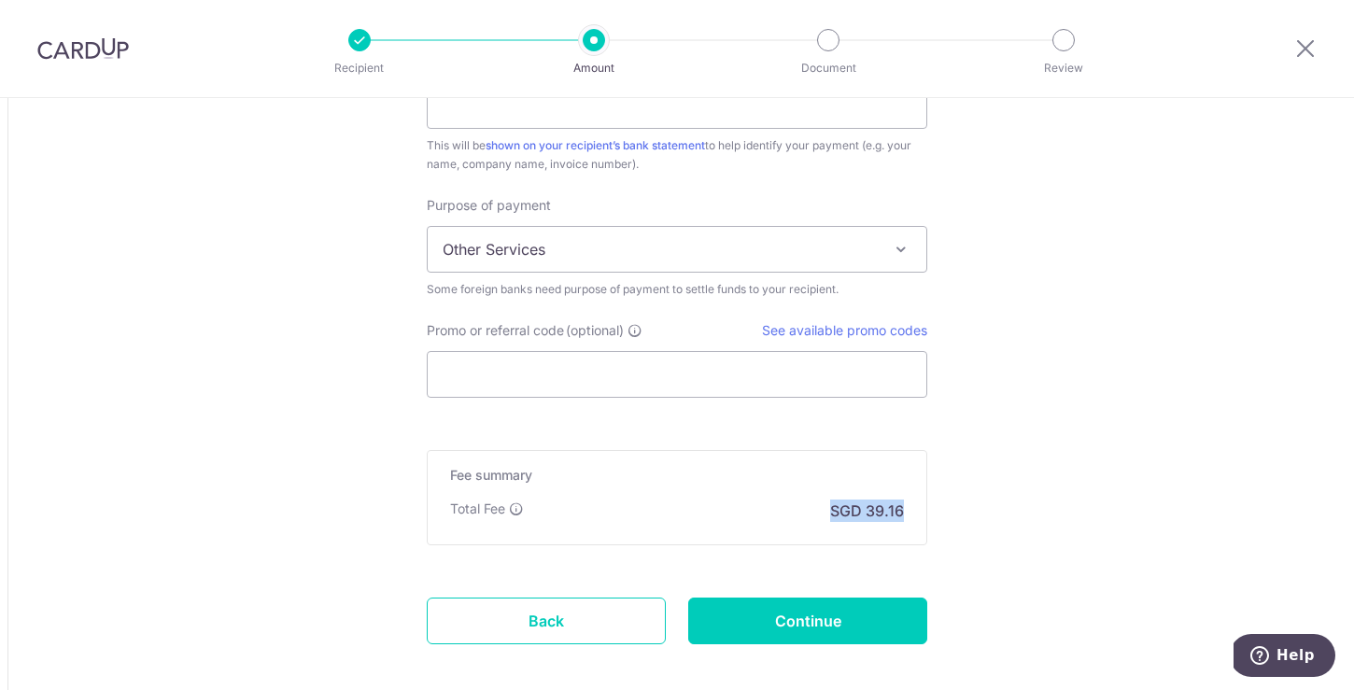
drag, startPoint x: 901, startPoint y: 512, endPoint x: 801, endPoint y: 500, distance: 100.7
click at [801, 500] on div "Fee summary Base fee Extend fee Next-day fee Total Fee SGD 39.16" at bounding box center [677, 497] width 501 height 95
click at [802, 500] on div "Total Fee SGD 39.16" at bounding box center [677, 511] width 454 height 22
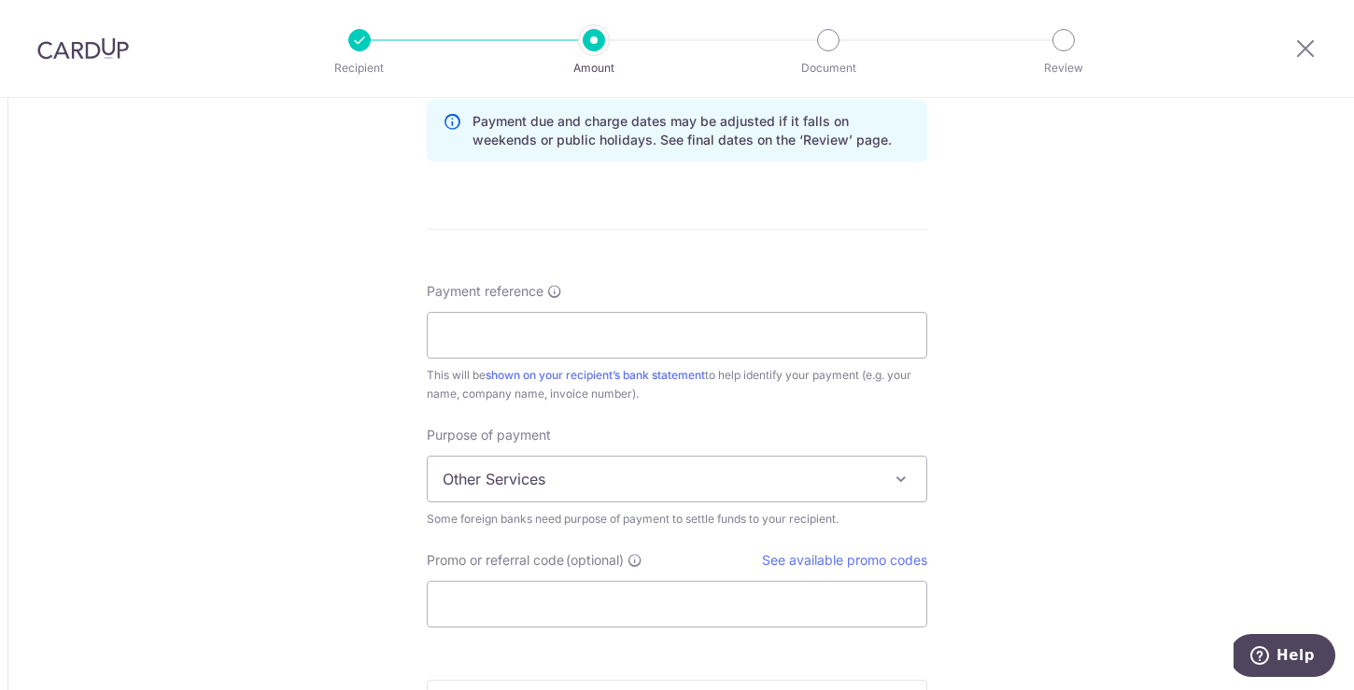
scroll to position [1544, 0]
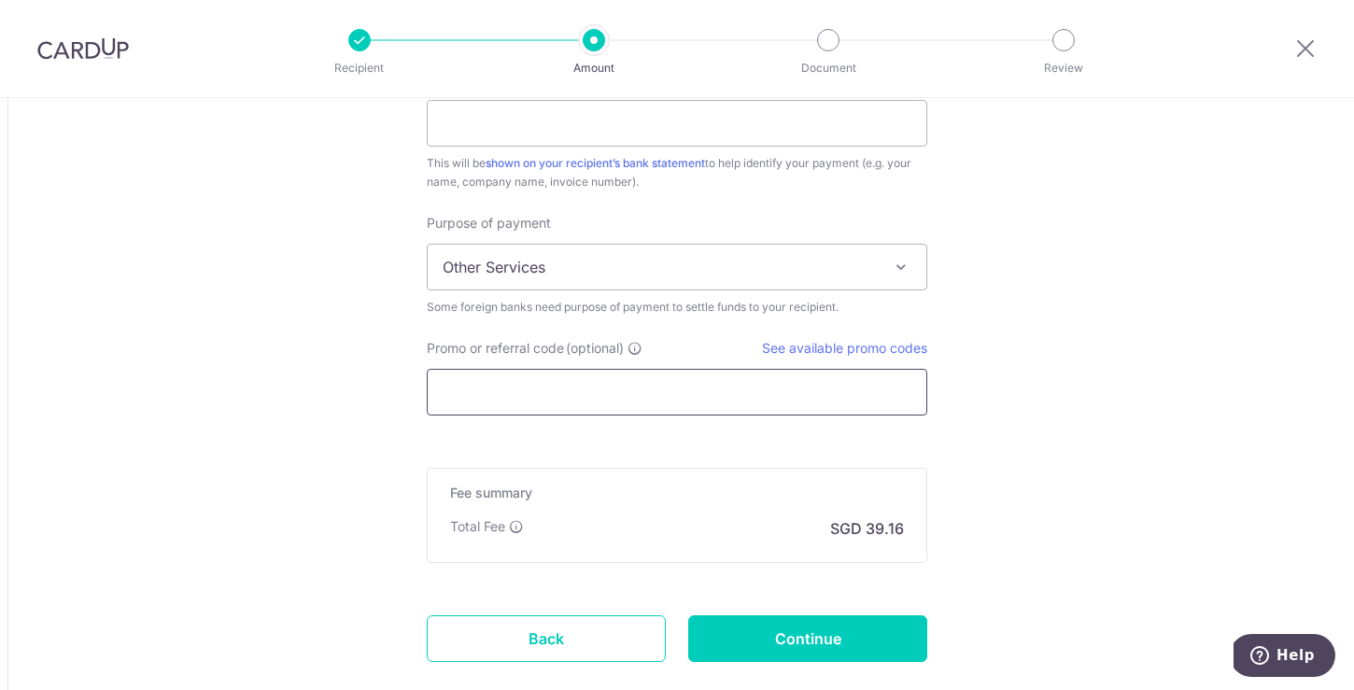
click at [759, 399] on input "Promo or referral code (optional)" at bounding box center [677, 392] width 501 height 47
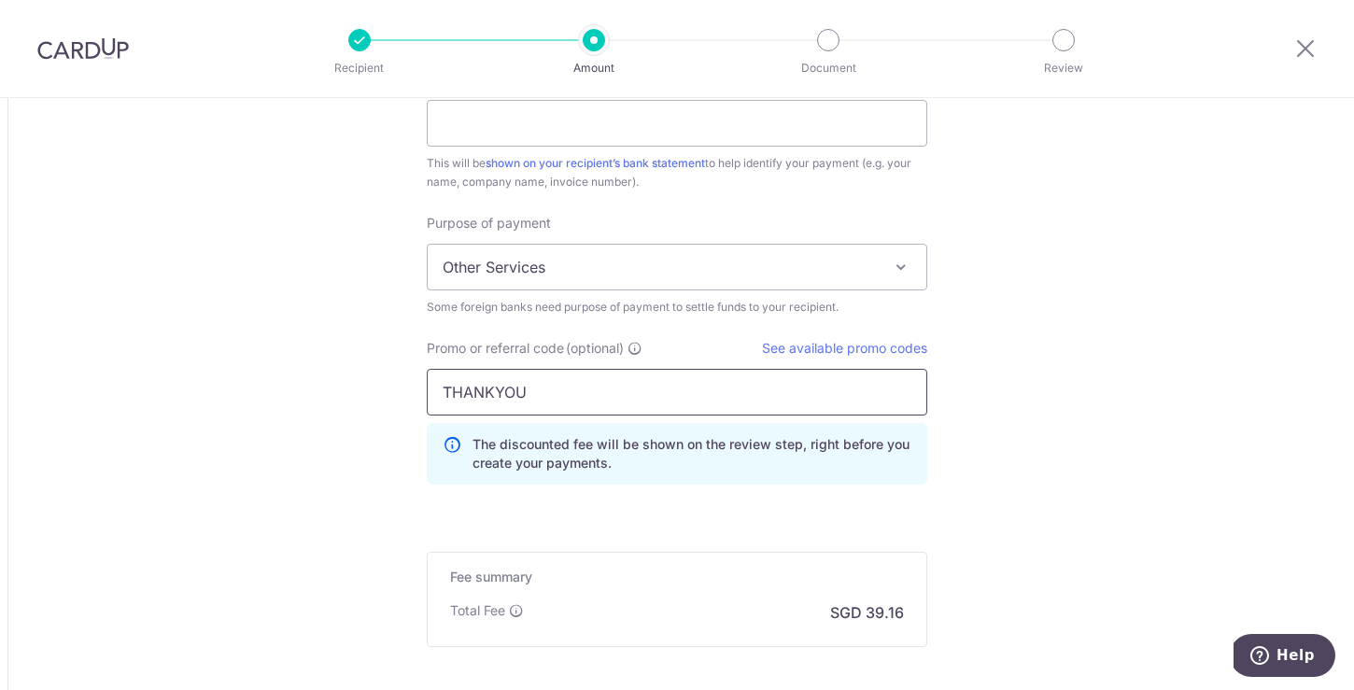
type input "THANKYOU"
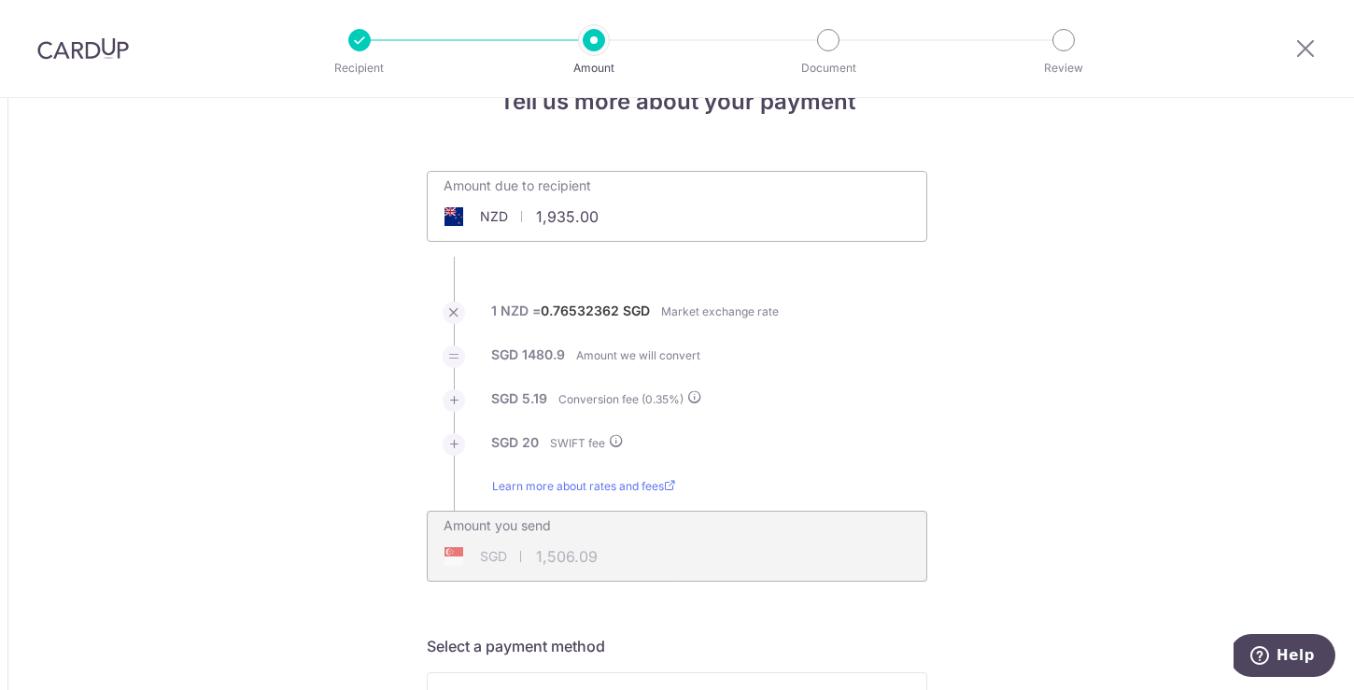
scroll to position [152, 0]
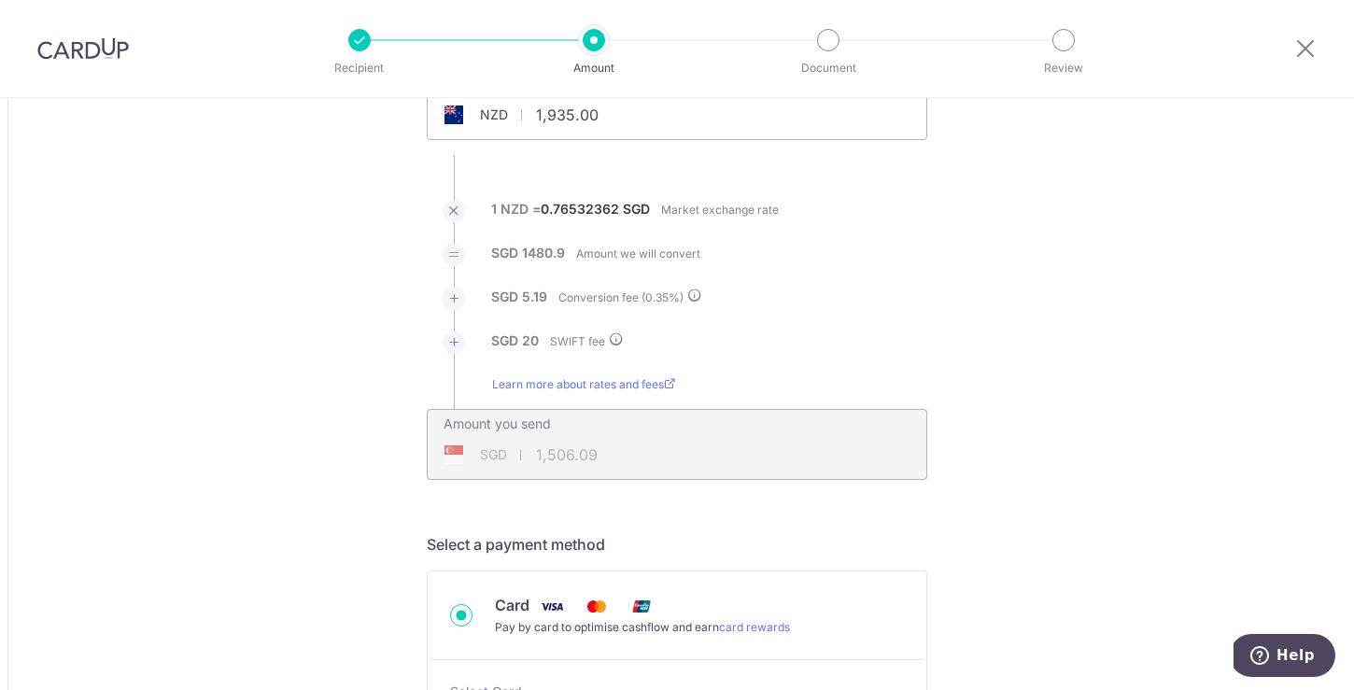
type input "1,935.00"
type input "1,506.22"
type input "1,935.00"
type input "1,506.16"
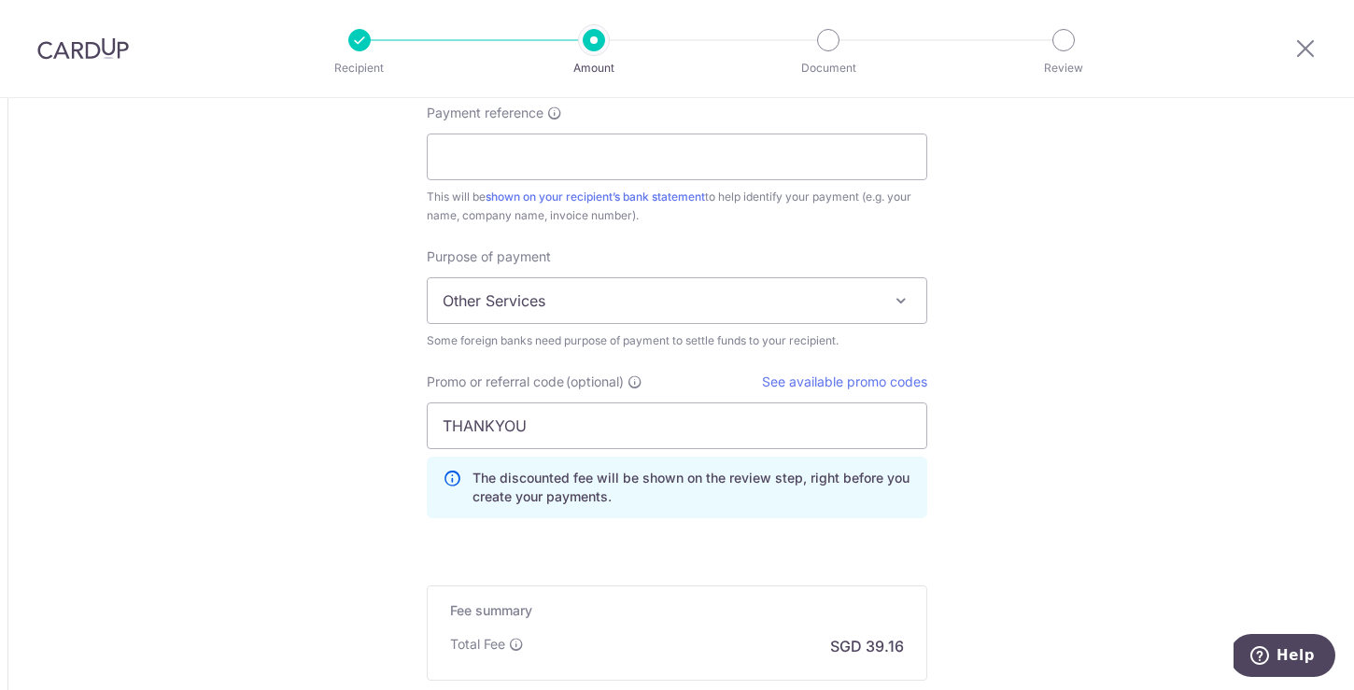
scroll to position [1411, 0]
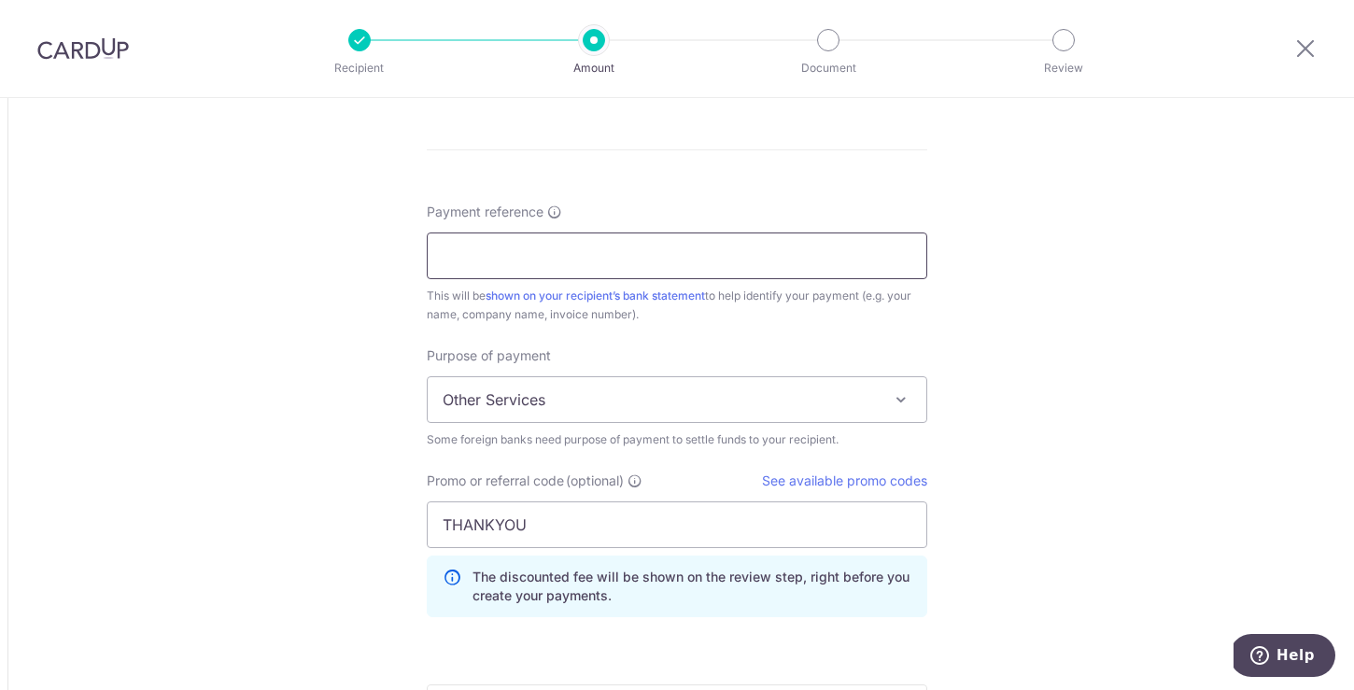
click at [733, 270] on input "Payment reference" at bounding box center [677, 256] width 501 height 47
type input "Wilson and Ke Xin"
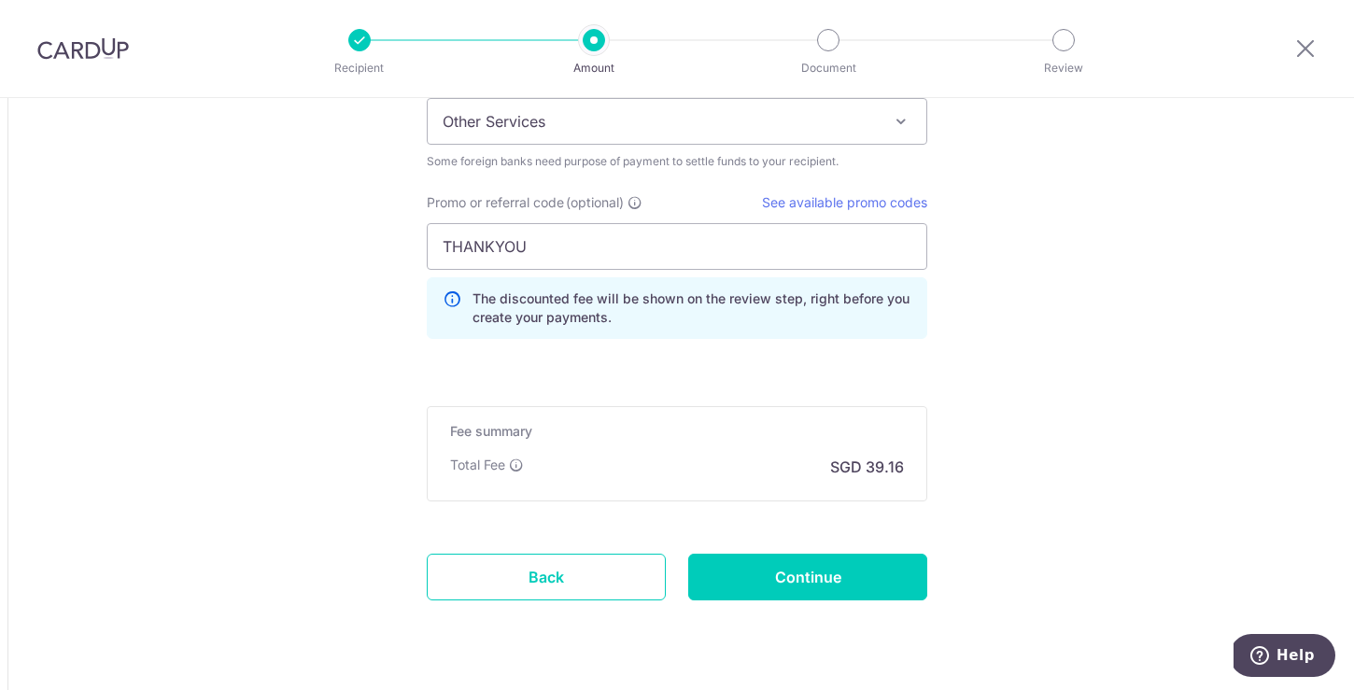
scroll to position [1739, 0]
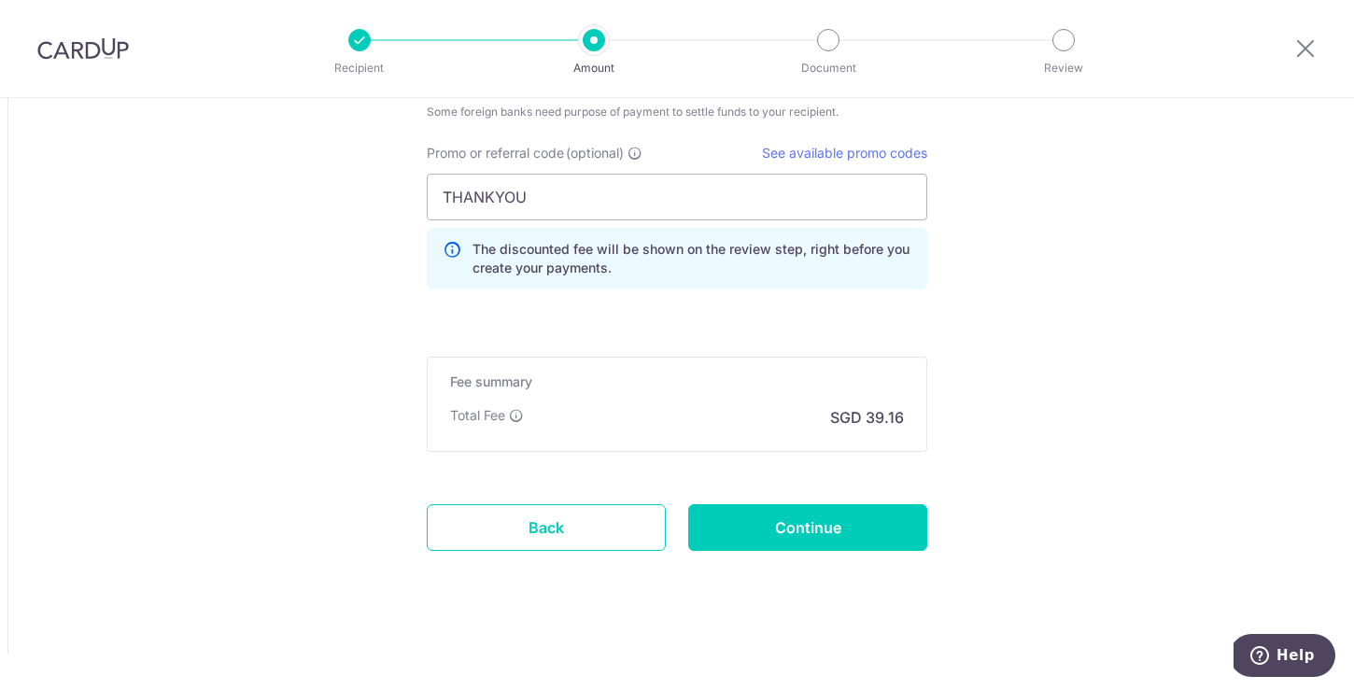
click at [894, 416] on p "SGD 39.16" at bounding box center [867, 417] width 74 height 22
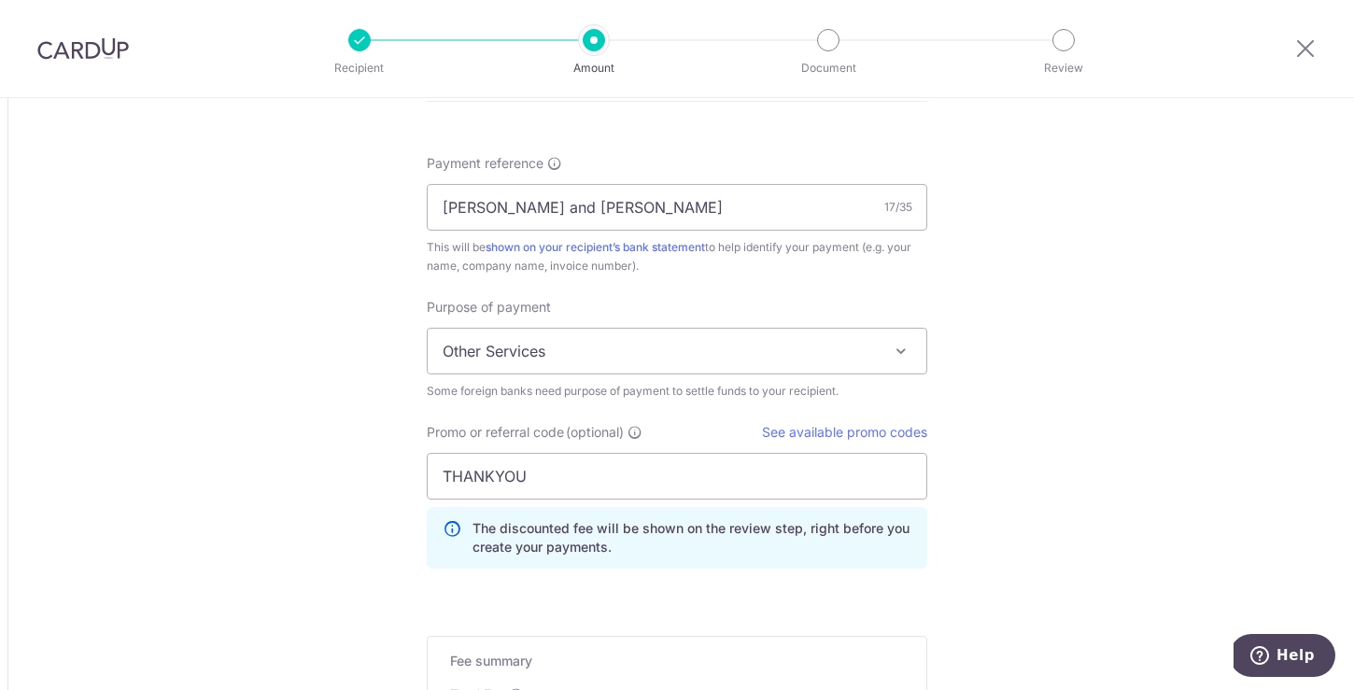
scroll to position [1330, 0]
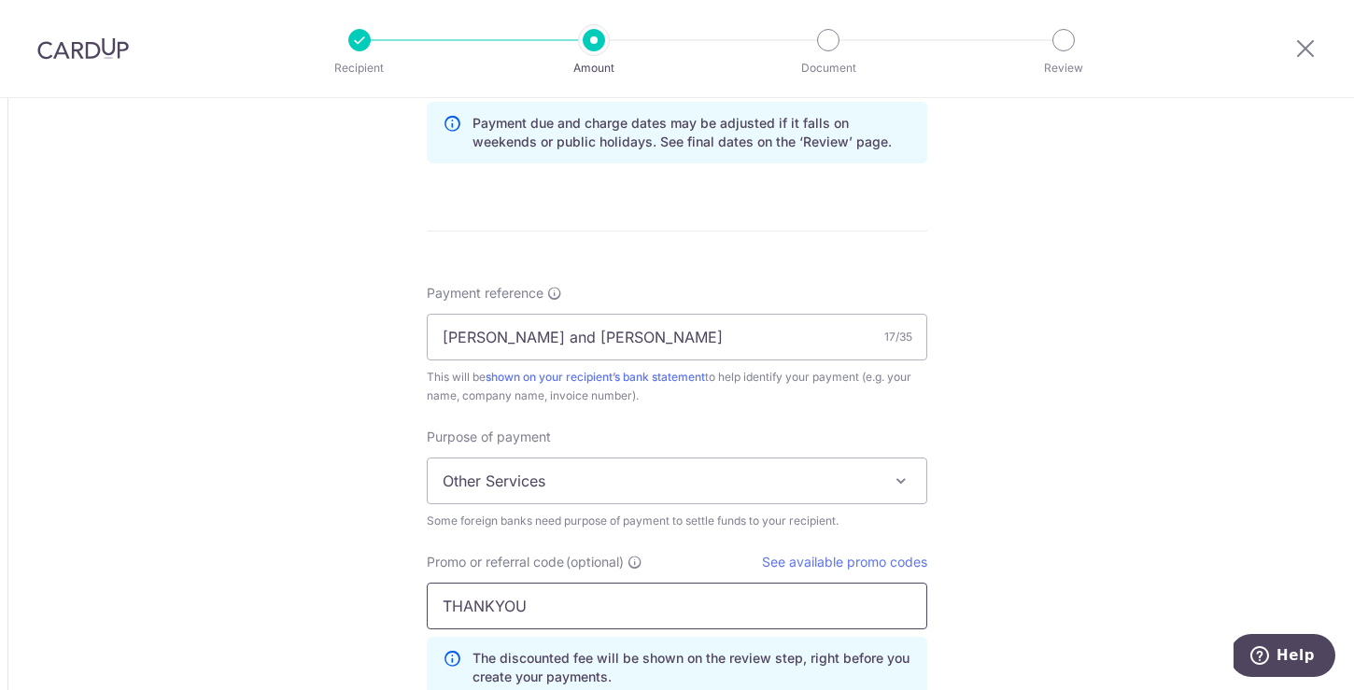
click at [683, 605] on input "THANKYOU" at bounding box center [677, 606] width 501 height 47
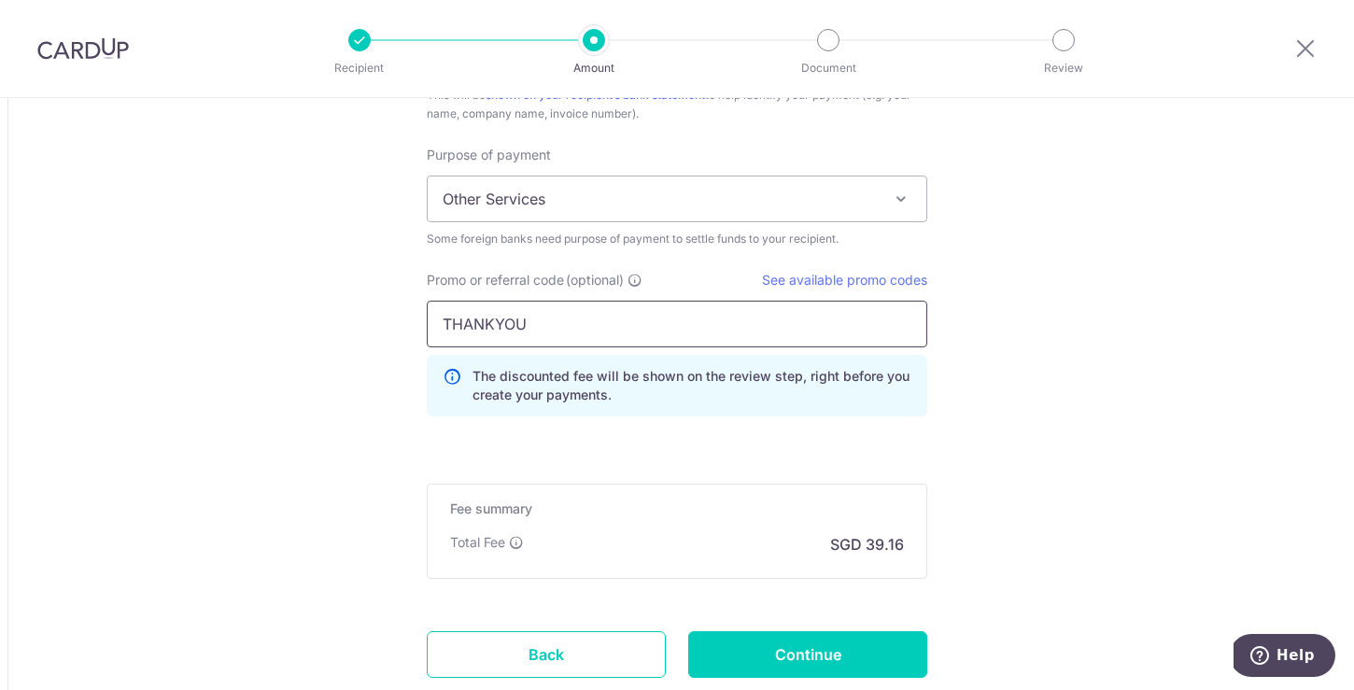
scroll to position [1635, 0]
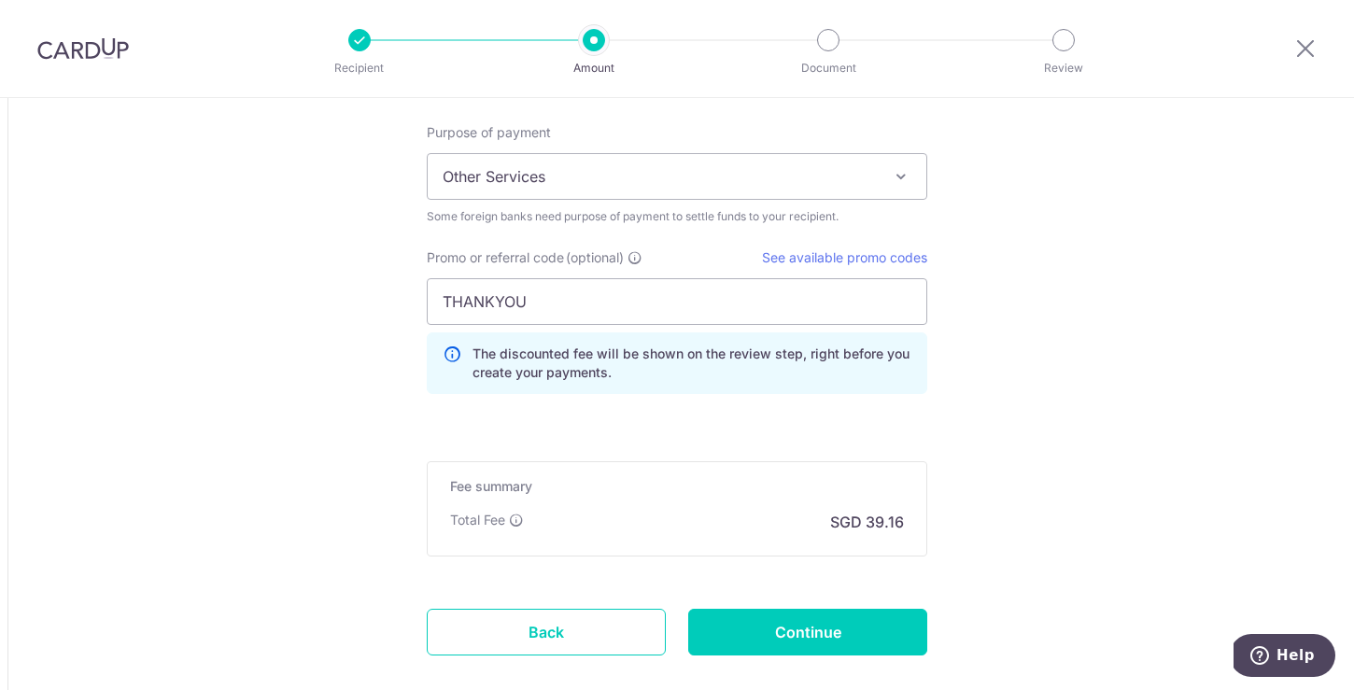
type input "1,935.00"
type input "1,506.08"
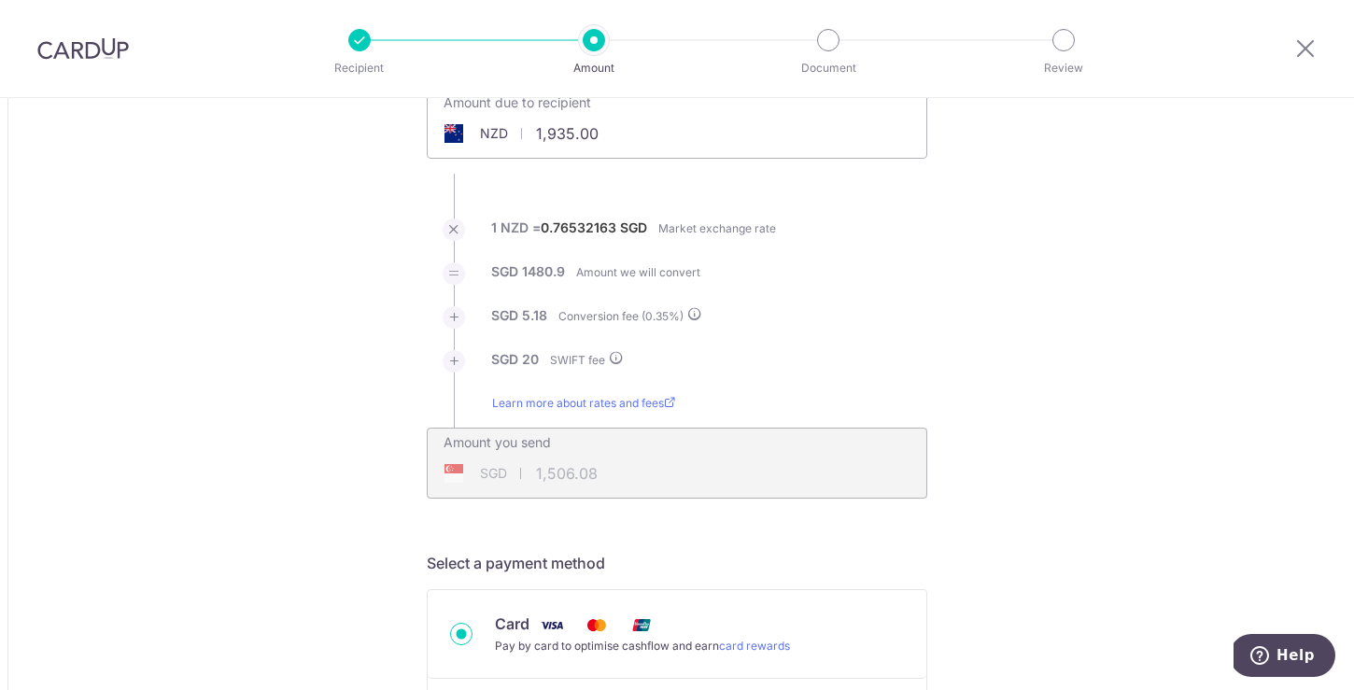
scroll to position [132, 0]
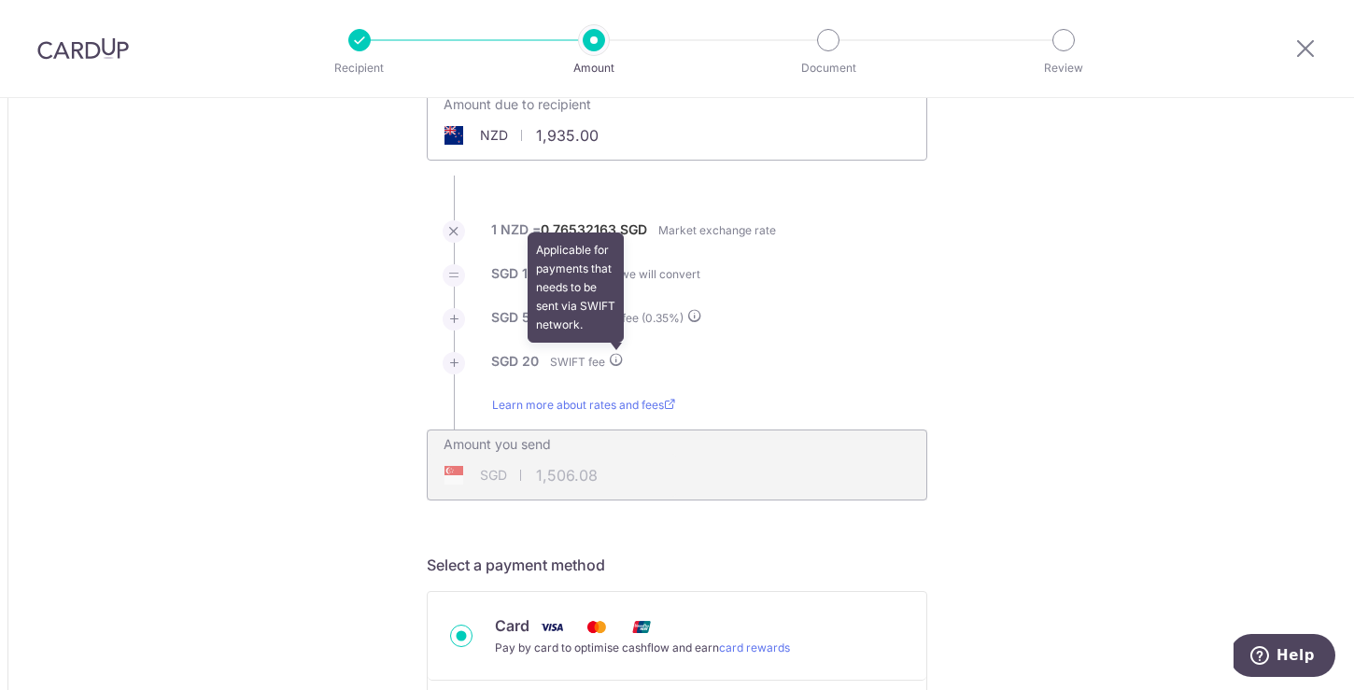
click at [610, 356] on icon at bounding box center [616, 359] width 15 height 15
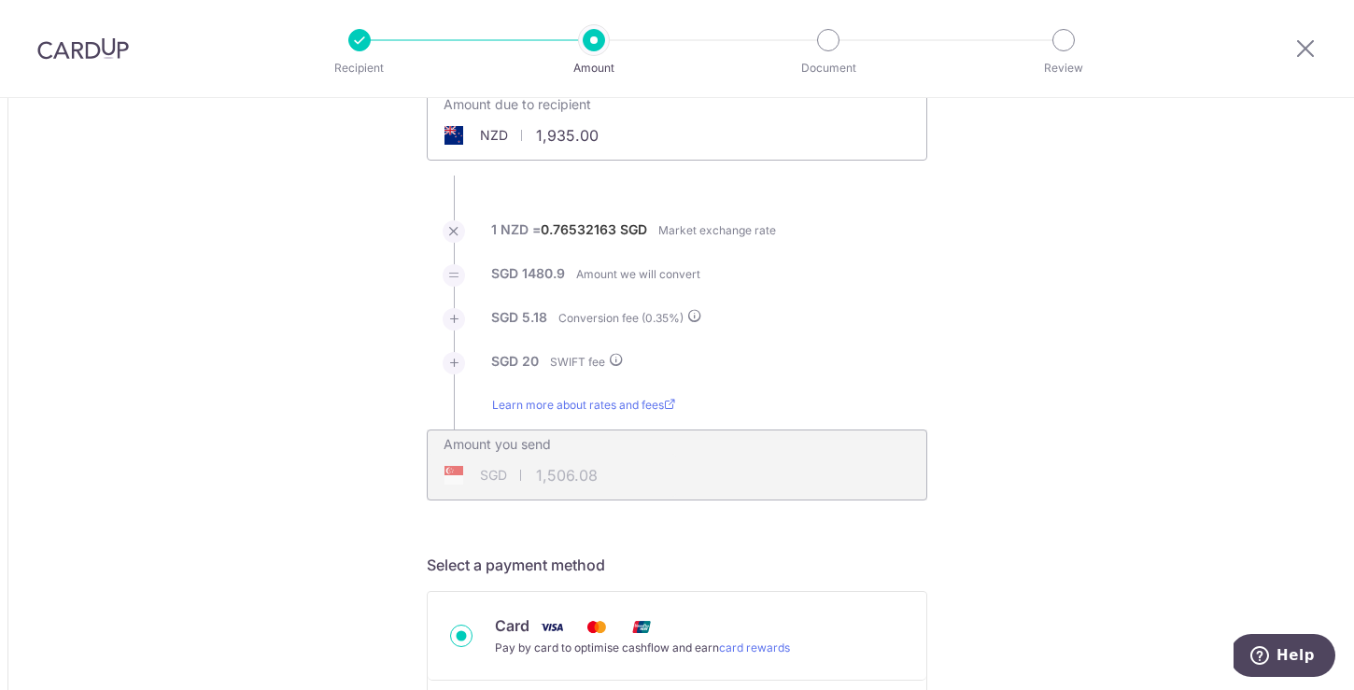
click at [914, 274] on li "SGD 1480.9 Amount we will convert" at bounding box center [677, 286] width 501 height 44
drag, startPoint x: 501, startPoint y: 270, endPoint x: 582, endPoint y: 280, distance: 81.9
click at [582, 280] on span "SGD 1480.9 Amount we will convert" at bounding box center [595, 279] width 209 height 30
click at [582, 280] on label "Amount we will convert" at bounding box center [638, 274] width 124 height 19
drag, startPoint x: 503, startPoint y: 318, endPoint x: 575, endPoint y: 324, distance: 73.1
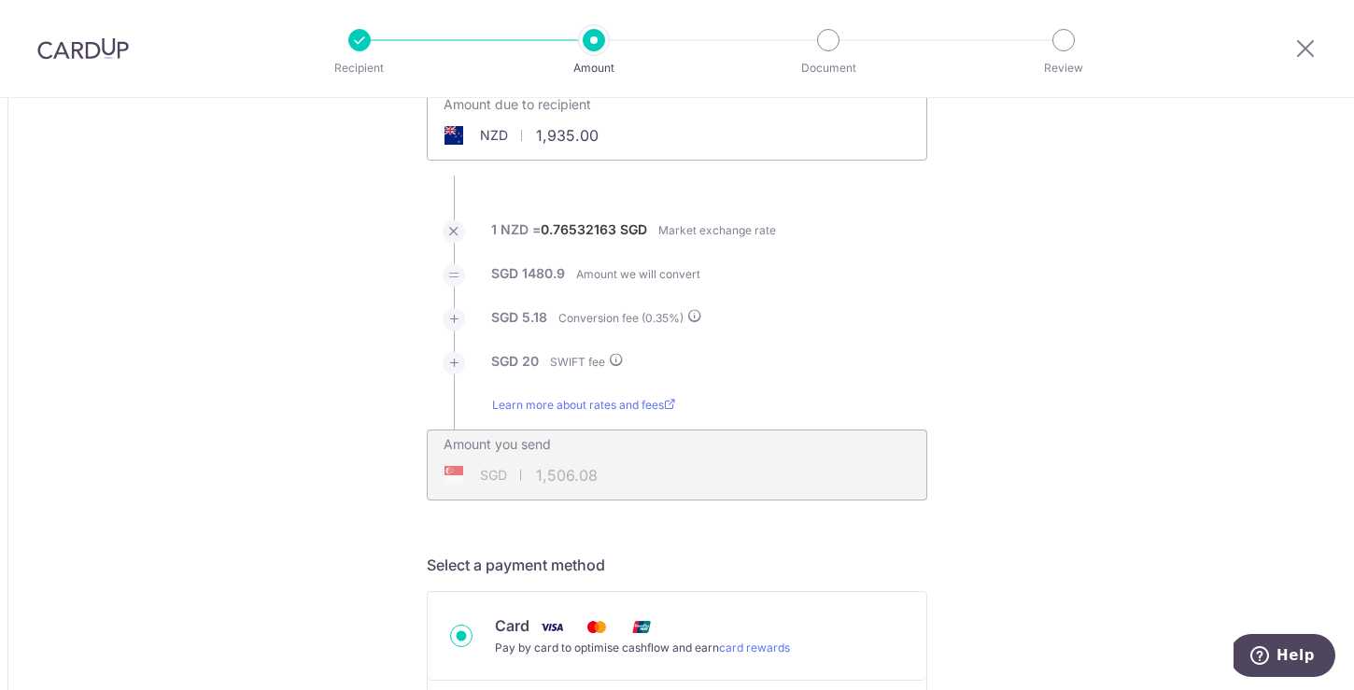
click at [575, 324] on span "SGD 5.18 Conversion fee ( 0.35 %)" at bounding box center [596, 323] width 211 height 30
click at [576, 323] on label "Conversion fee ( 0.35 %)" at bounding box center [631, 318] width 144 height 20
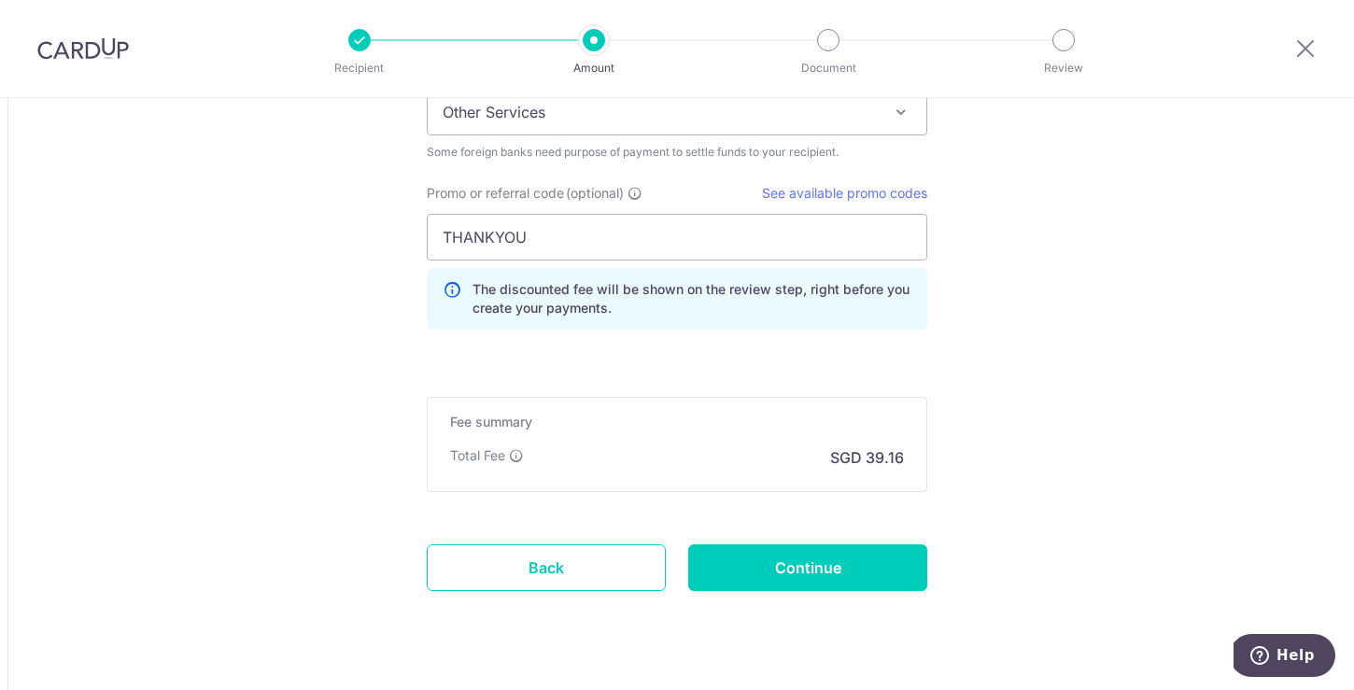
scroll to position [1739, 0]
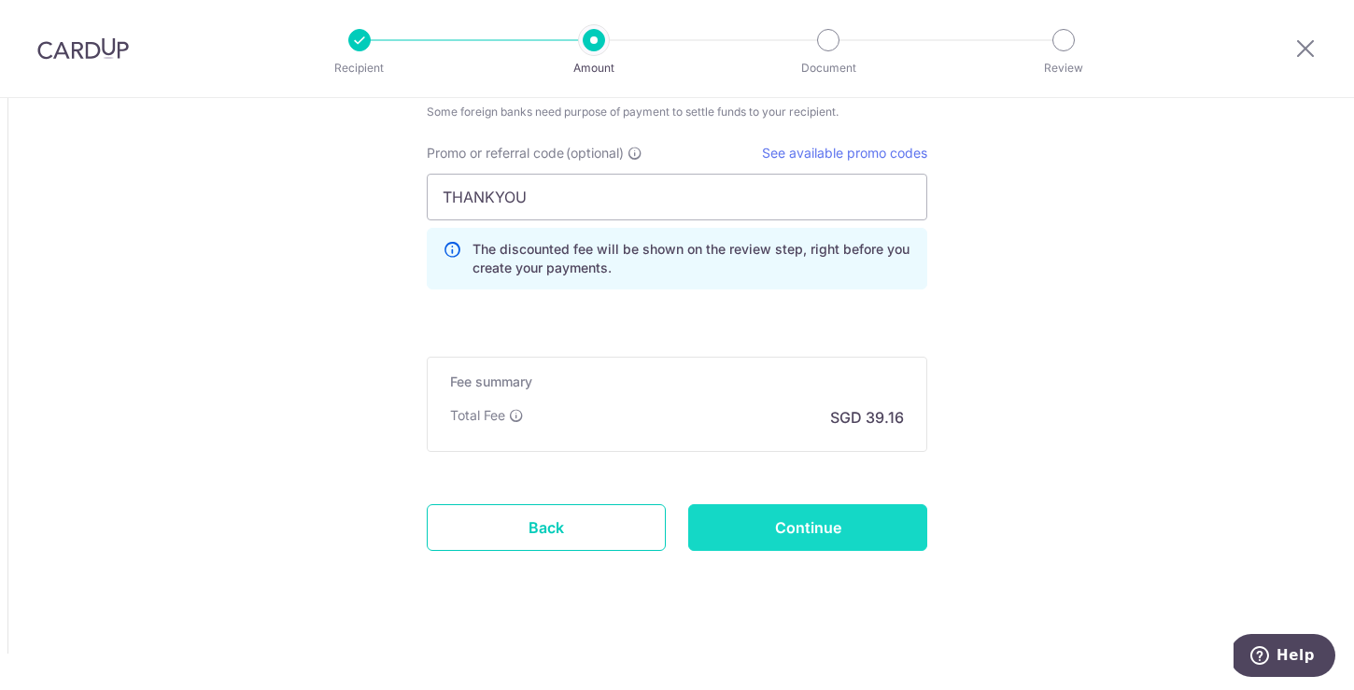
click at [880, 529] on input "Continue" at bounding box center [807, 527] width 239 height 47
type input "Create Schedule"
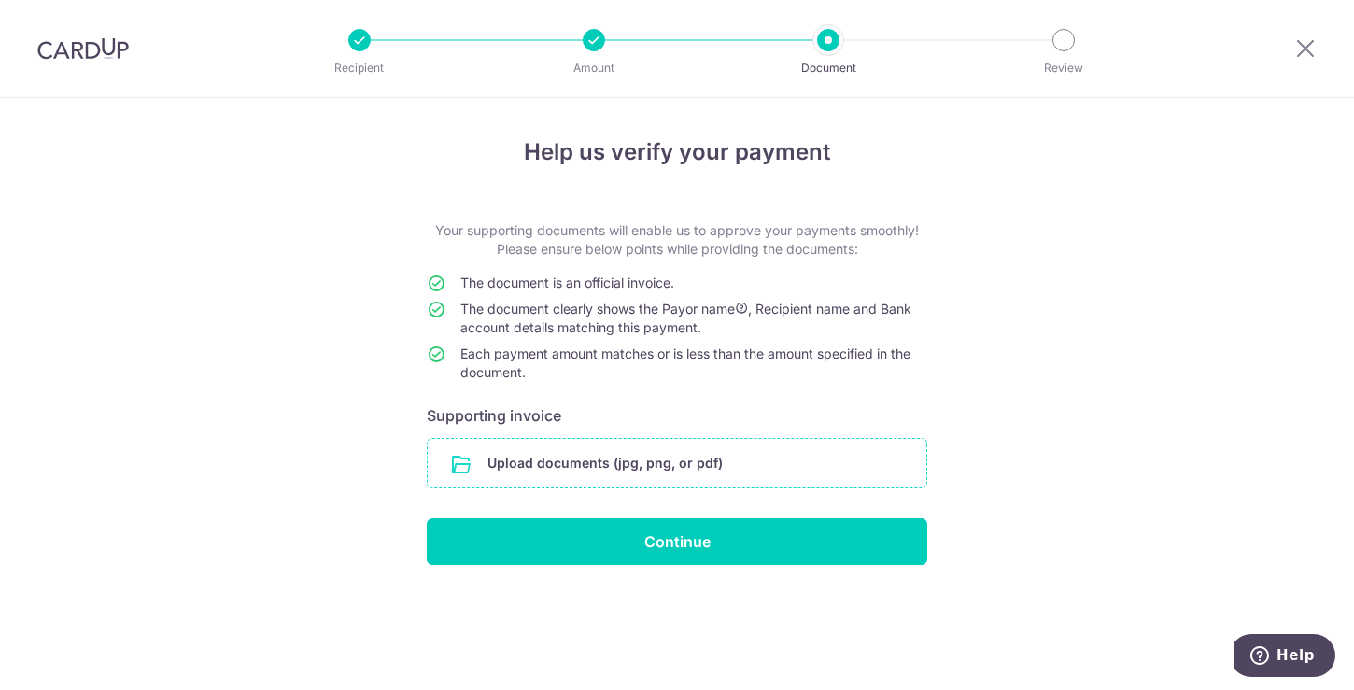
click at [863, 457] on input "file" at bounding box center [677, 463] width 499 height 49
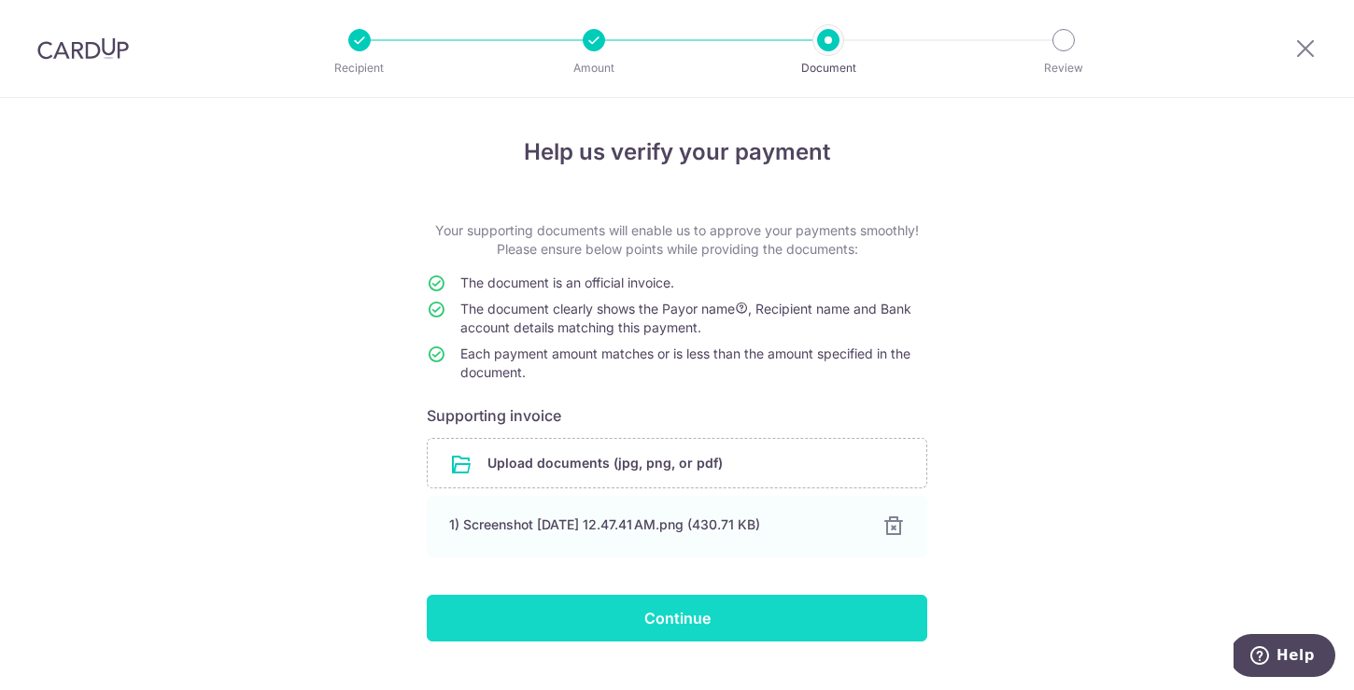
click at [882, 620] on input "Continue" at bounding box center [677, 618] width 501 height 47
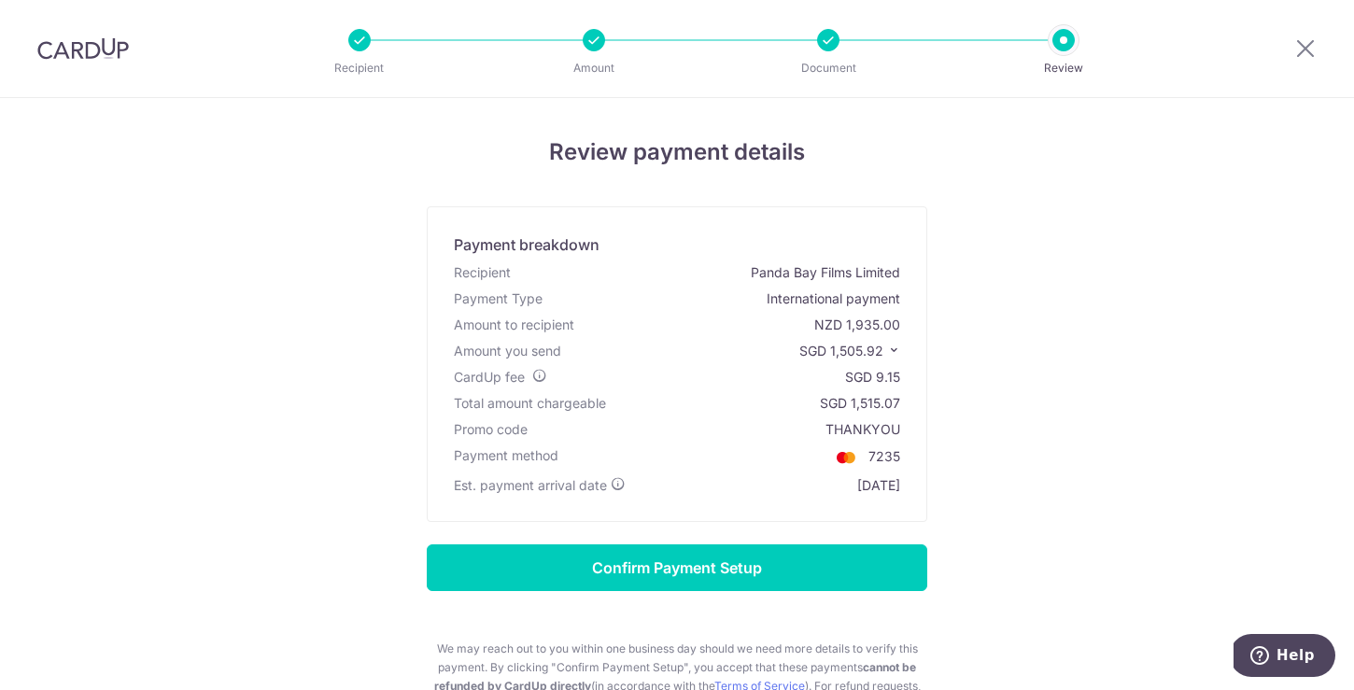
click at [887, 354] on icon at bounding box center [893, 350] width 13 height 13
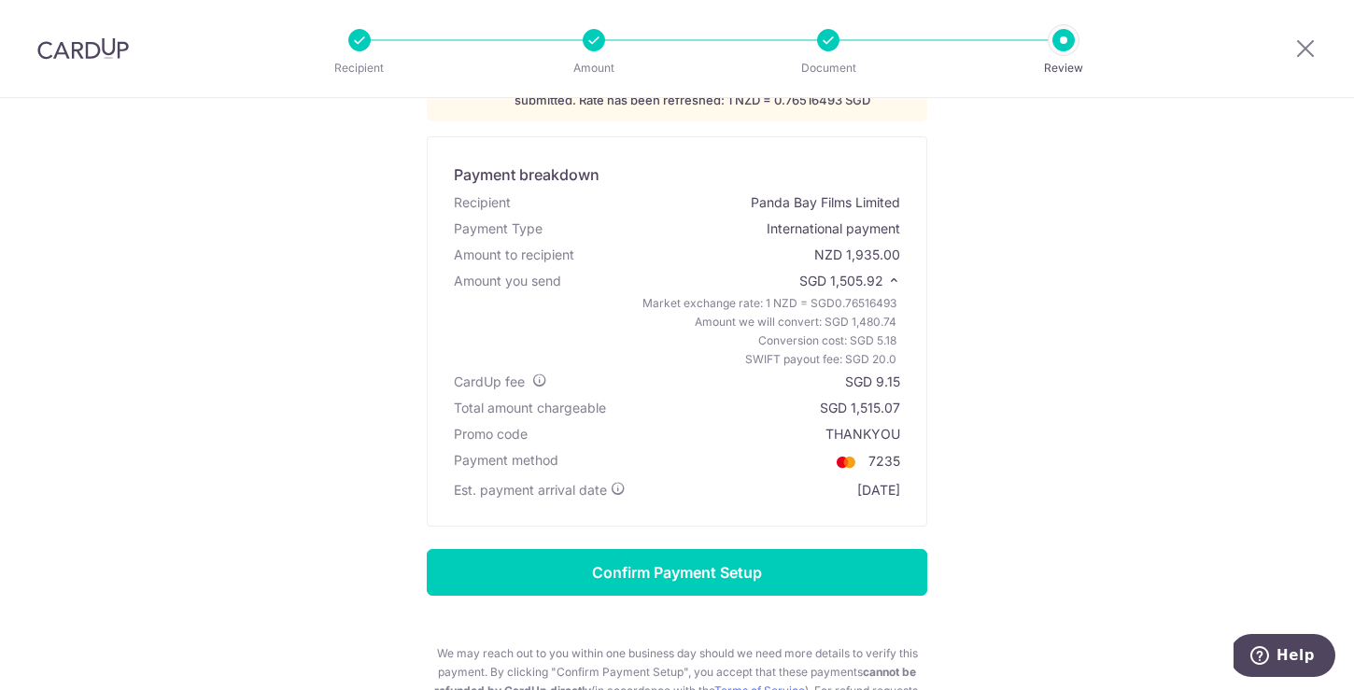
scroll to position [147, 0]
